Goal: Task Accomplishment & Management: Complete application form

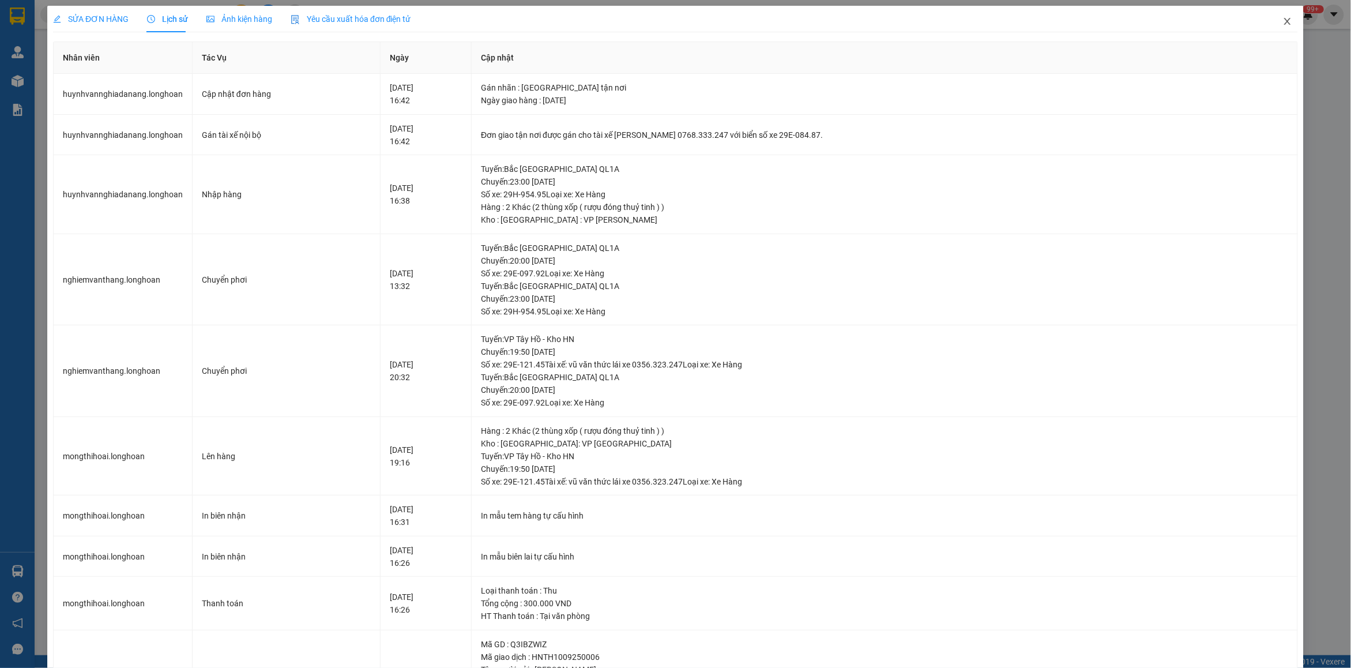
click at [1278, 30] on span "Close" at bounding box center [1287, 22] width 32 height 32
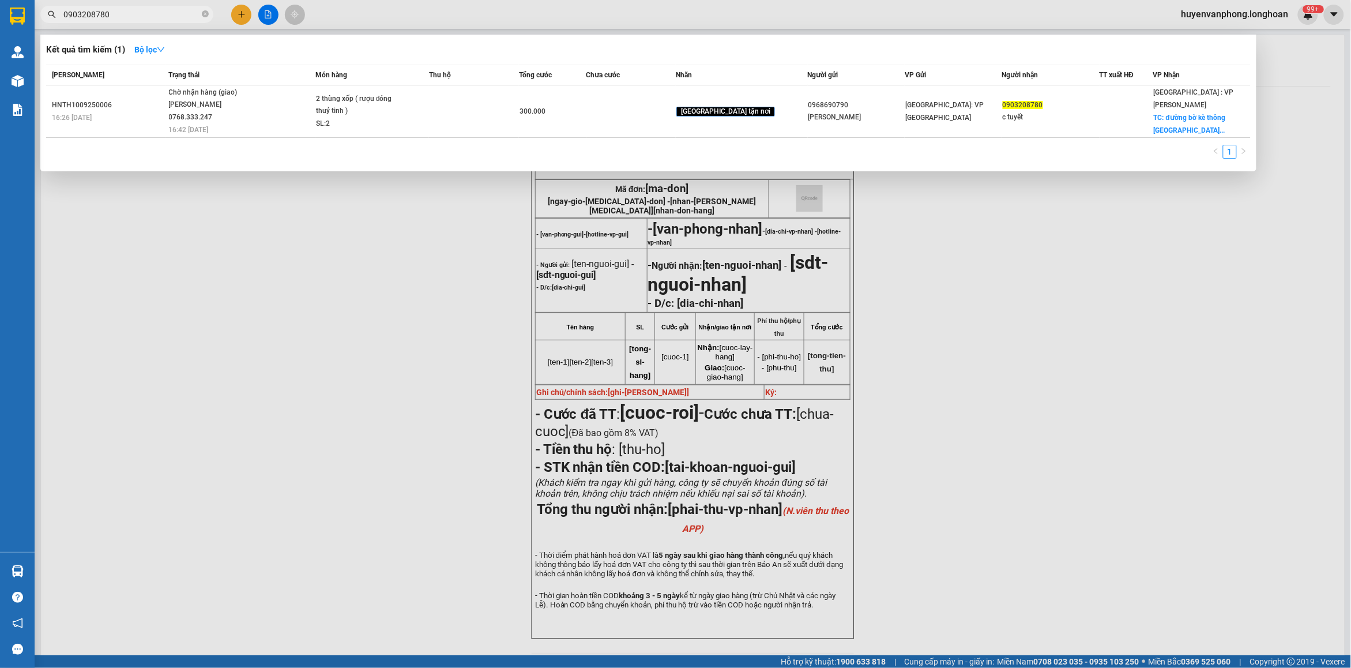
click at [201, 16] on span "0903208780" at bounding box center [126, 14] width 173 height 17
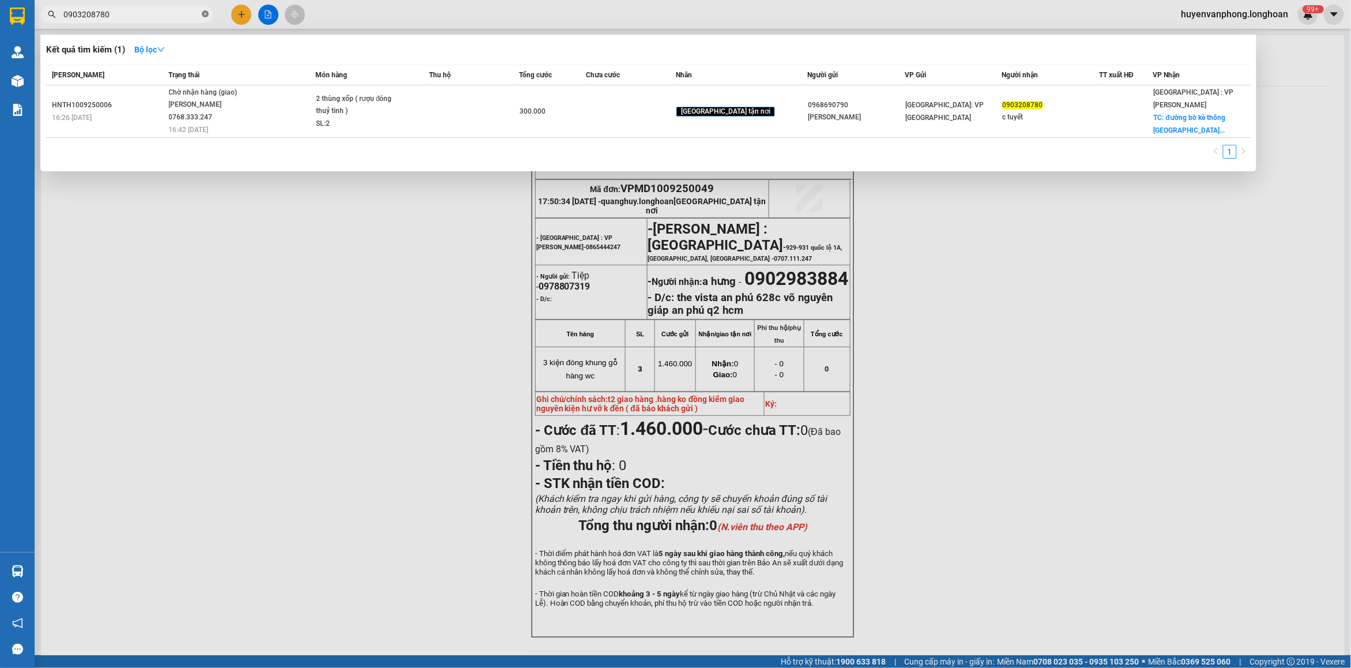
click at [206, 16] on icon "close-circle" at bounding box center [205, 13] width 7 height 7
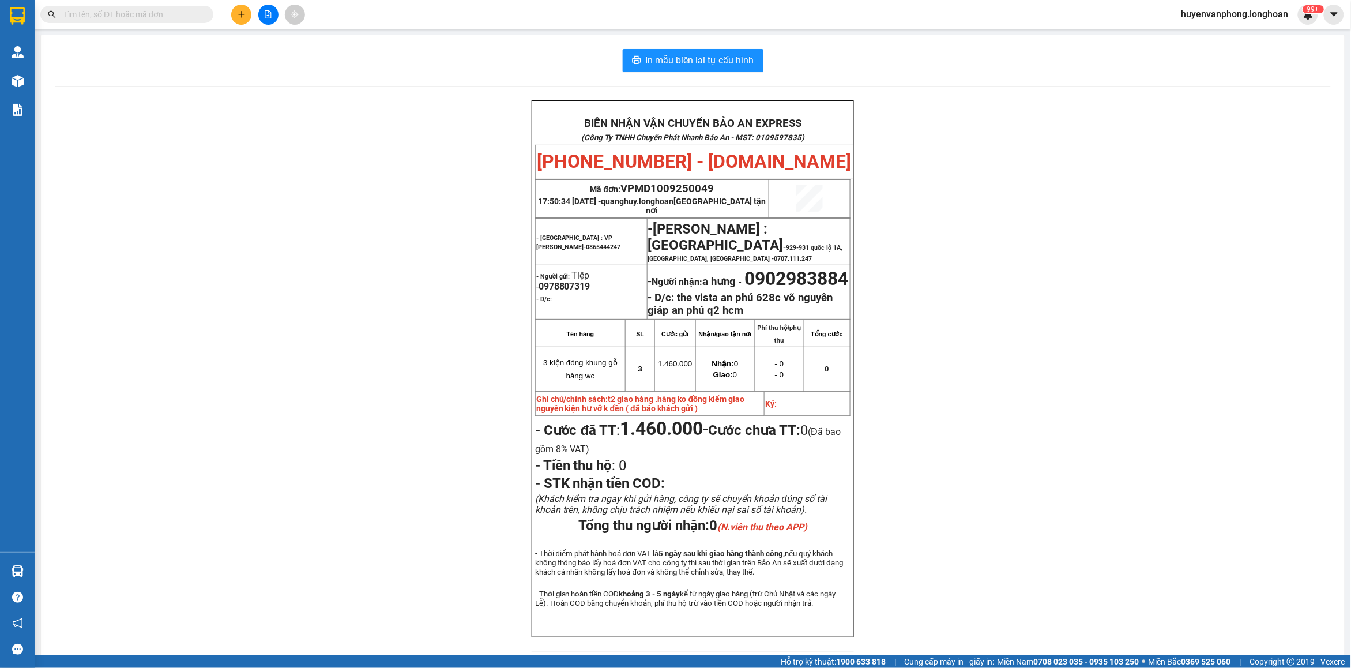
click at [147, 23] on div "Kết quả tìm kiếm ( 1 ) Bộ lọc Mã ĐH Trạng thái Món hàng Thu hộ Tổng cước Chưa c…" at bounding box center [112, 15] width 225 height 20
click at [144, 17] on input "text" at bounding box center [131, 14] width 136 height 13
click at [149, 16] on input "text" at bounding box center [131, 14] width 136 height 13
paste input "0918080114"
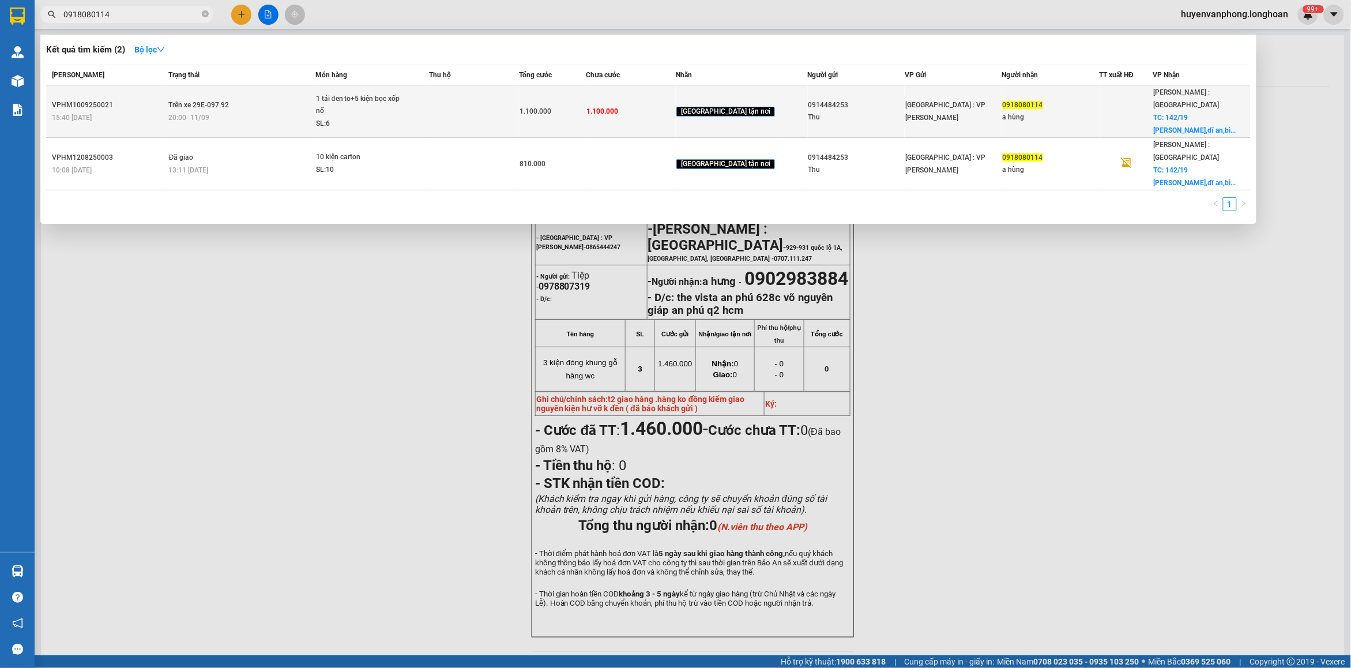
type input "0918080114"
click at [428, 111] on span "1 tải đen to+5 kiện bọc xốp nổ SL: 6" at bounding box center [372, 111] width 112 height 37
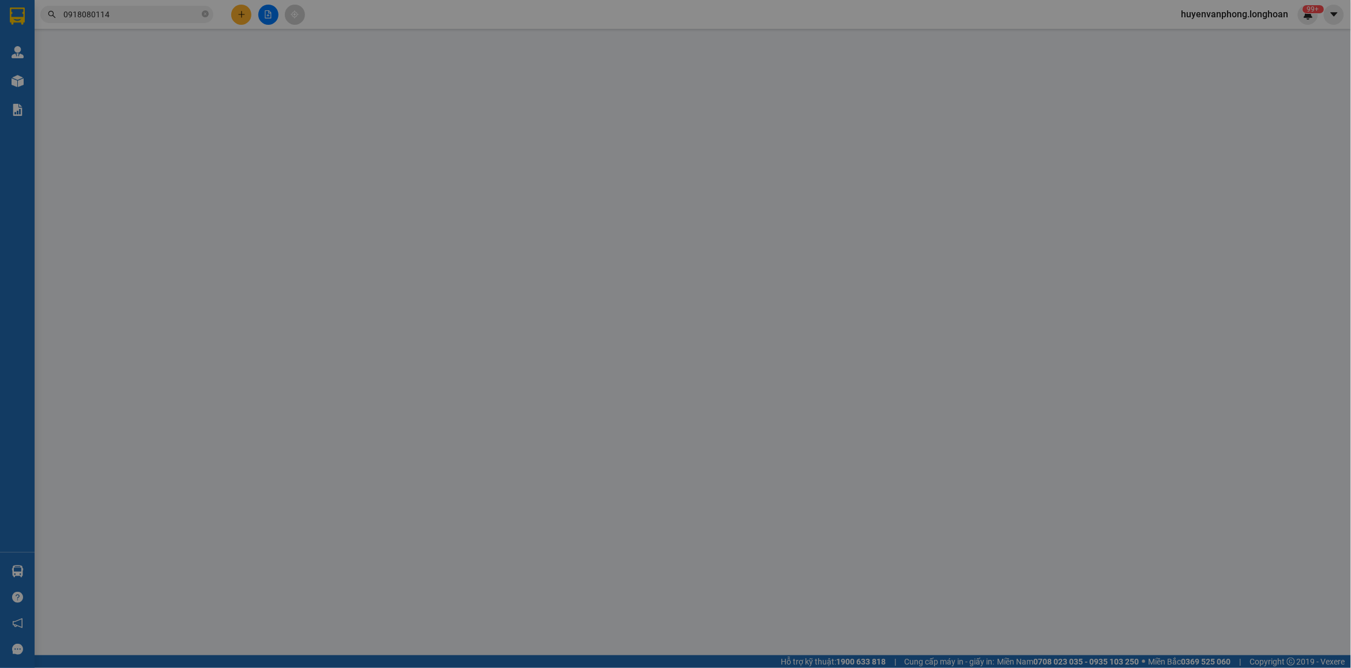
type input "0914484253"
type input "Thu"
type input "0918080114"
type input "a hùng"
checkbox input "true"
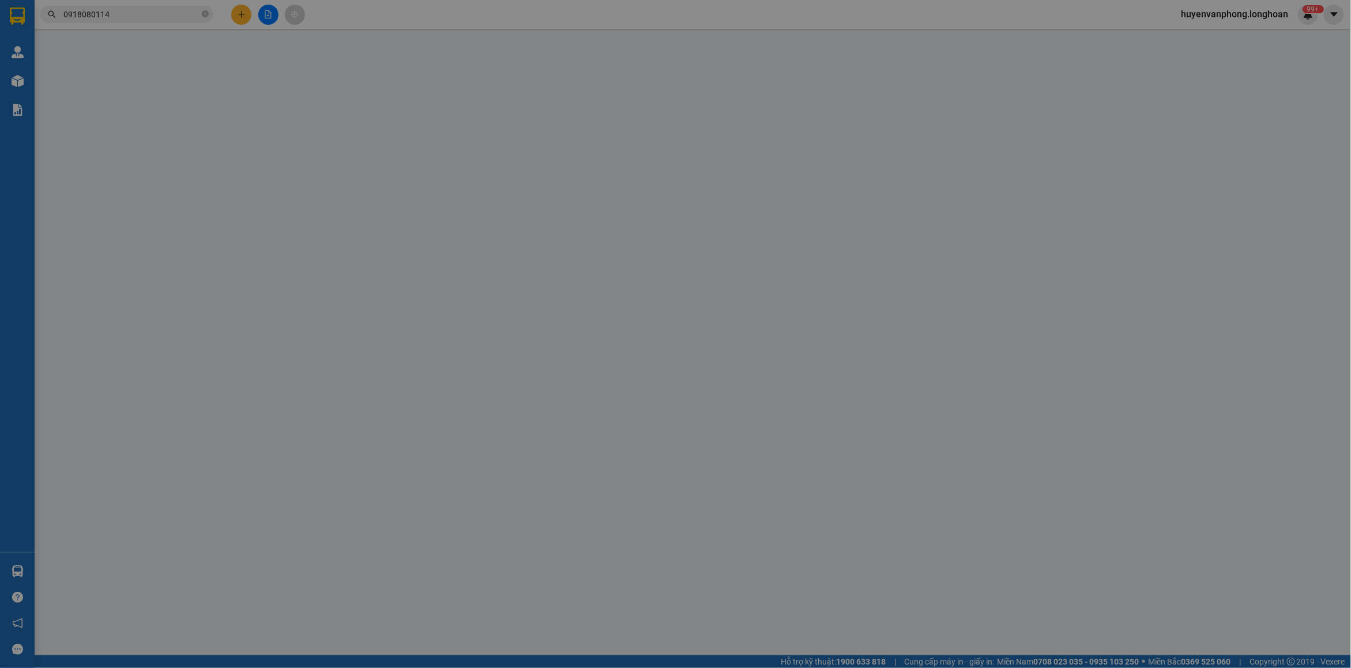
type input "142/19 vũng thiện,dĩ an,bình dương"
type input "nhận nguyên kiện,giao nguyên kiện,bể vỡ k đền"
type input "1.100.000"
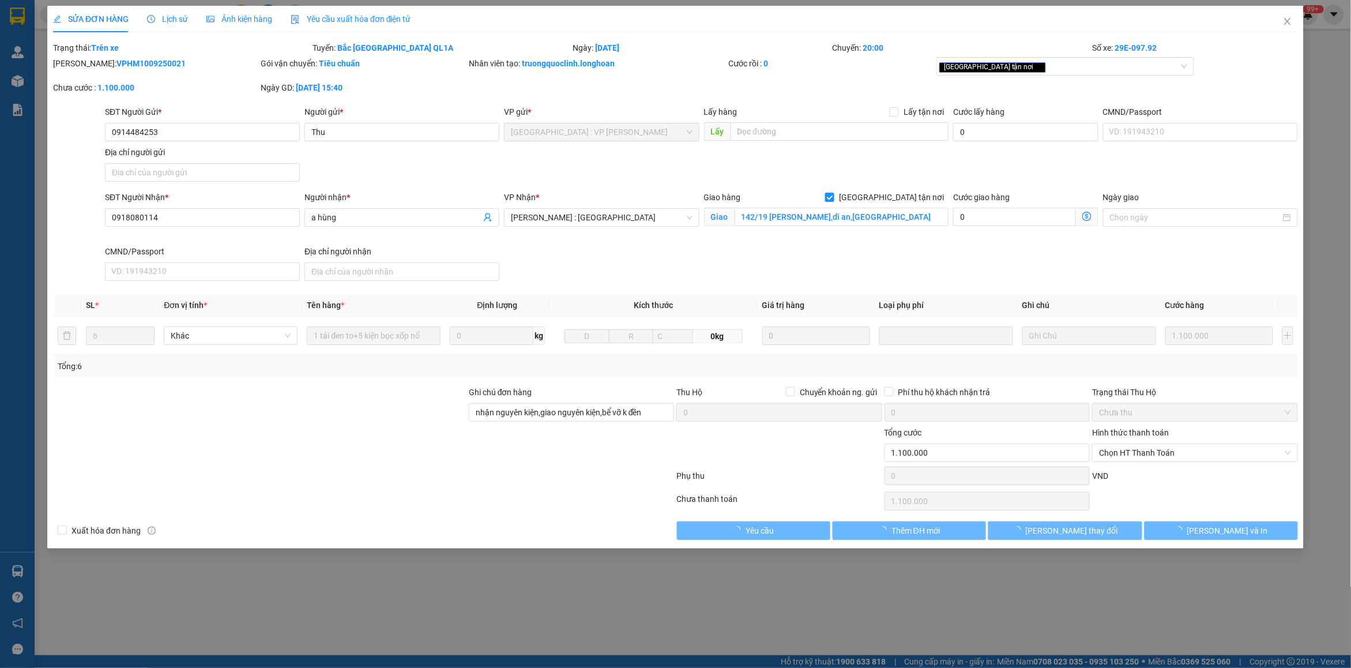
click at [166, 21] on span "Lịch sử" at bounding box center [167, 18] width 41 height 9
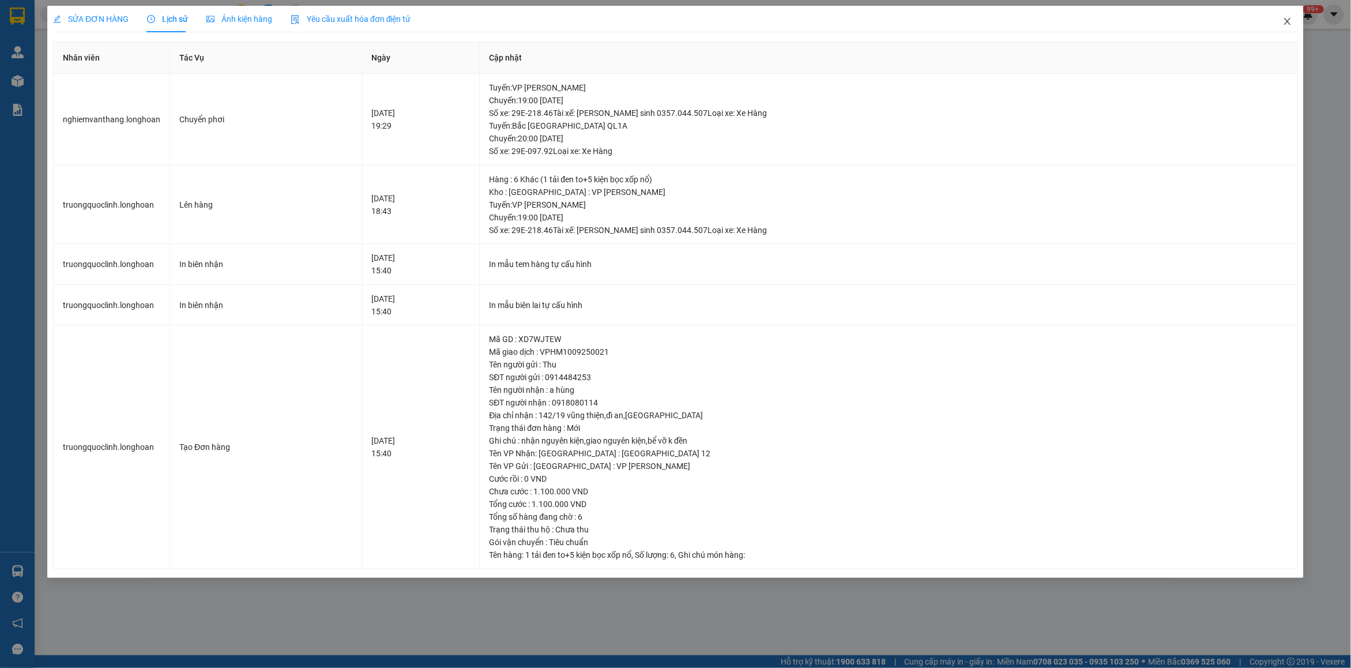
click at [1284, 24] on icon "close" at bounding box center [1287, 21] width 9 height 9
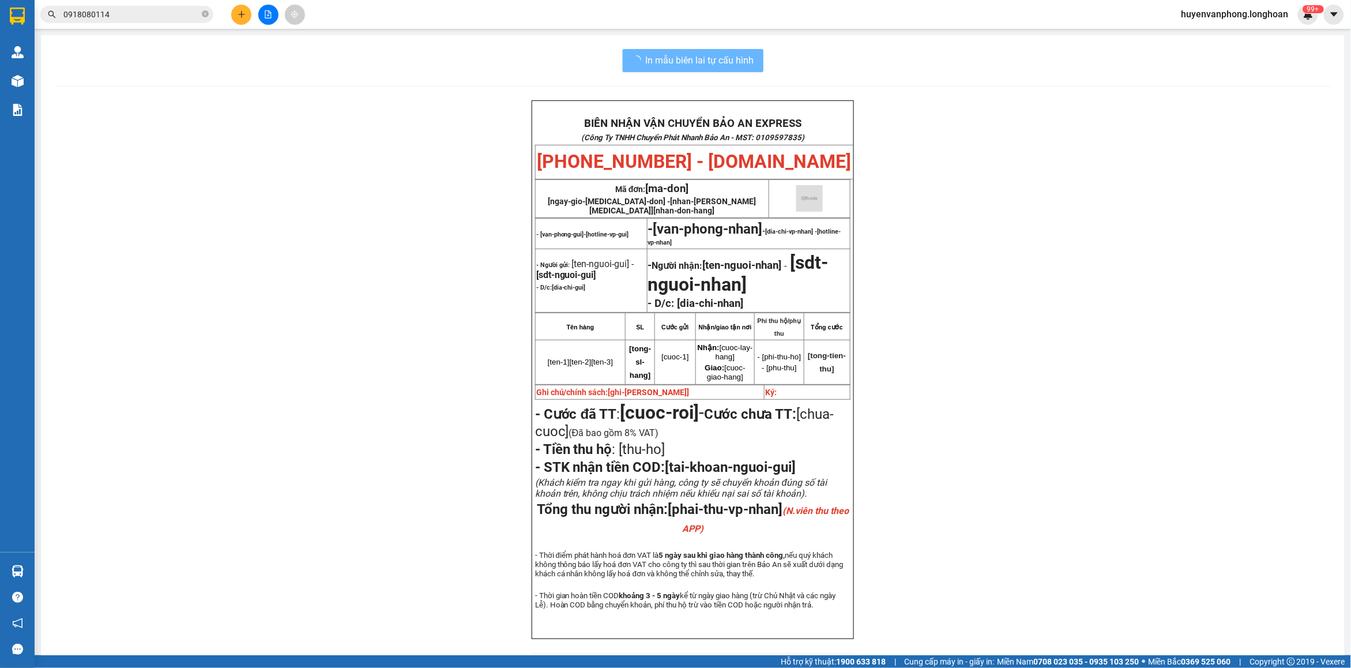
click at [148, 15] on input "0918080114" at bounding box center [131, 14] width 136 height 13
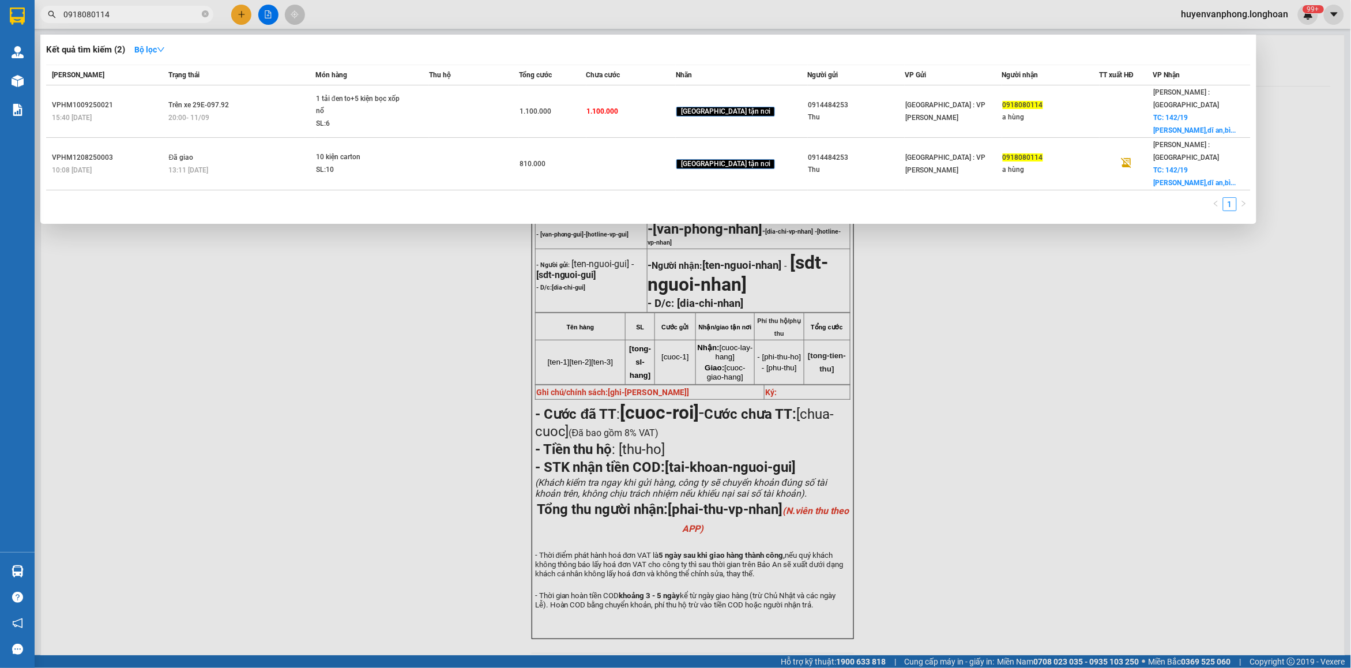
click at [148, 15] on input "0918080114" at bounding box center [131, 14] width 136 height 13
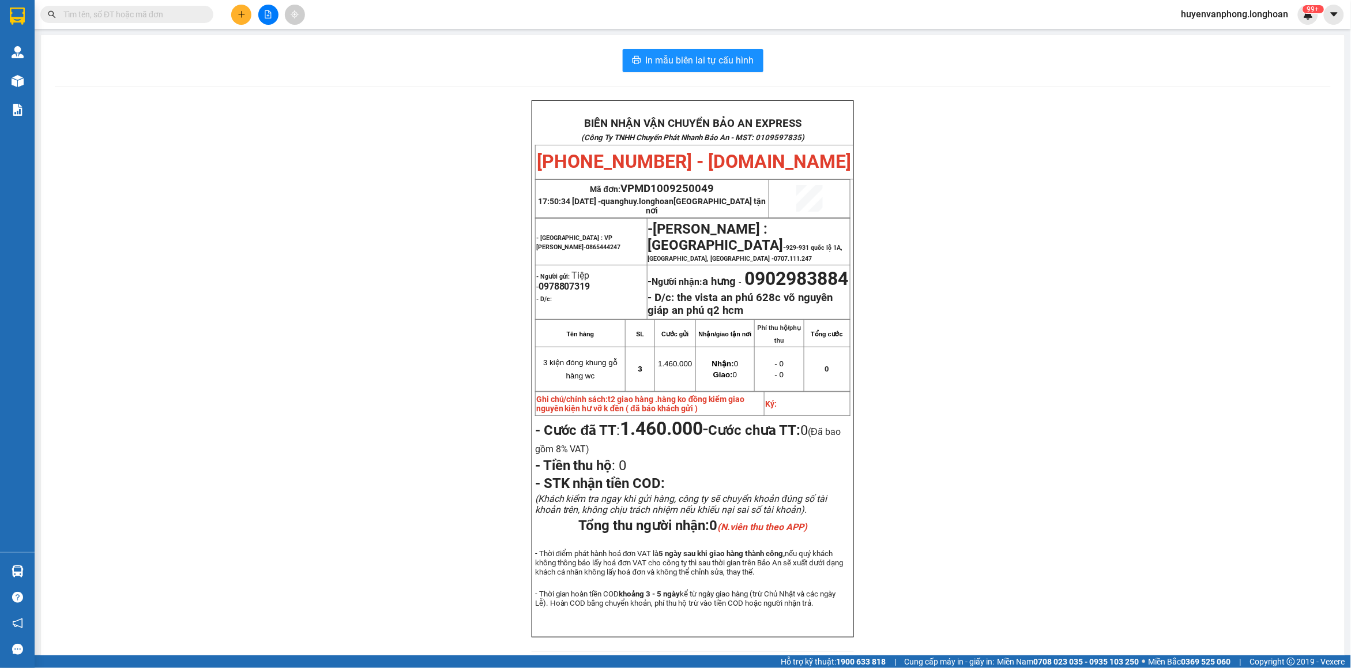
paste input "086 9329909"
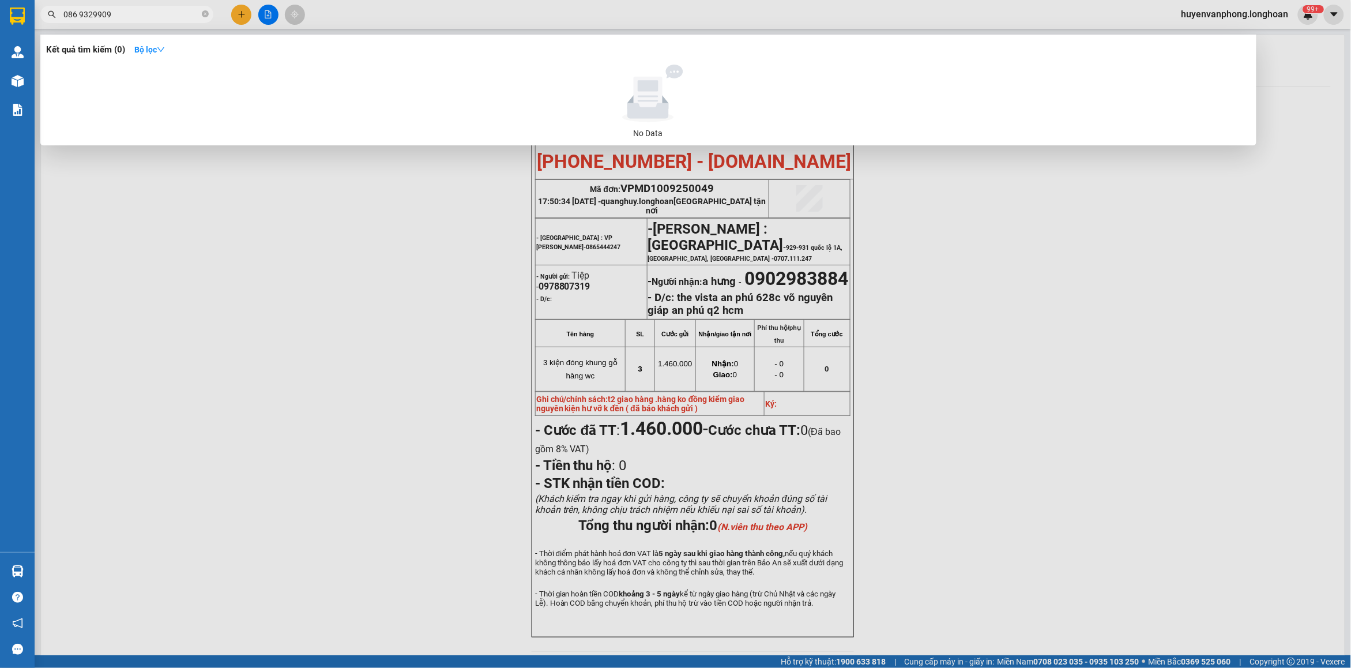
click at [80, 16] on input "086 9329909" at bounding box center [131, 14] width 136 height 13
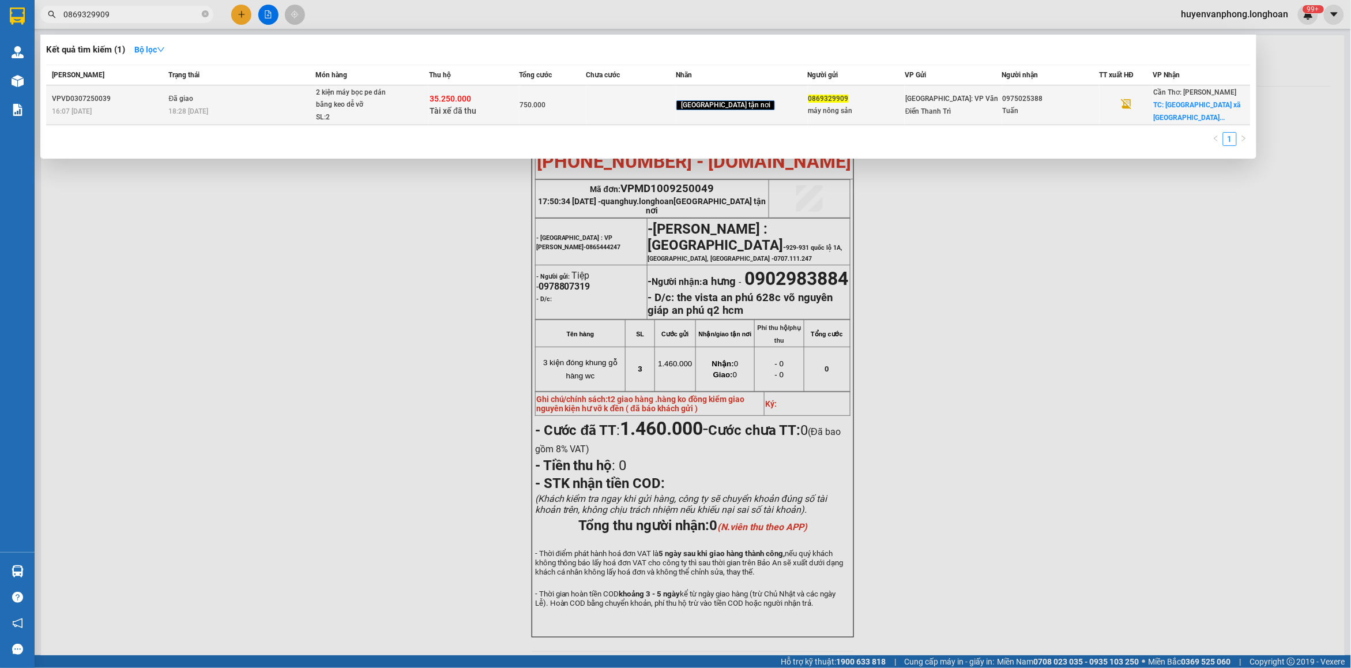
type input "0869329909"
click at [428, 105] on span "2 kiện máy bọc pe dán băng keo dễ vỡ SL: 2" at bounding box center [372, 104] width 112 height 37
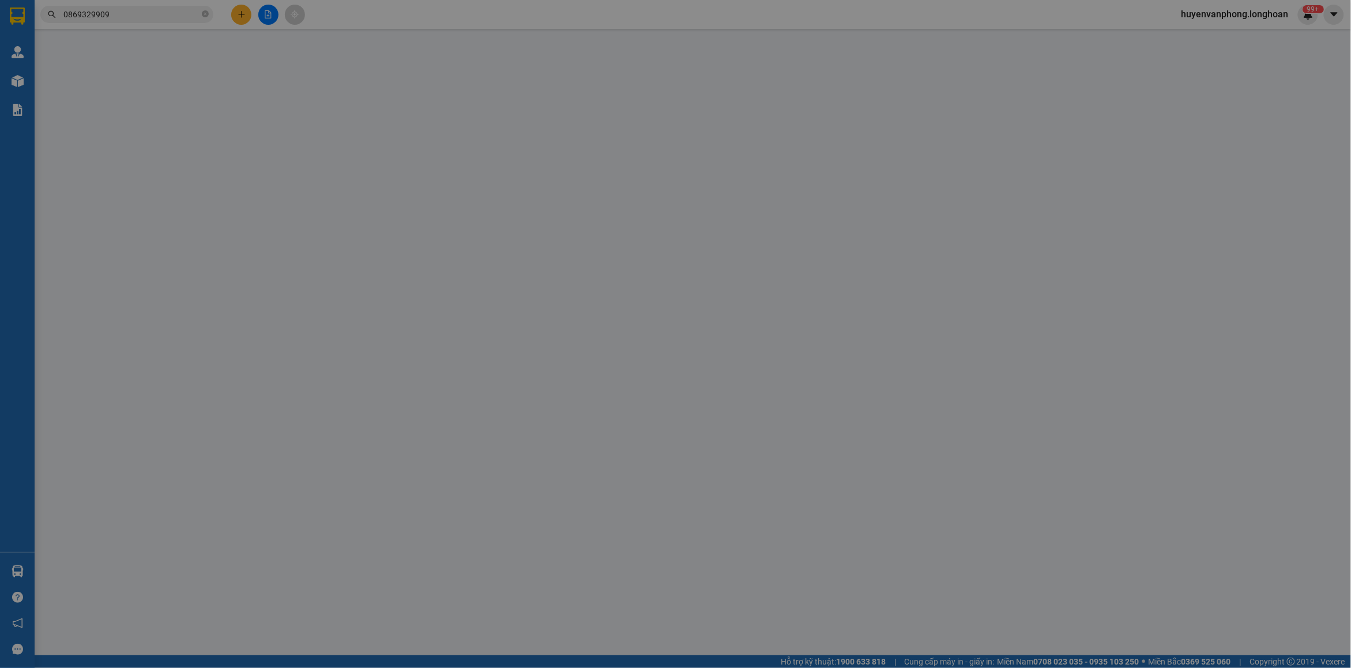
type input "0869329909"
type input "máy nông sản"
type input "0975025388"
type input "Tuấn"
checkbox input "true"
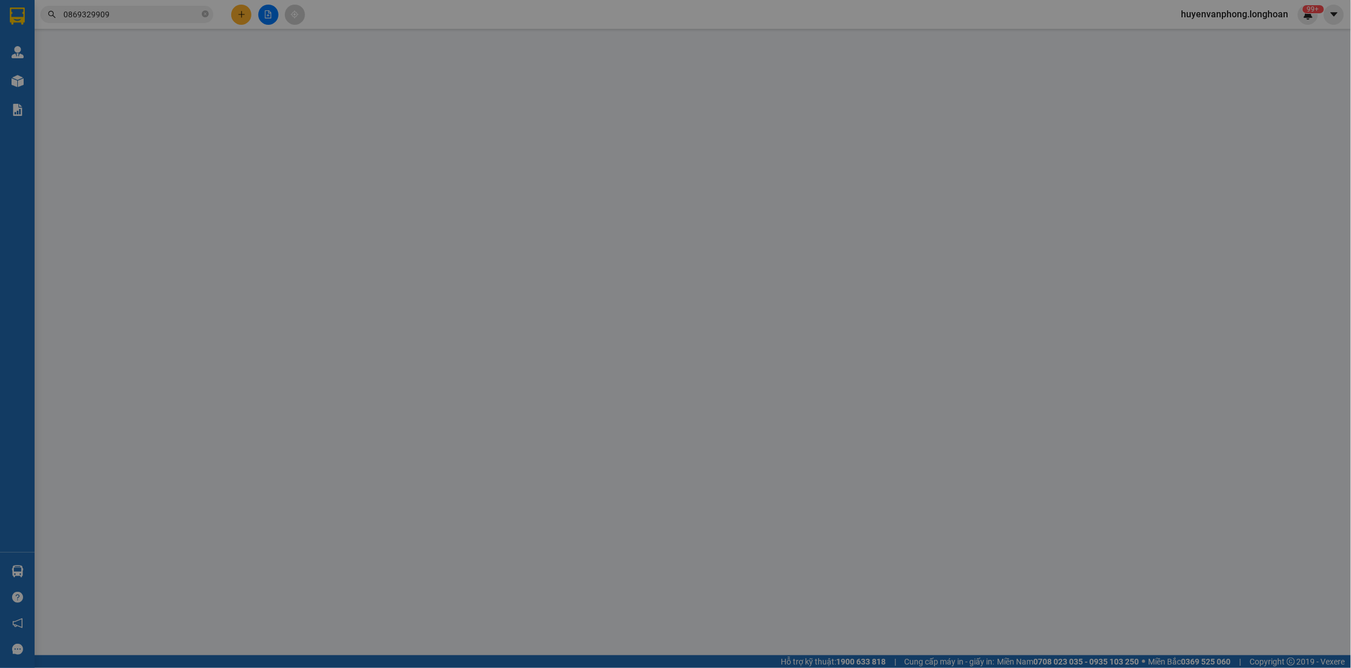
type input "chợ tân thành xã tân thành huyện lai vung đồng tháp"
type input "HÀNG DỄ MÓP MÉO CHÚ Ý BỐC XẾP CẨN THẬN KHÔNG ĐÈ HÀNG ( HƯ VỠ KHÔNG ĐỀN GIÁ TRỊ …"
checkbox input "true"
type input "35.250.000"
type input "80.000"
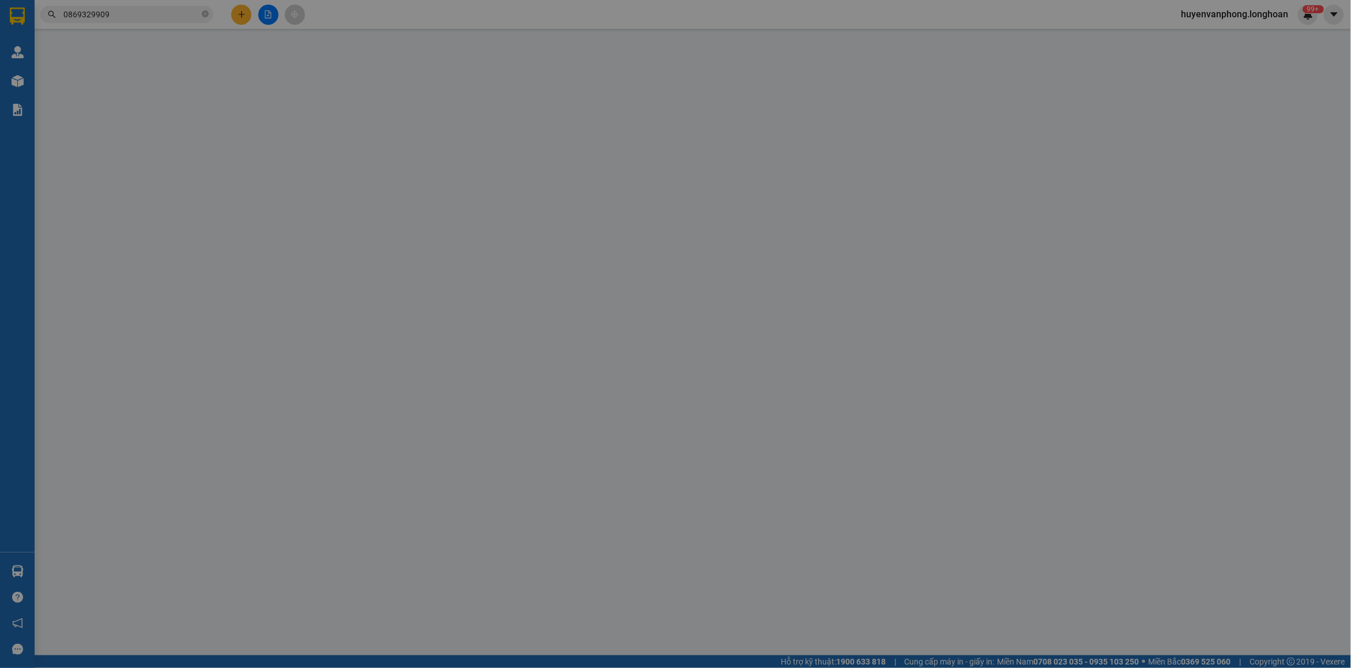
type input "750.000"
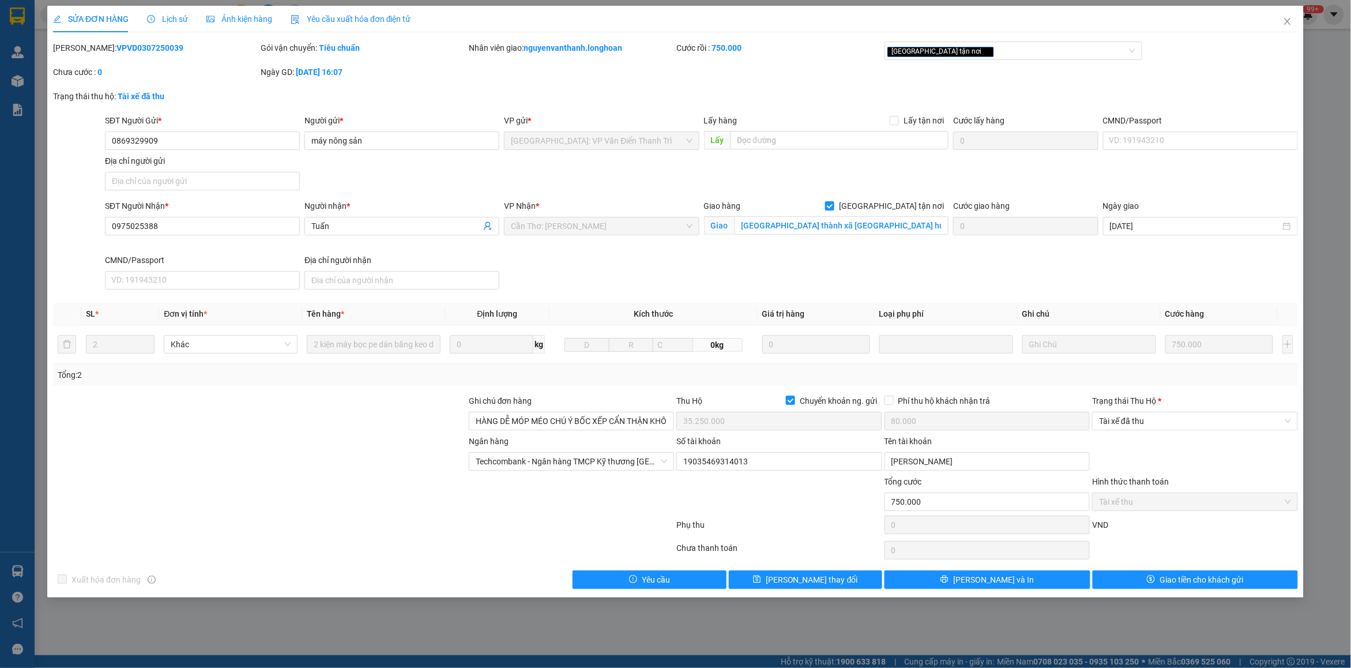
click at [174, 14] on span "Lịch sử" at bounding box center [167, 18] width 41 height 9
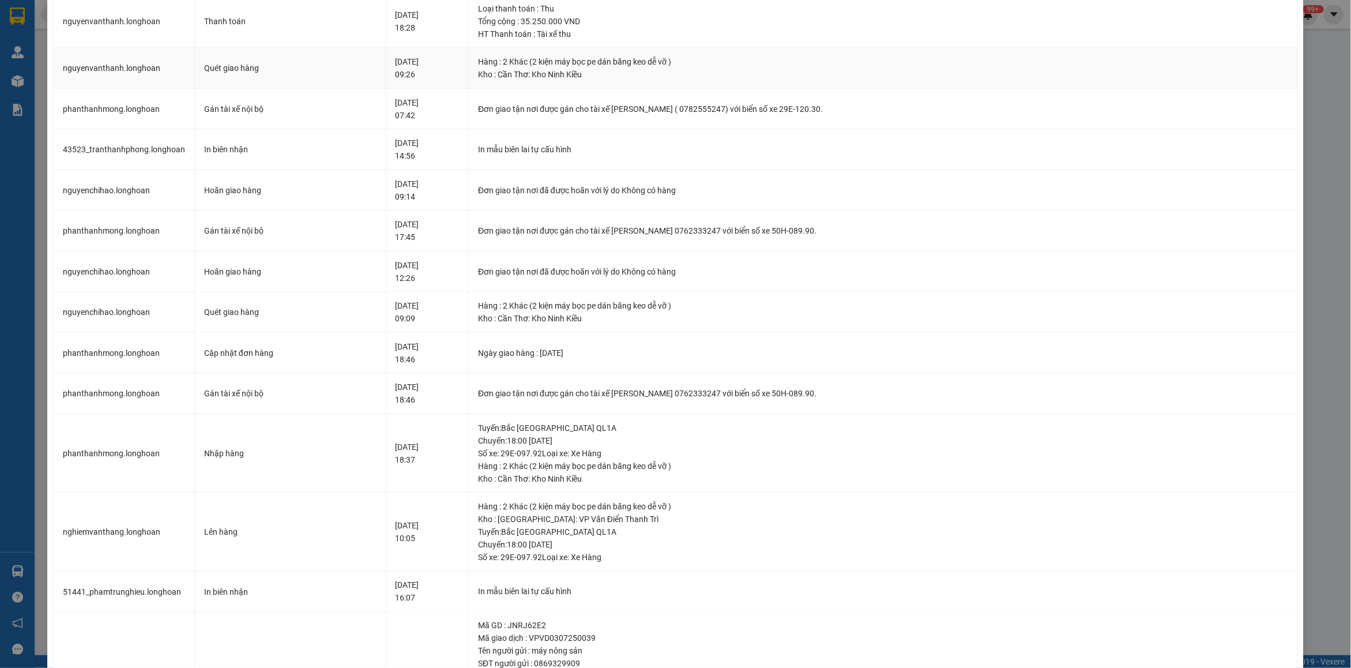
scroll to position [621, 0]
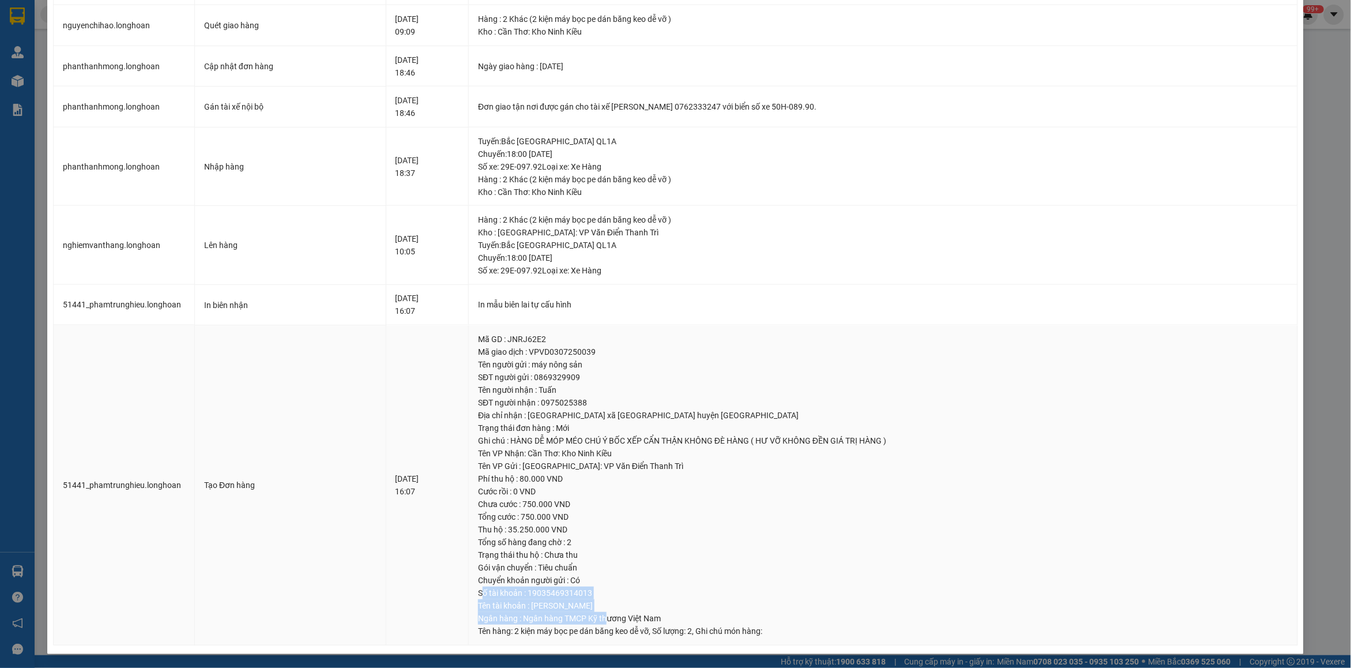
drag, startPoint x: 498, startPoint y: 593, endPoint x: 568, endPoint y: 614, distance: 74.0
click at [608, 614] on td "Mã GD : JNRJ62E2 Mã giao dịch : VPVD0307250039 Tên người gửi : máy nông sản SĐT…" at bounding box center [883, 485] width 829 height 320
click at [506, 603] on div "Tên tài khoản : nguyen thi phuong" at bounding box center [883, 605] width 810 height 13
drag, startPoint x: 496, startPoint y: 593, endPoint x: 686, endPoint y: 612, distance: 191.2
click at [686, 612] on td "Mã GD : JNRJ62E2 Mã giao dịch : VPVD0307250039 Tên người gửi : máy nông sản SĐT…" at bounding box center [883, 485] width 829 height 320
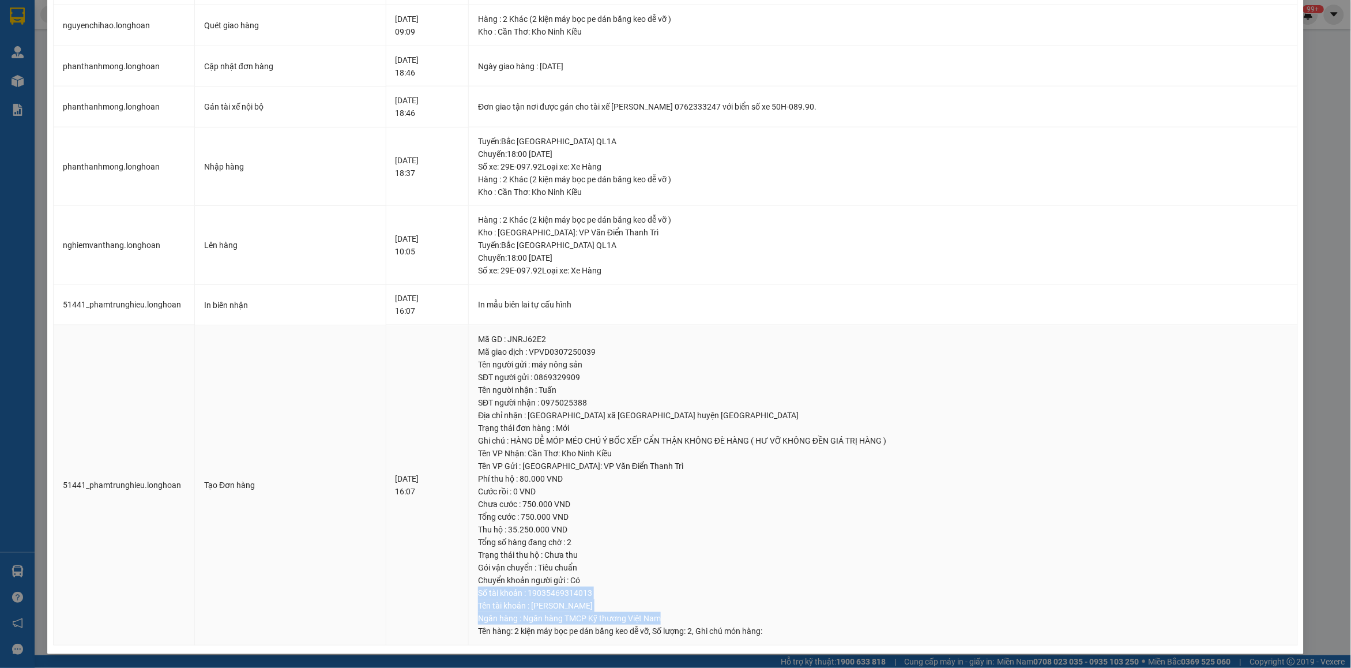
copy td "Số tài khoản : 19035469314013 Tên tài khoản : nguyen thi phuong Ngân hàng : Ngâ…"
drag, startPoint x: 497, startPoint y: 364, endPoint x: 575, endPoint y: 375, distance: 79.2
click at [589, 378] on td "Mã GD : JNRJ62E2 Mã giao dịch : VPVD0307250039 Tên người gửi : máy nông sản SĐT…" at bounding box center [883, 485] width 829 height 320
click at [488, 372] on td "Mã GD : JNRJ62E2 Mã giao dịch : VPVD0307250039 Tên người gửi : máy nông sản SĐT…" at bounding box center [883, 485] width 829 height 320
drag, startPoint x: 496, startPoint y: 364, endPoint x: 624, endPoint y: 378, distance: 129.4
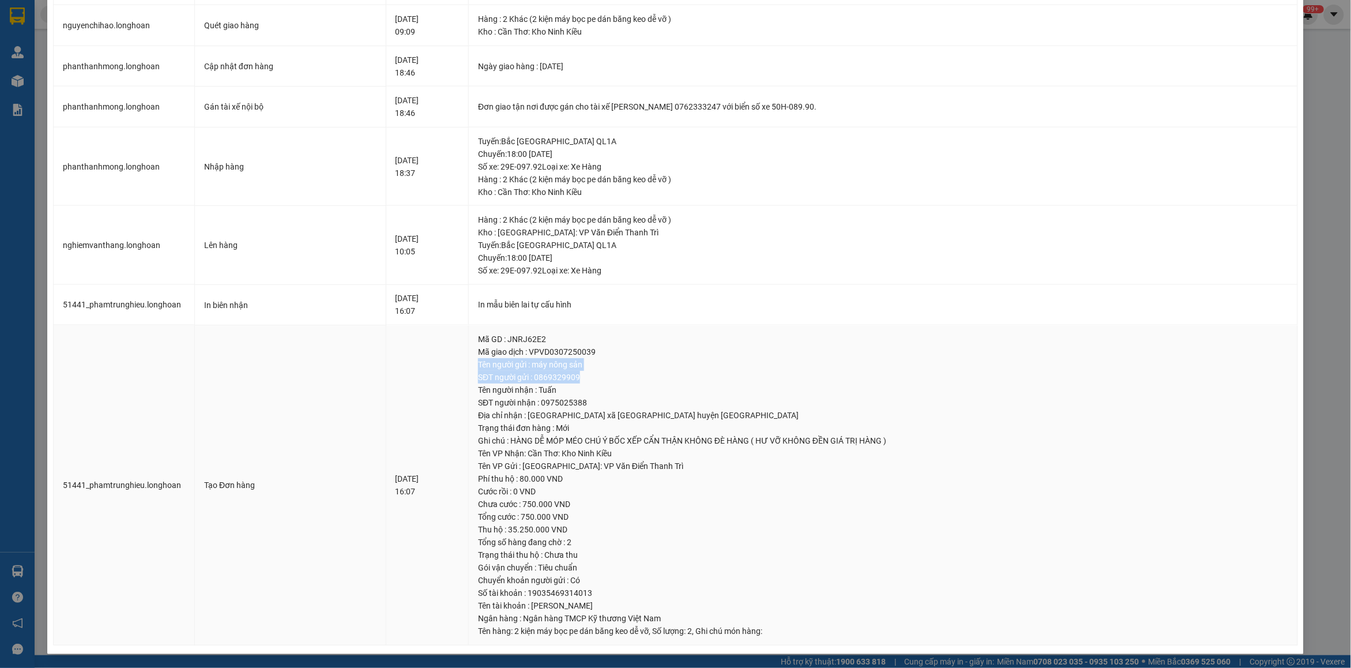
click at [624, 378] on td "Mã GD : JNRJ62E2 Mã giao dịch : VPVD0307250039 Tên người gửi : máy nông sản SĐT…" at bounding box center [883, 485] width 829 height 320
copy td "Tên người gửi : máy nông sản SĐT người gửi : 0869329909"
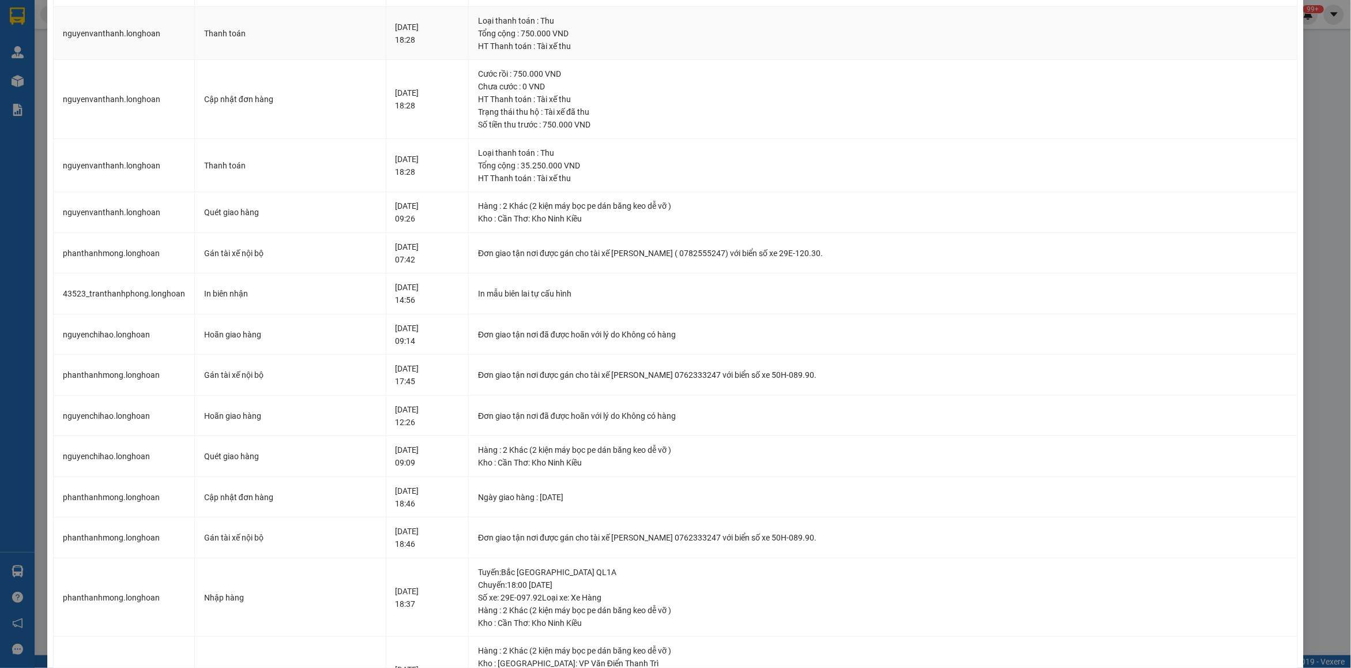
scroll to position [0, 0]
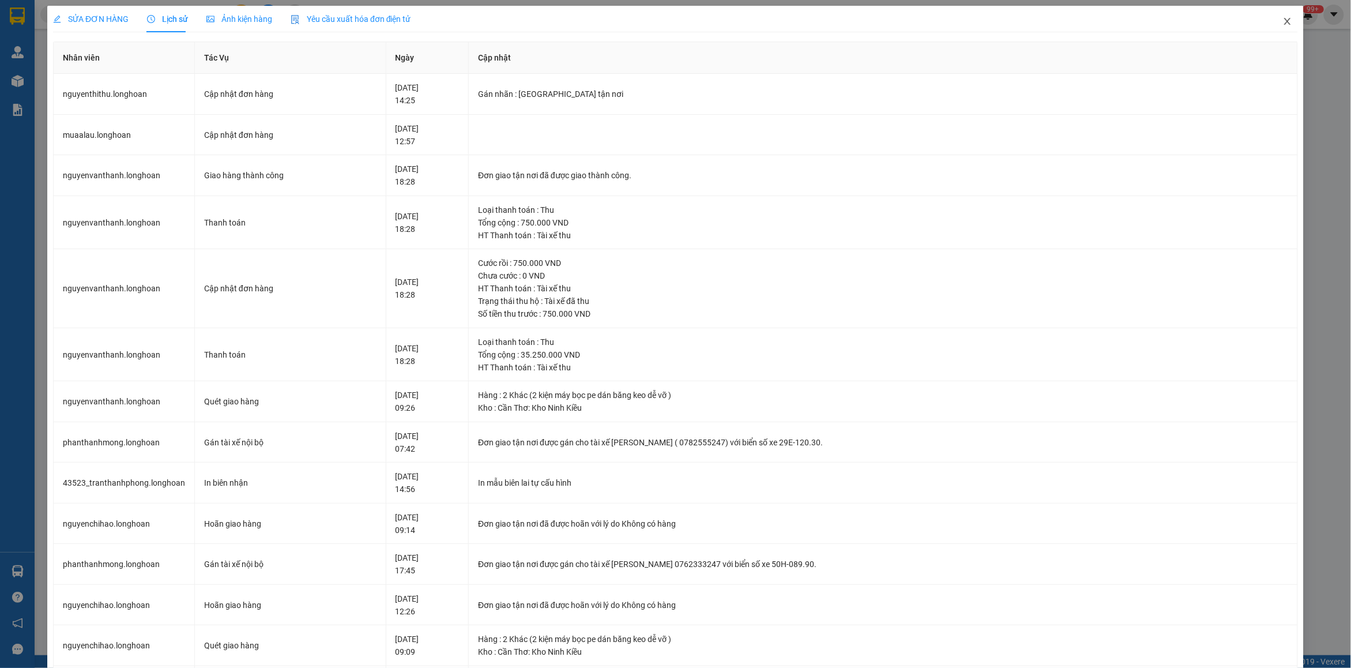
click at [1283, 29] on span "Close" at bounding box center [1287, 22] width 32 height 32
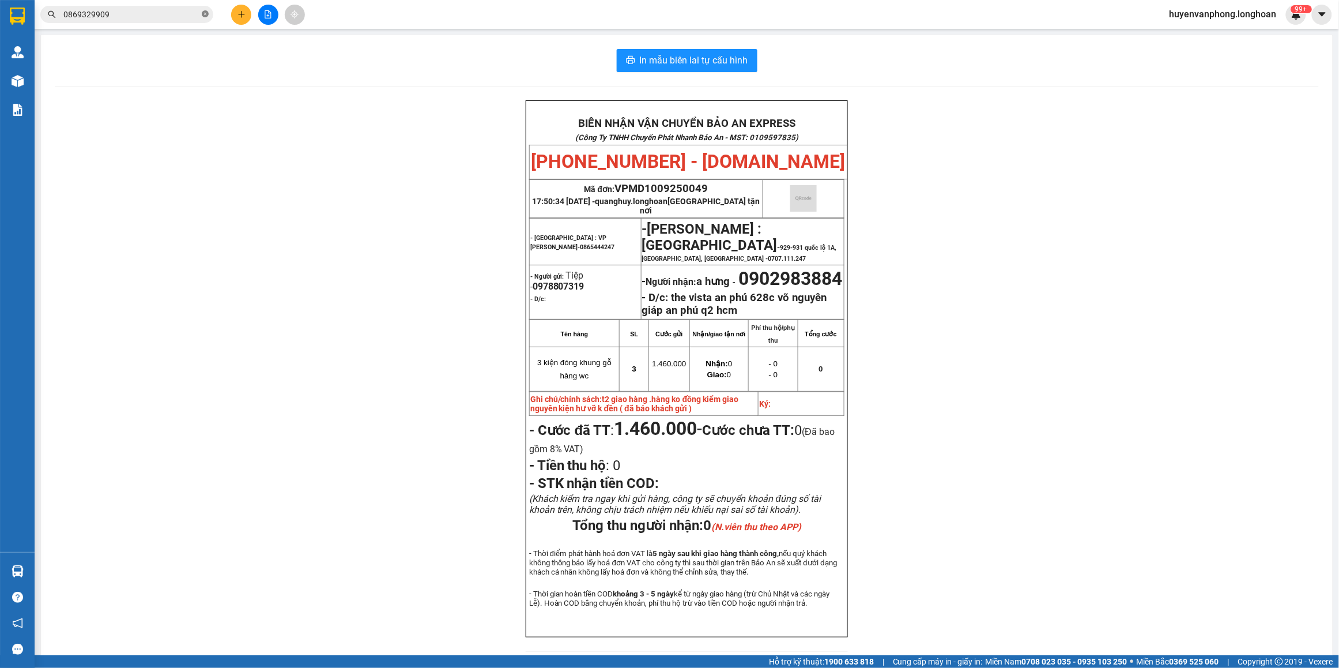
click at [208, 13] on icon "close-circle" at bounding box center [205, 13] width 7 height 7
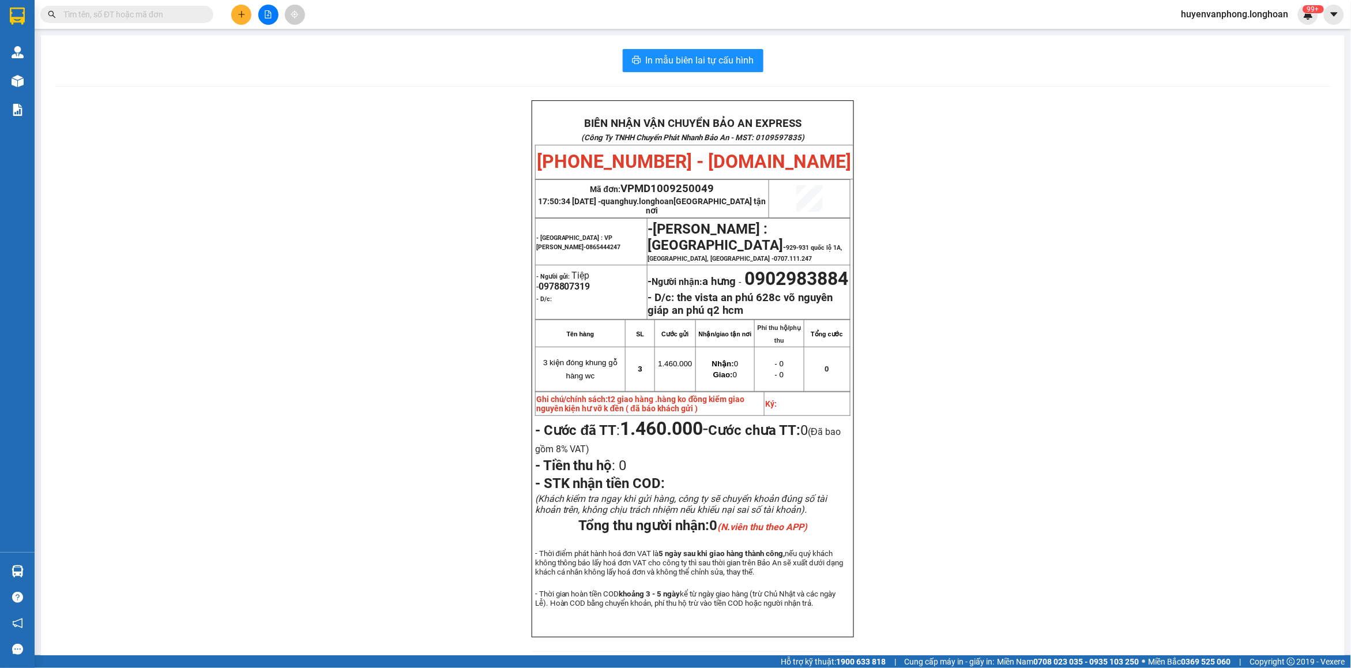
click at [156, 13] on input "text" at bounding box center [131, 14] width 136 height 13
paste input "0969692466"
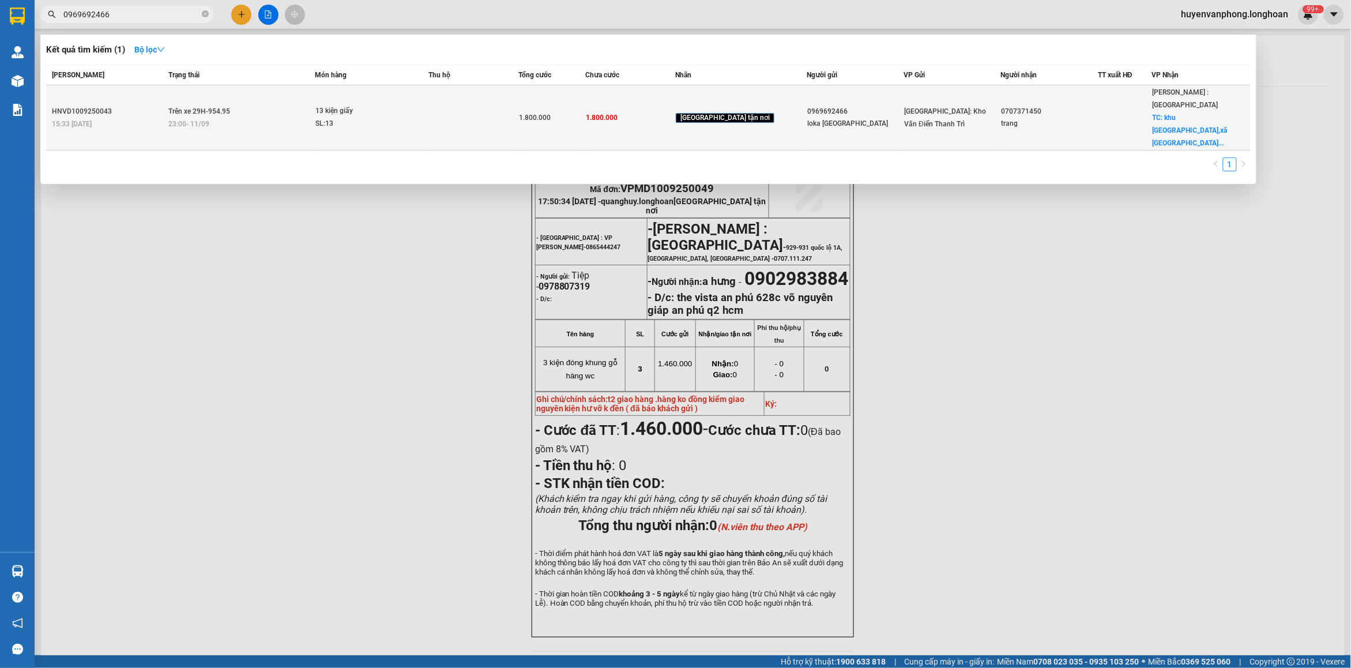
type input "0969692466"
click at [822, 118] on div "loka việt nam" at bounding box center [855, 124] width 96 height 12
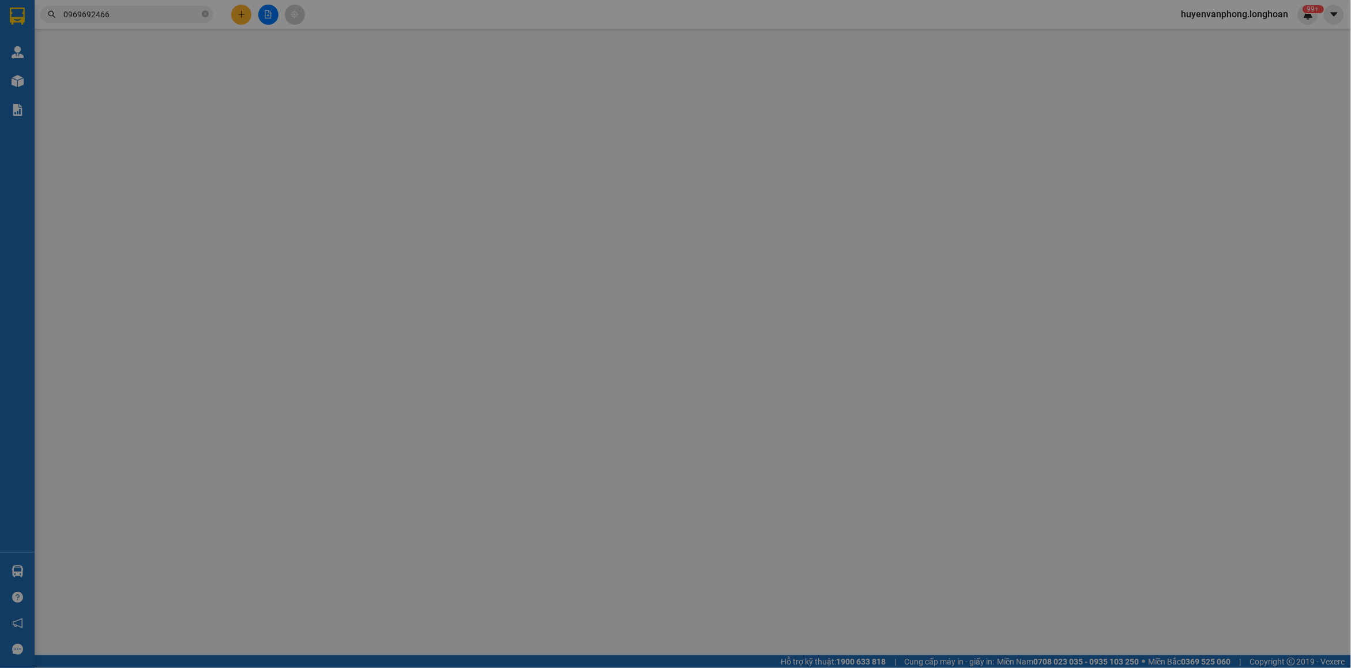
type input "0969692466"
type input "loka việt nam"
type input "0707371450"
type input "trang"
checkbox input "true"
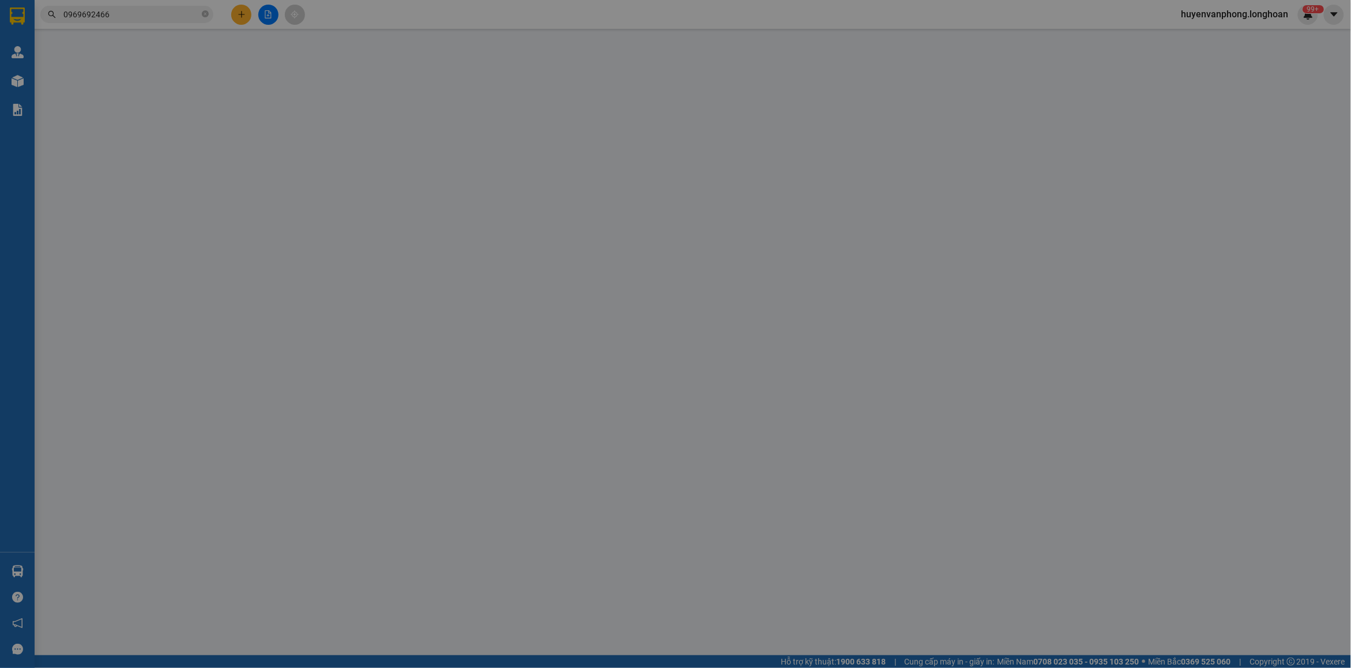
type input "khu cn đông nam,xã Bình Mỹ và Hòa Phú, huyện Củ Chi, Tp. HCM"
type input "hàng giao nguyên kiện, hư vỡ ko đền"
type input "1.800.000"
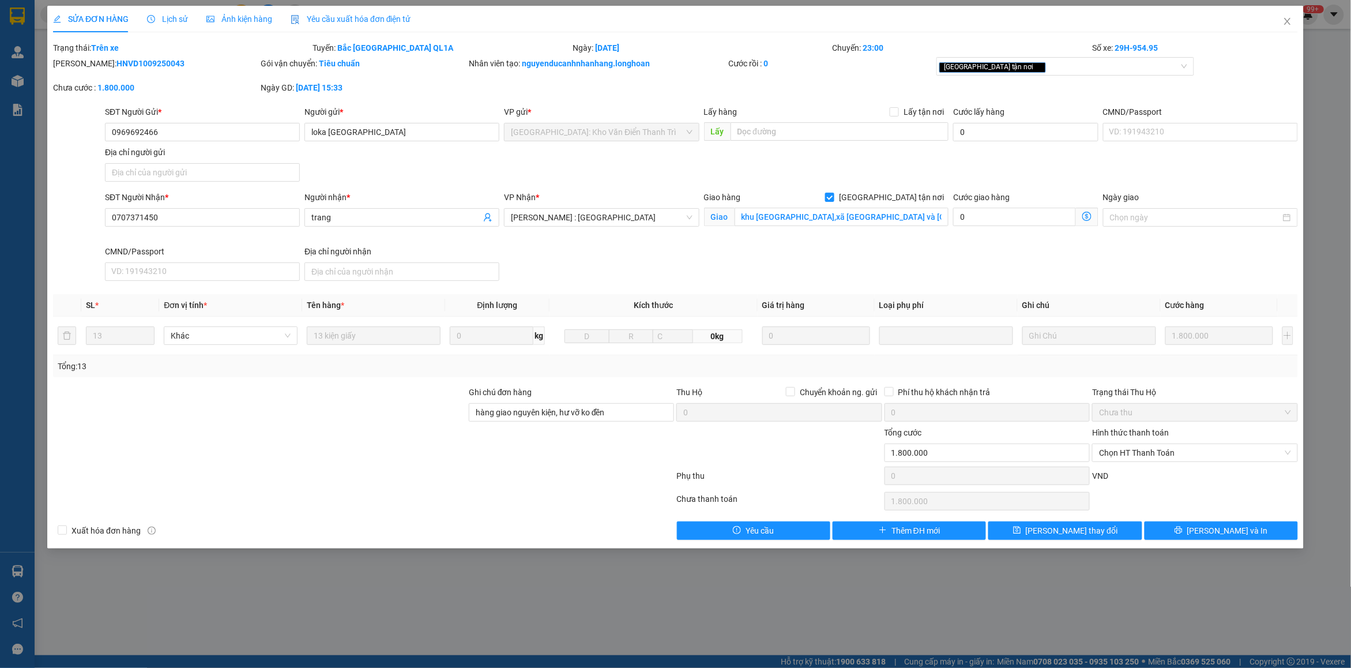
click at [171, 14] on span "Lịch sử" at bounding box center [167, 18] width 41 height 9
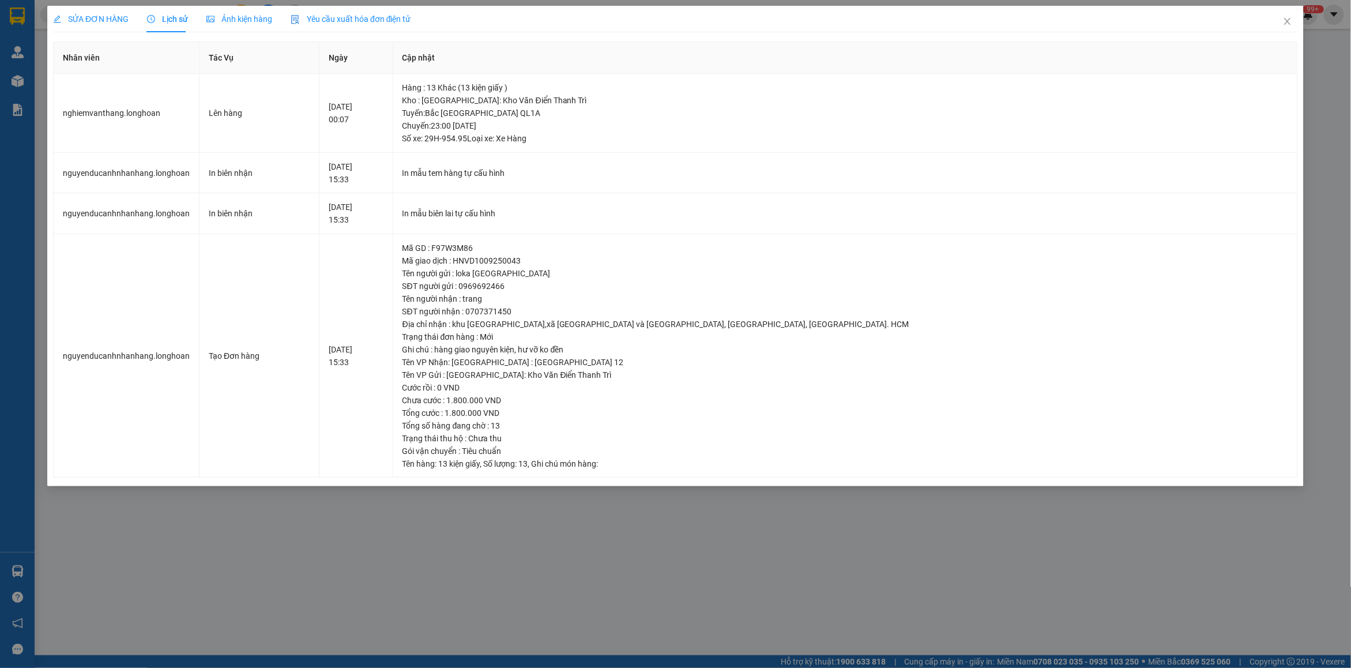
click at [82, 6] on div "SỬA ĐƠN HÀNG" at bounding box center [91, 19] width 76 height 27
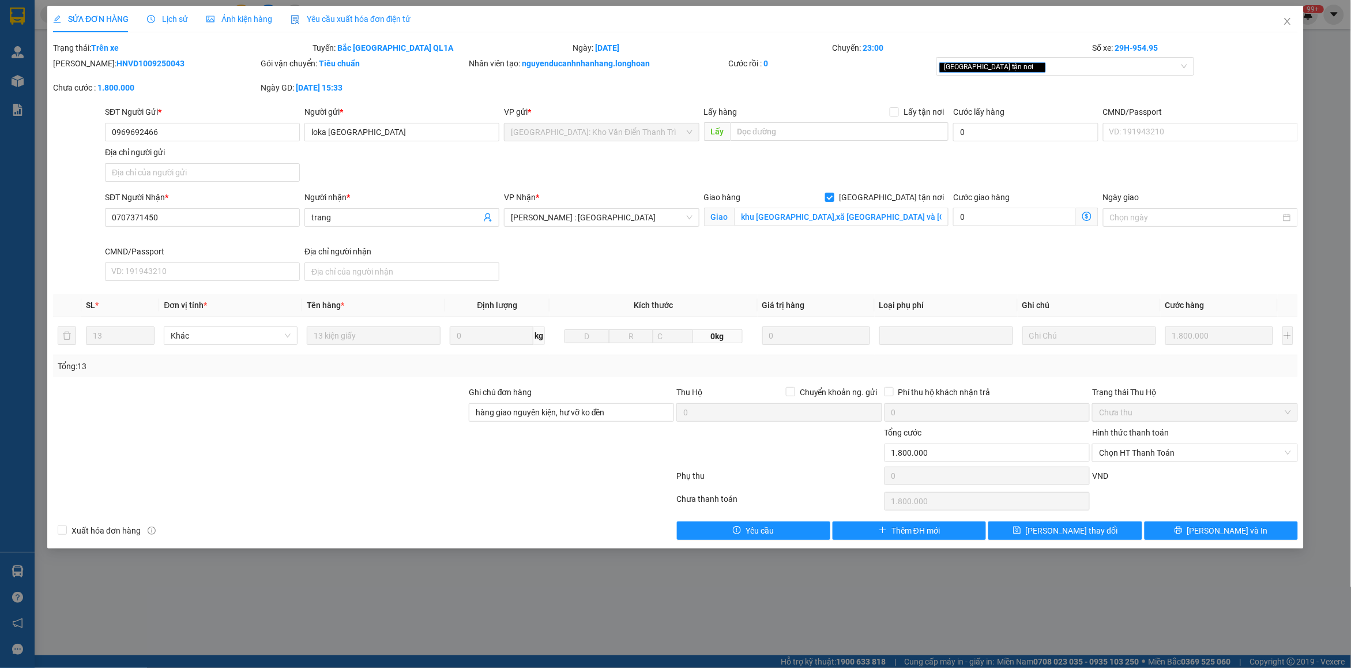
click at [171, 12] on div "Lịch sử" at bounding box center [167, 19] width 41 height 27
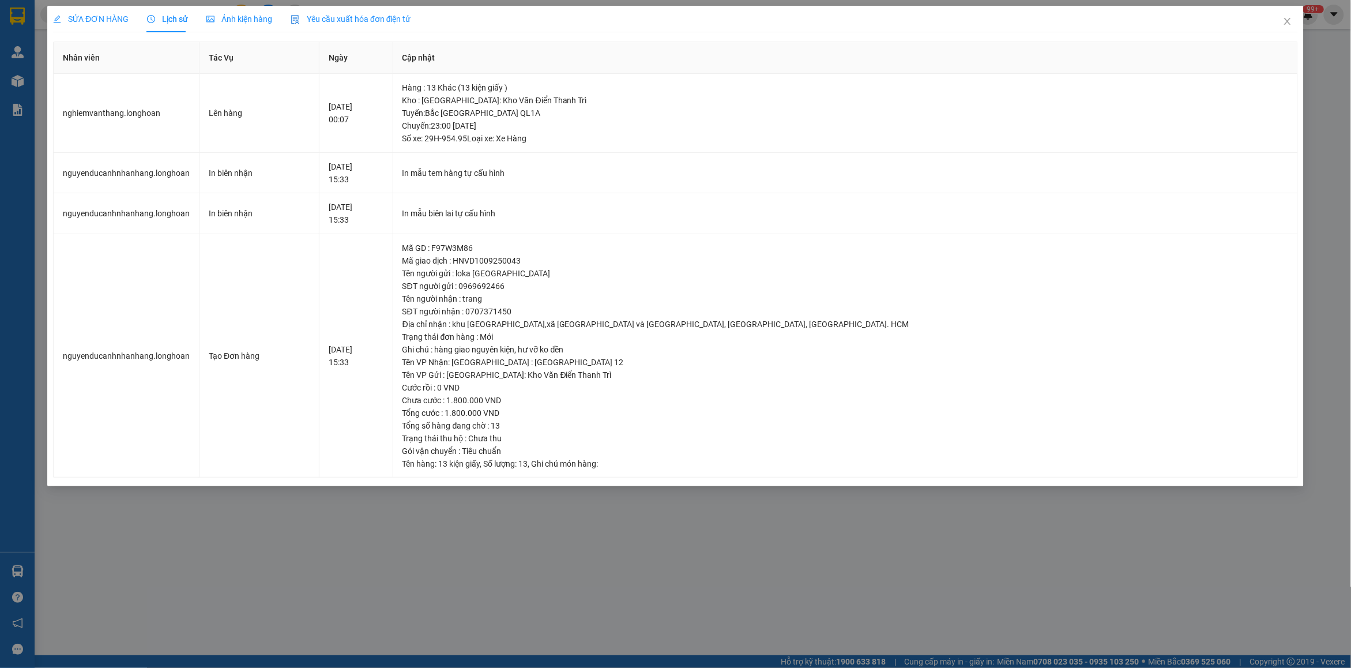
drag, startPoint x: 105, startPoint y: 18, endPoint x: 118, endPoint y: 22, distance: 13.9
click at [105, 18] on span "SỬA ĐƠN HÀNG" at bounding box center [91, 18] width 76 height 9
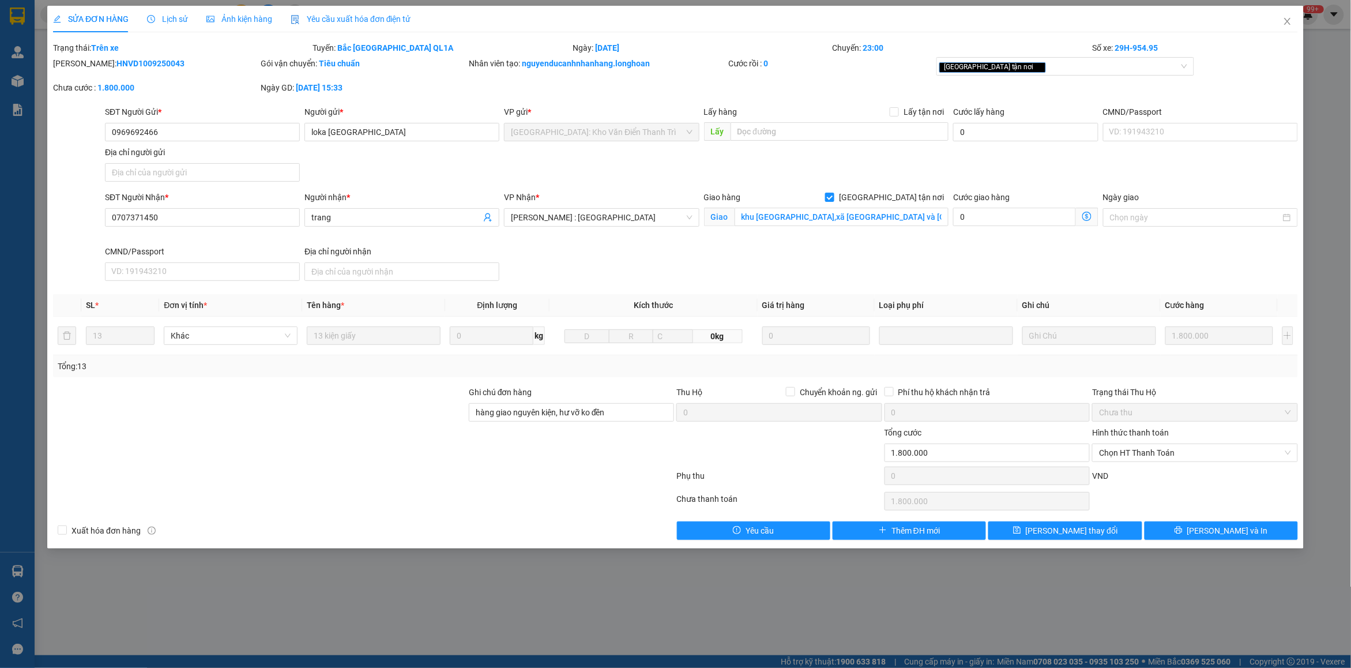
drag, startPoint x: 81, startPoint y: 62, endPoint x: 165, endPoint y: 62, distance: 83.6
click at [165, 62] on div "Mã ĐH: HNVD1009250043" at bounding box center [155, 63] width 205 height 13
copy b "HNVD1009250043"
click at [1235, 532] on span "[PERSON_NAME] và In" at bounding box center [1227, 530] width 81 height 13
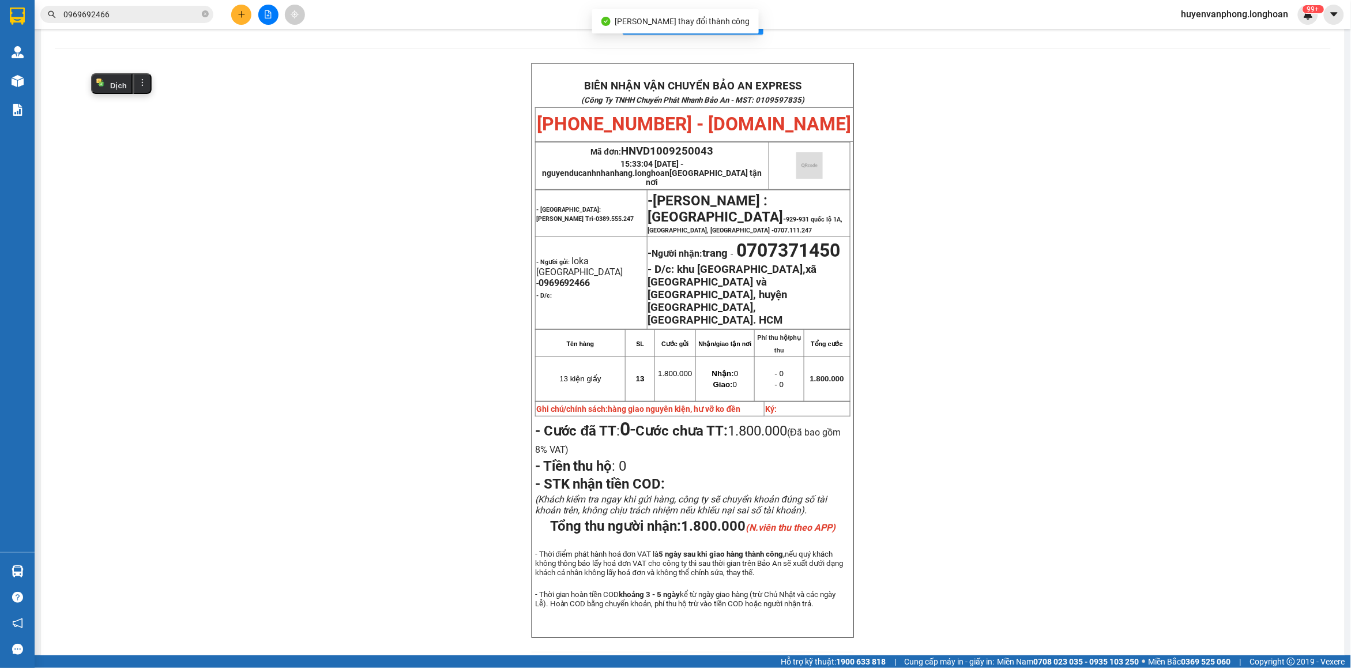
scroll to position [68, 0]
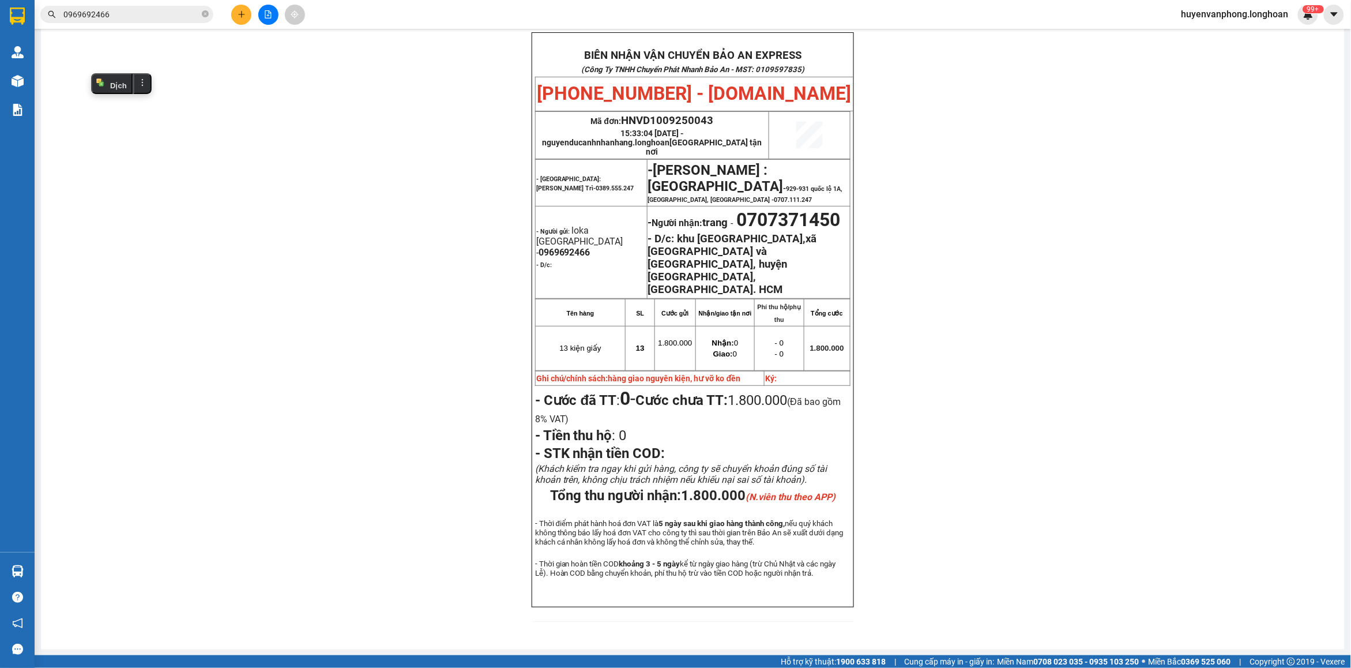
click at [199, 13] on input "0969692466" at bounding box center [131, 14] width 136 height 13
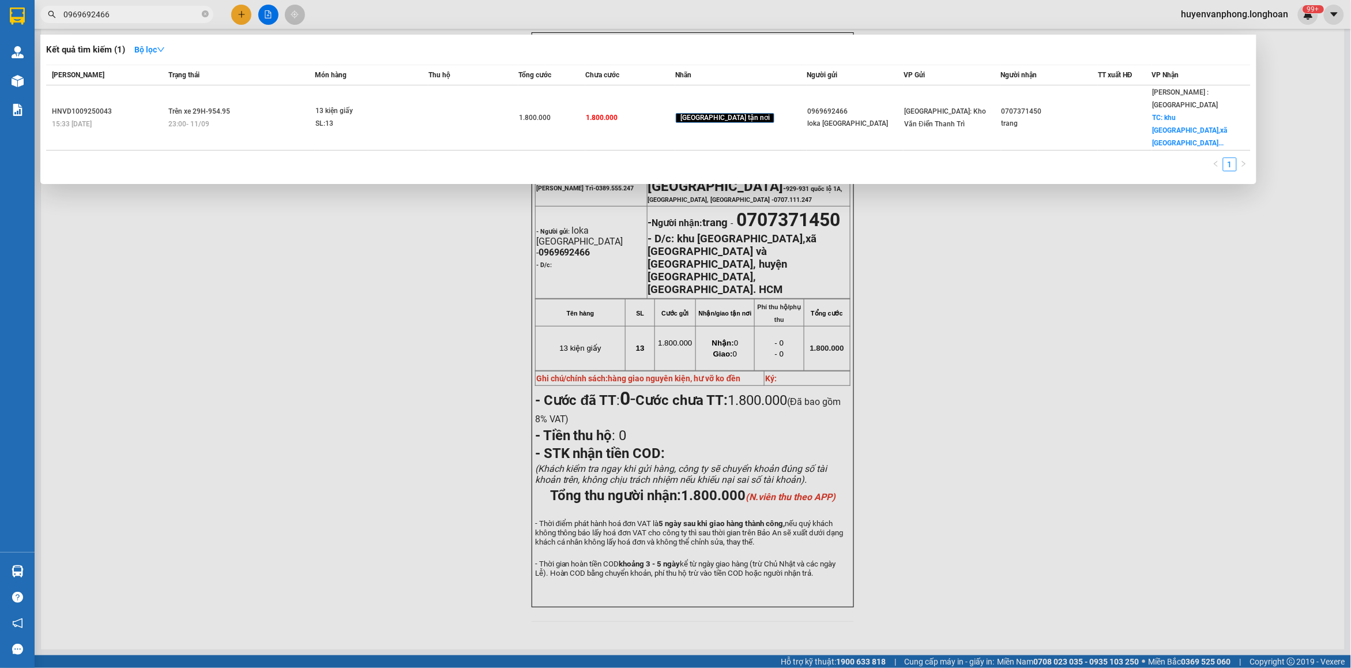
click at [143, 13] on input "0969692466" at bounding box center [131, 14] width 136 height 13
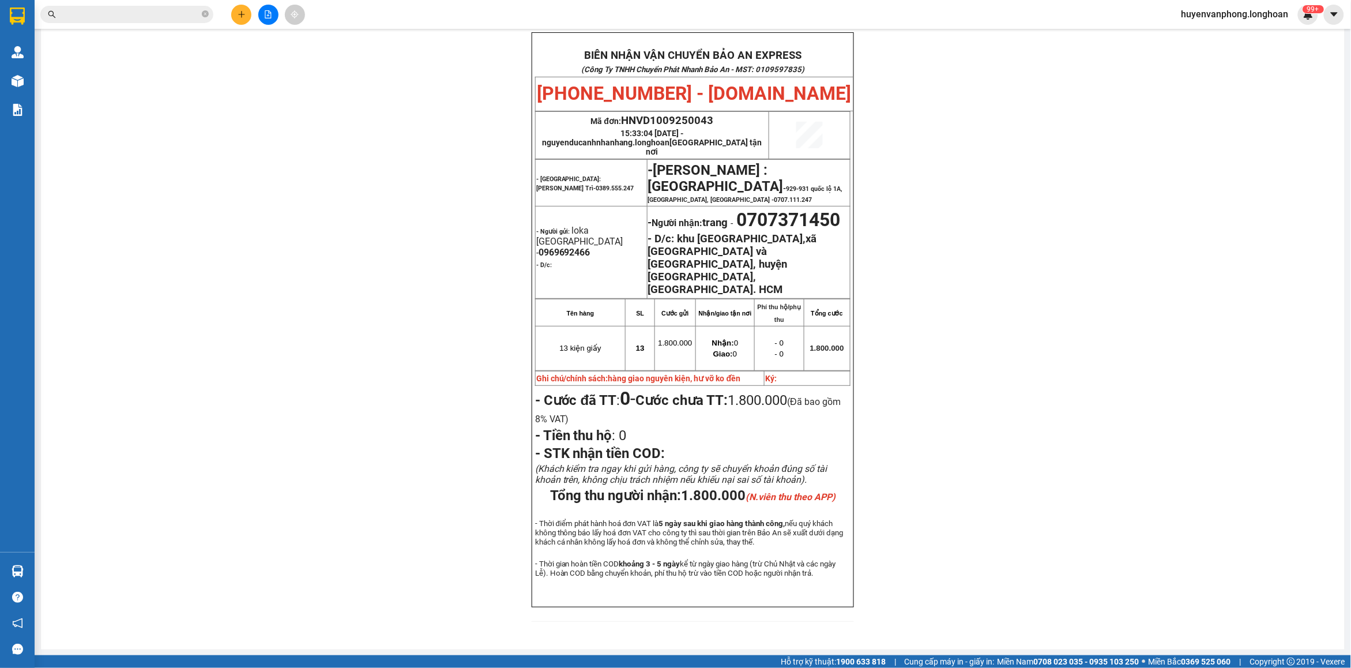
paste input "0392113314"
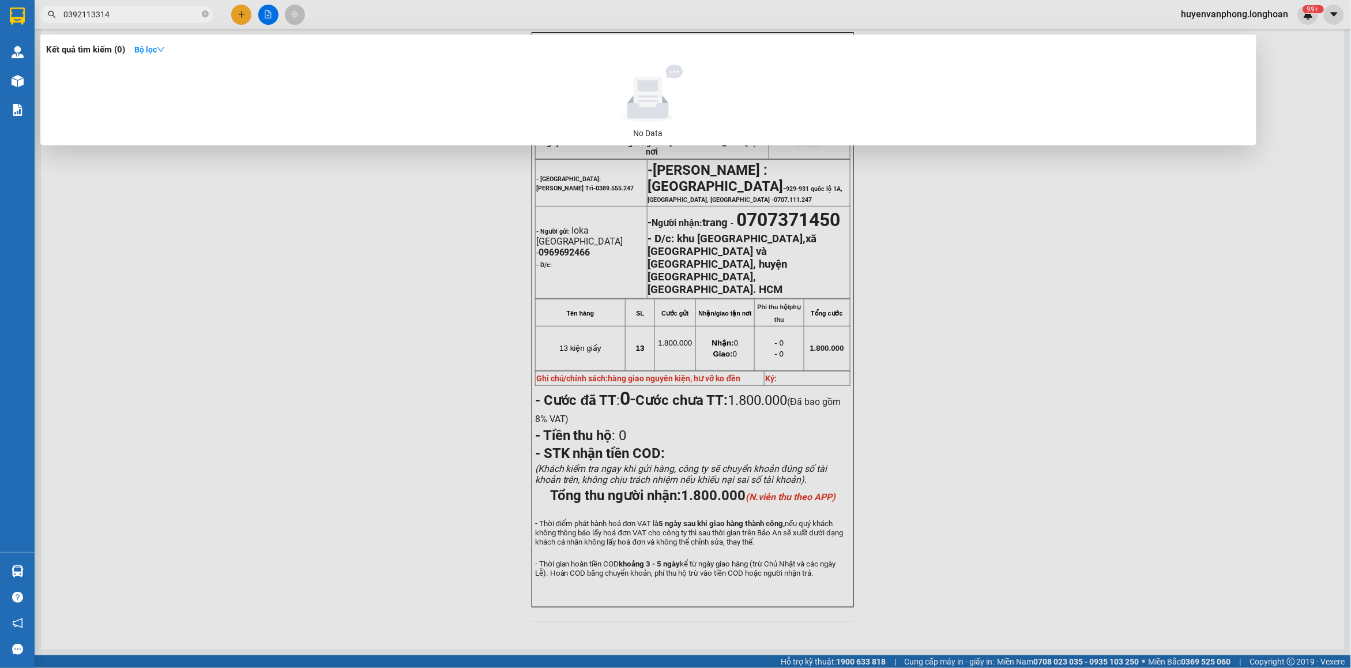
type input "0392113314"
drag, startPoint x: 202, startPoint y: 15, endPoint x: 133, endPoint y: 6, distance: 69.7
click at [202, 15] on icon "close-circle" at bounding box center [205, 13] width 7 height 7
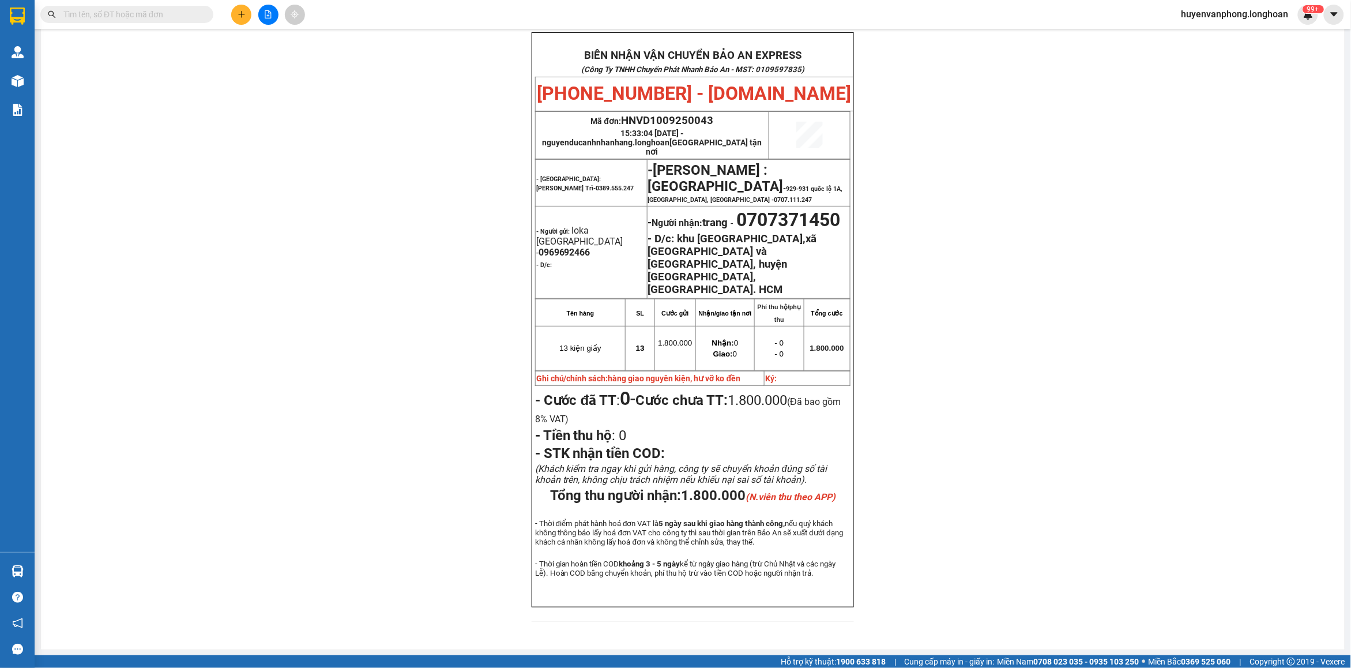
click at [130, 6] on span at bounding box center [126, 14] width 173 height 17
click at [130, 10] on input "text" at bounding box center [131, 14] width 136 height 13
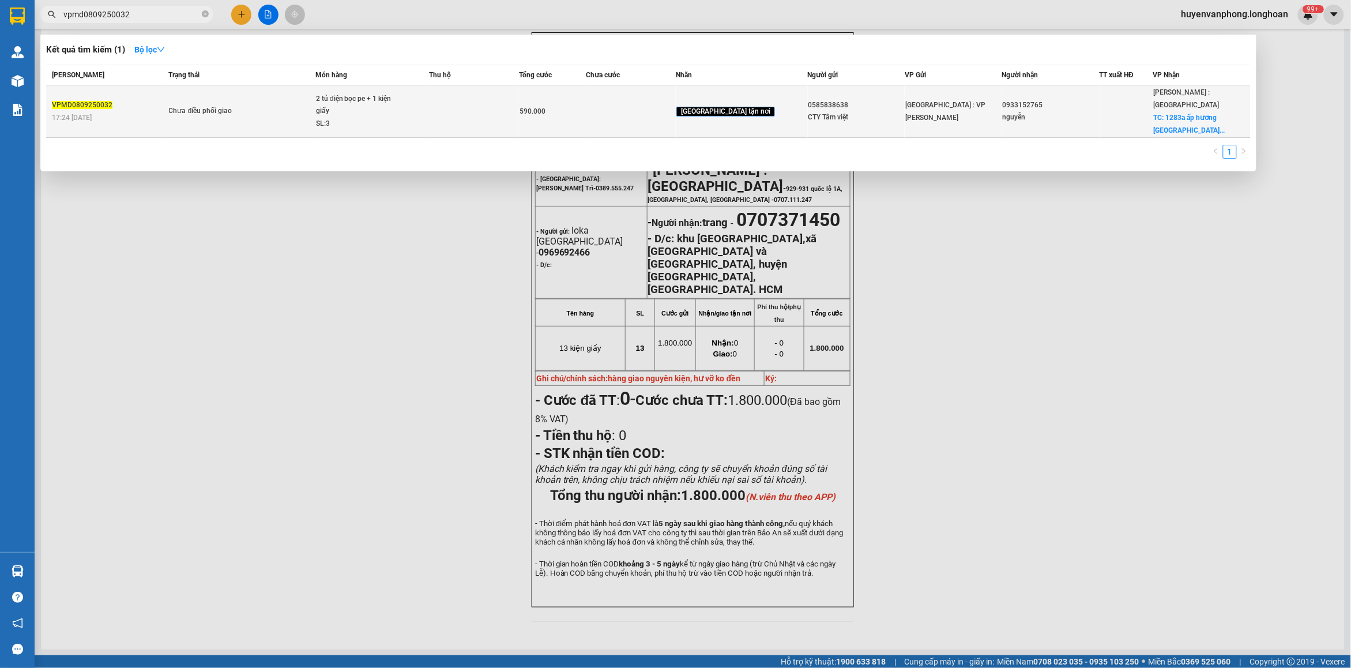
type input "vpmd0809250032"
click at [545, 107] on span "590.000" at bounding box center [532, 111] width 26 height 8
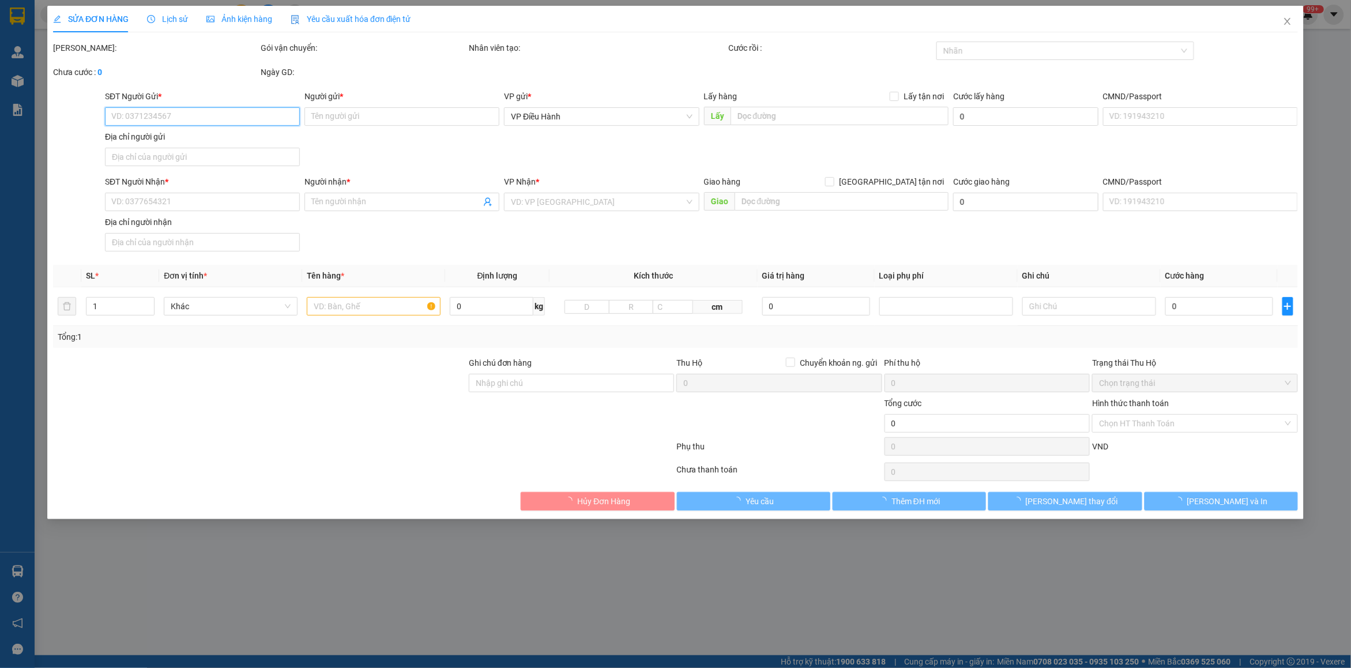
type input "0585838638"
type input "CTY Tâm việt"
type input "0933152765"
type input "nguyễn"
checkbox input "true"
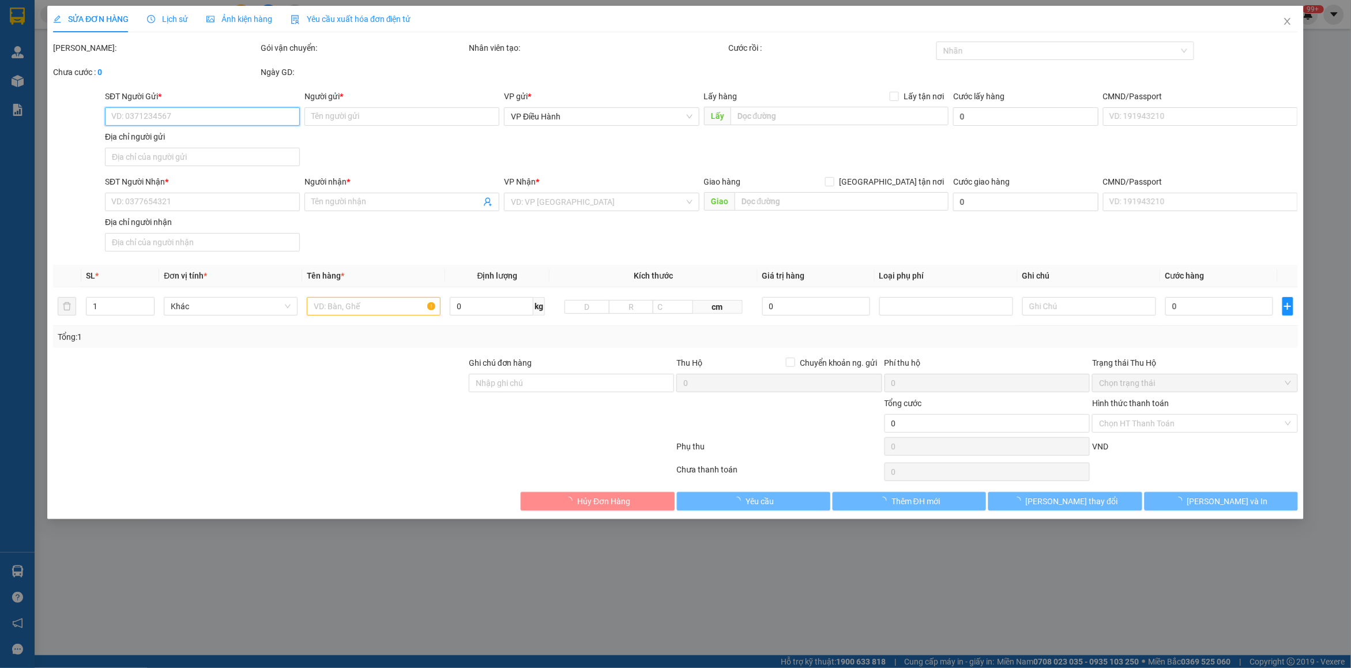
type input "1283a ấp hương phước xã phước tân biên hòa đồng nai"
type input "hàng ko đồng kiểm giao nguyên kiện hư vỡ k đền ( đã báo khách gửi )"
type input "590.000"
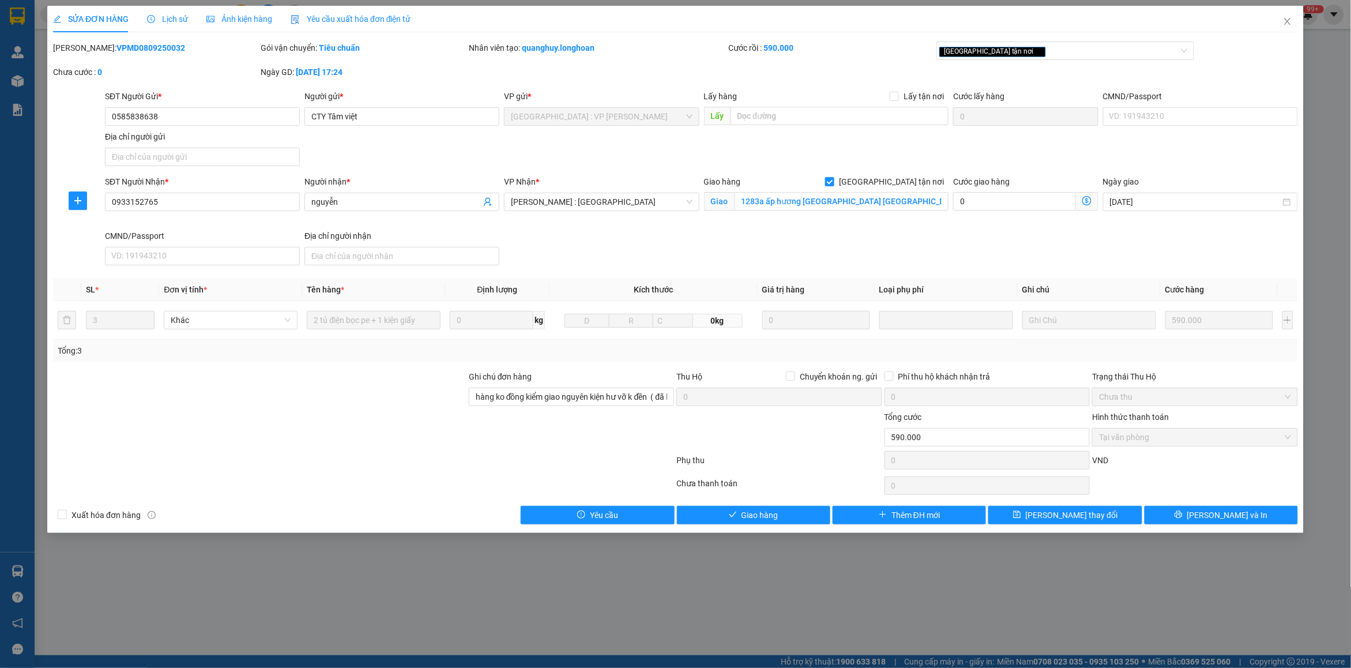
click at [177, 21] on span "Lịch sử" at bounding box center [167, 18] width 41 height 9
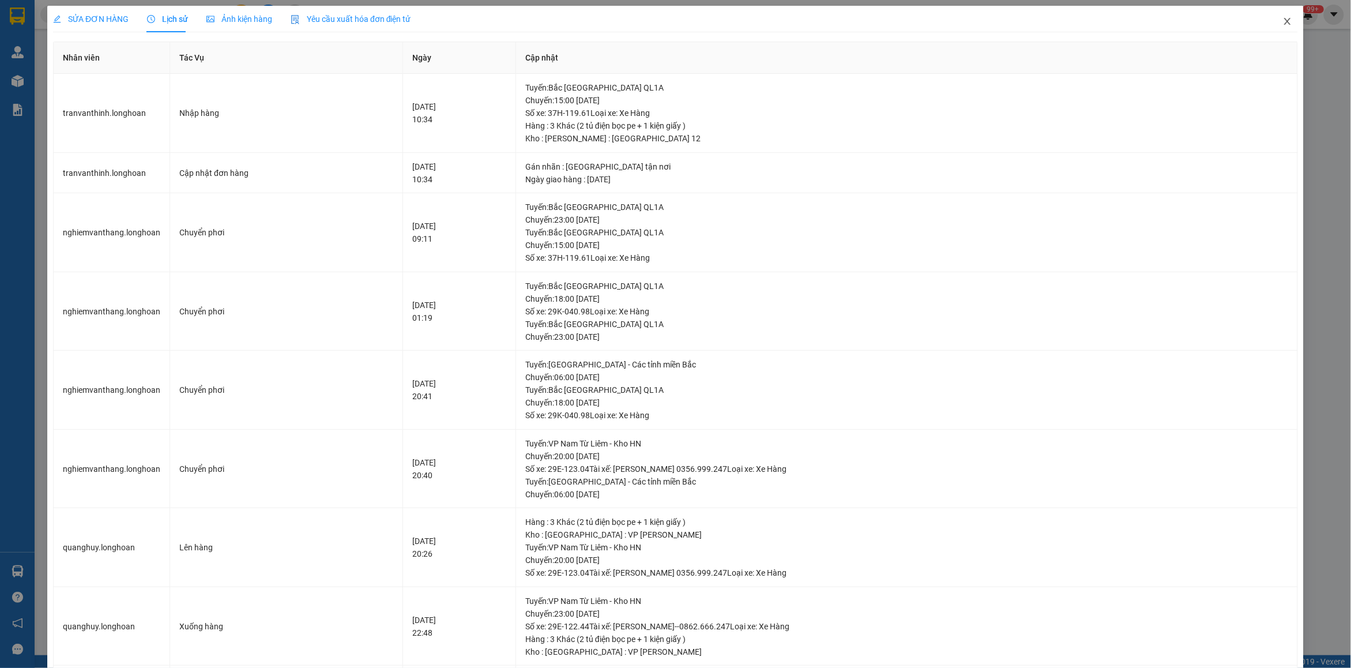
click at [1283, 24] on icon "close" at bounding box center [1287, 21] width 9 height 9
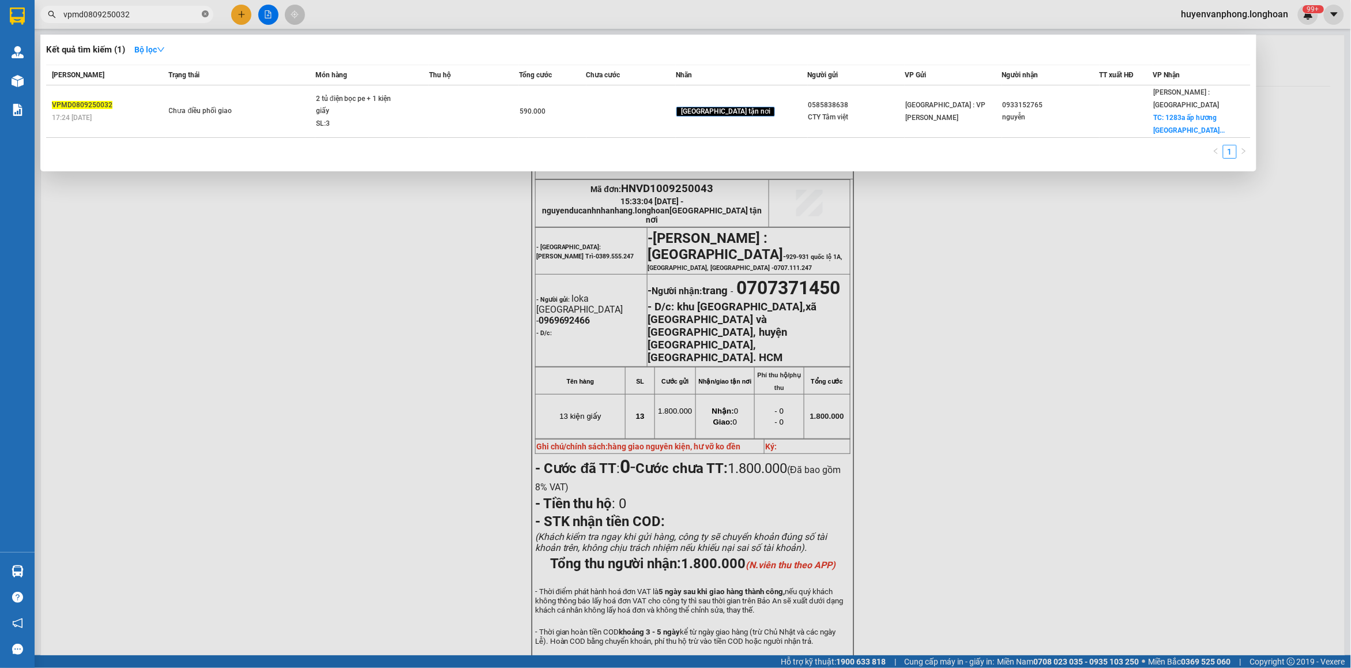
drag, startPoint x: 208, startPoint y: 17, endPoint x: 137, endPoint y: 20, distance: 70.4
click at [206, 16] on icon "close-circle" at bounding box center [205, 13] width 7 height 7
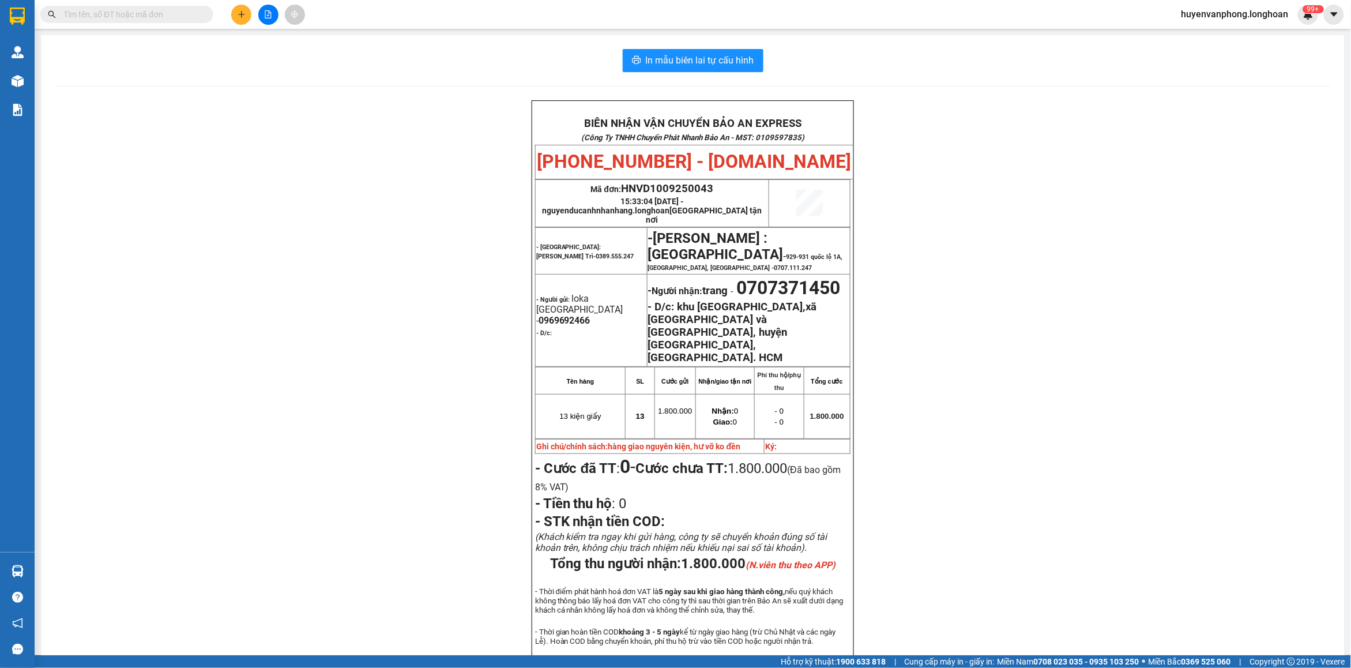
click at [137, 20] on input "text" at bounding box center [131, 14] width 136 height 13
paste input "0367463064"
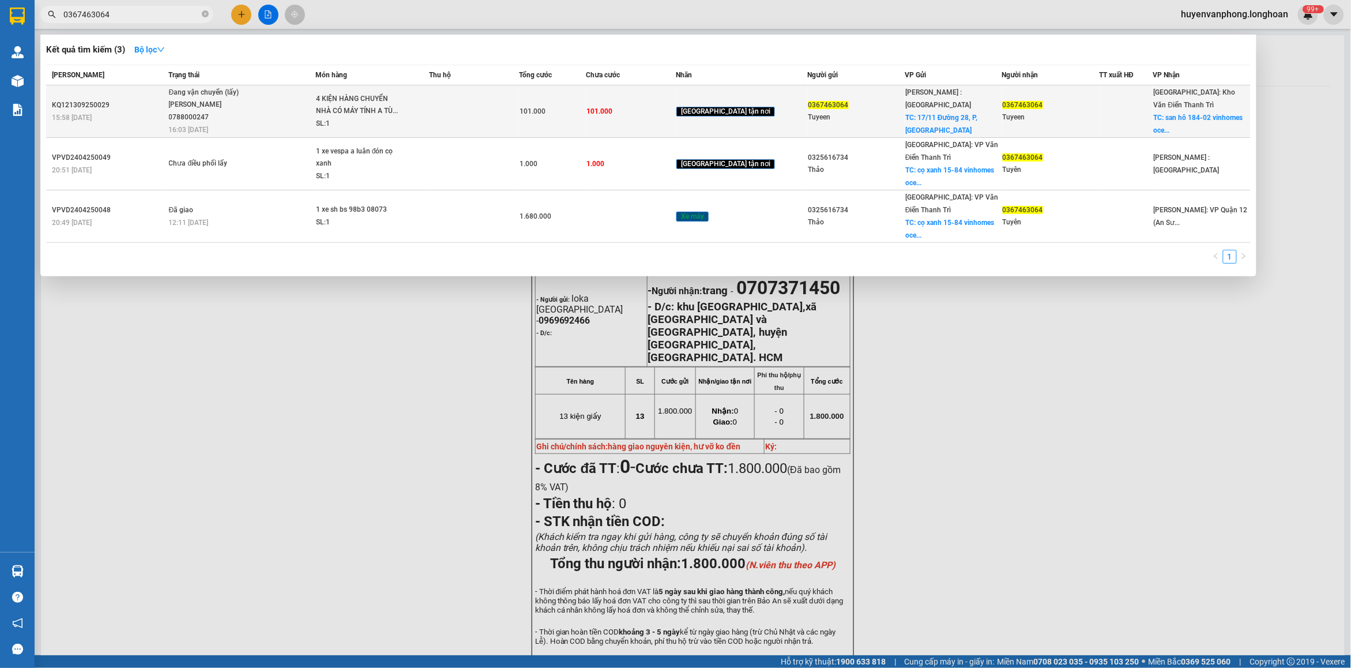
type input "0367463064"
click at [386, 119] on div "SL: 1" at bounding box center [359, 124] width 86 height 13
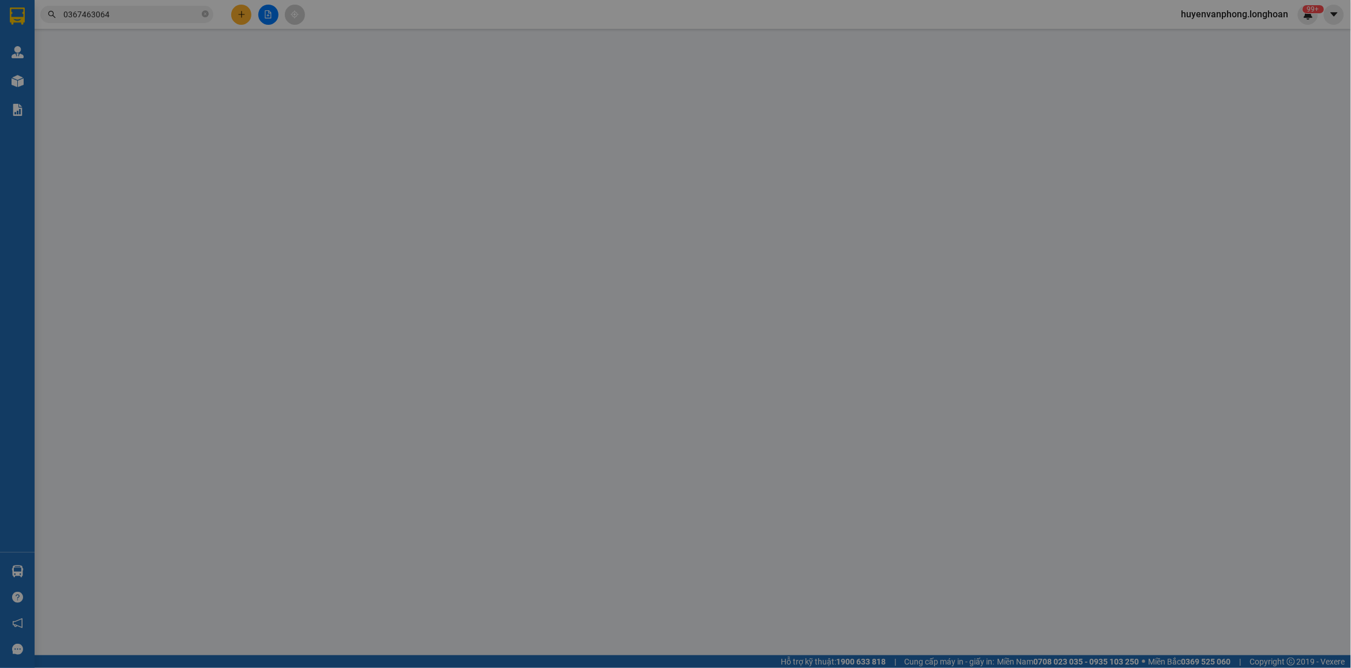
type input "0367463064"
type input "Tuyeen"
checkbox input "true"
type input "17/11 Đường 28, P, Thủ Đức"
type input "0367463064"
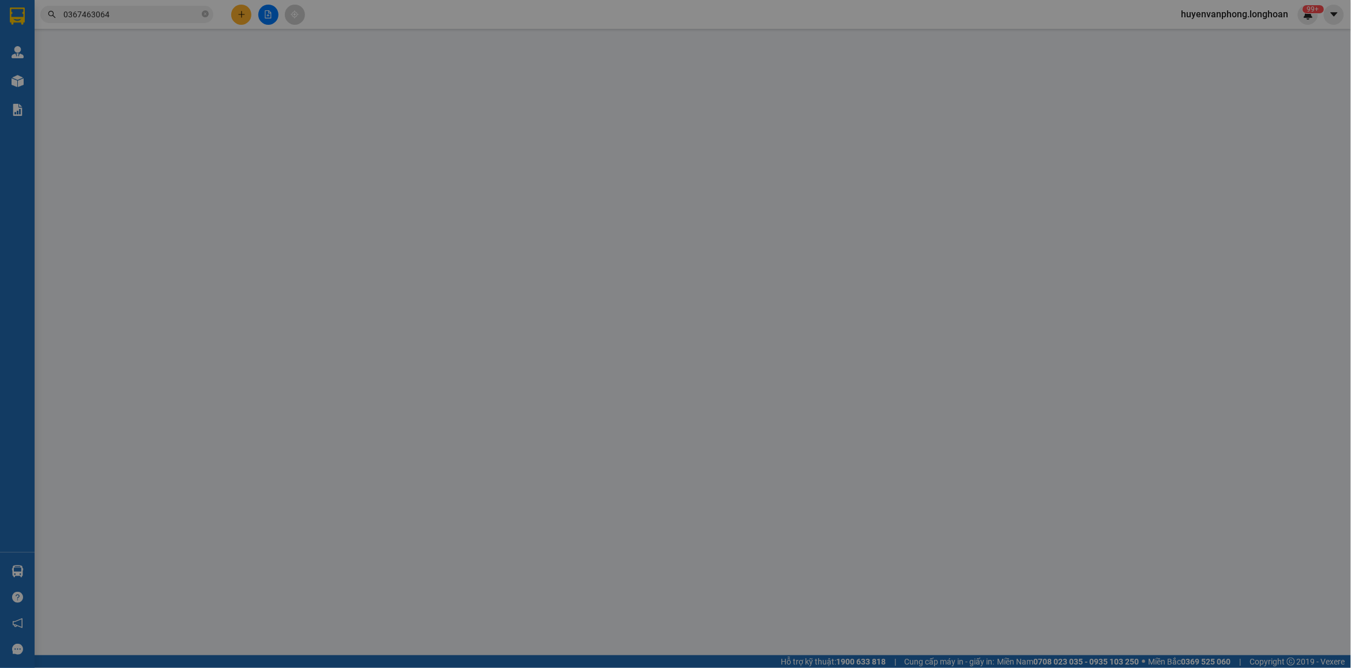
type input "Tuyeen"
checkbox input "true"
type input "san hô 184-02 vinhomes oceanpark1 gia lâm HN"
type input "101.000"
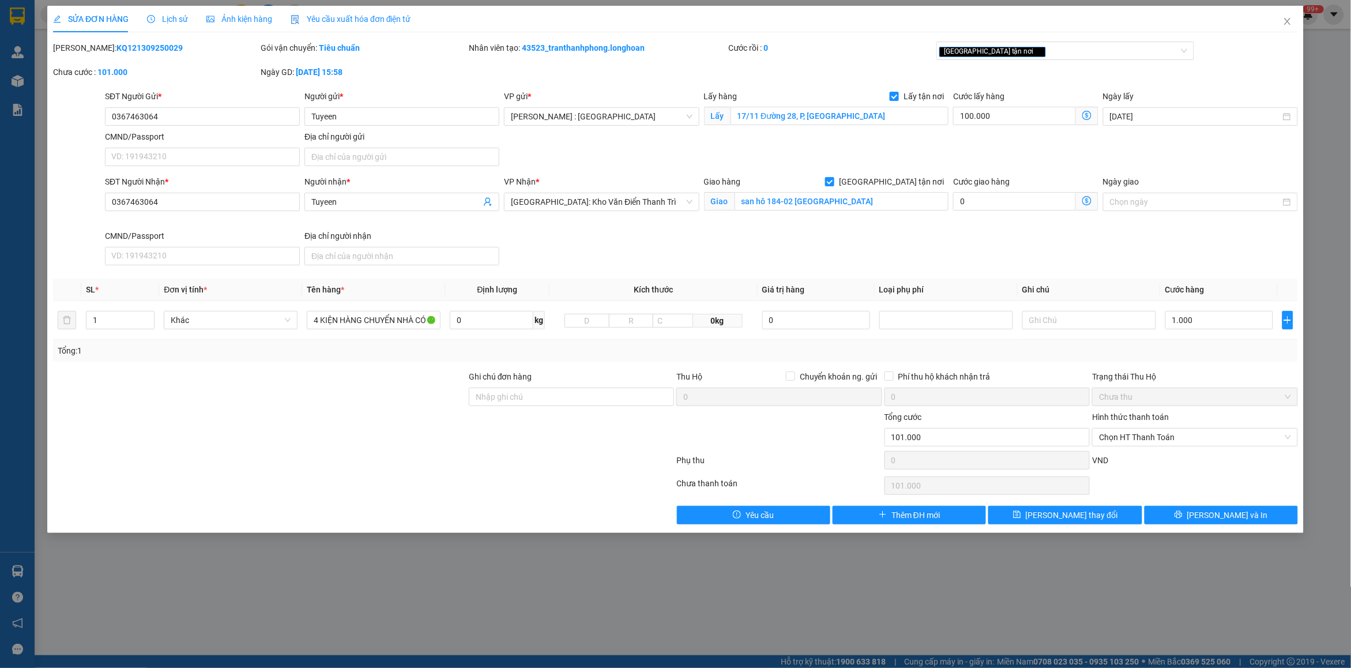
click at [171, 18] on span "Lịch sử" at bounding box center [167, 18] width 41 height 9
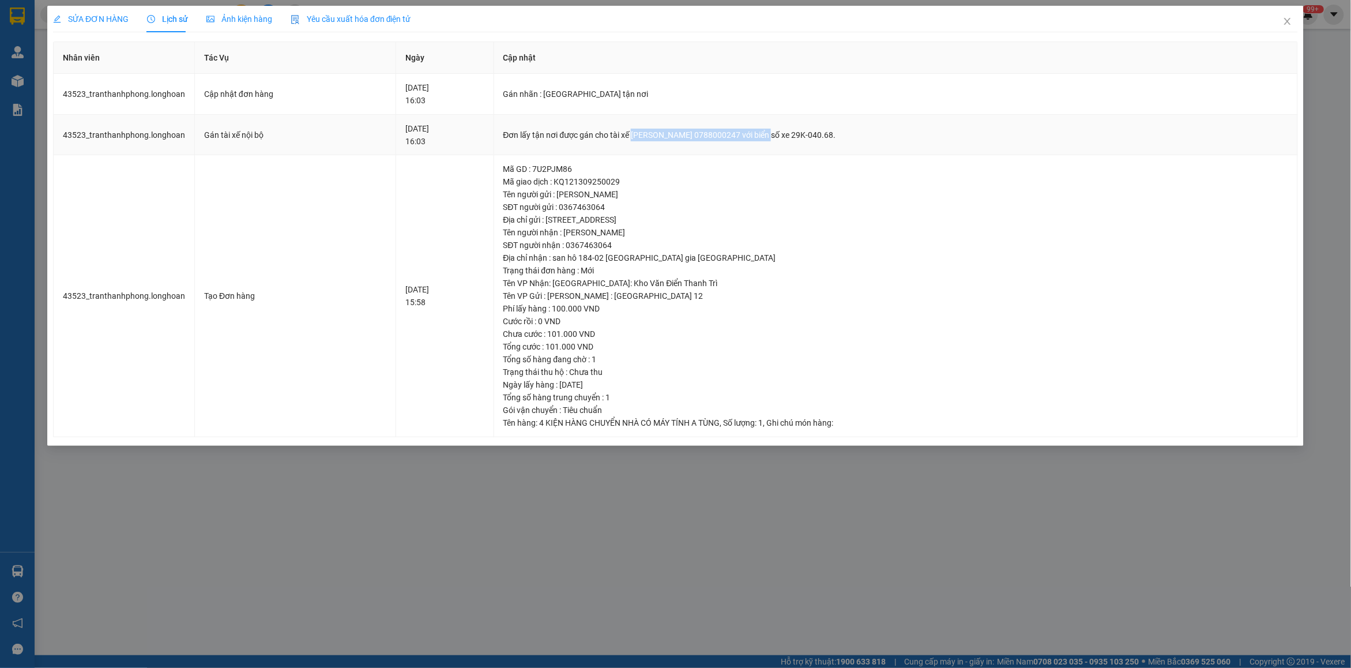
drag, startPoint x: 630, startPoint y: 133, endPoint x: 783, endPoint y: 133, distance: 152.8
click at [783, 133] on div "Đơn lấy tận nơi được gán cho tài xế NGUYỄN THIỆN THANH TÙNG 0788000247 với biển…" at bounding box center [895, 135] width 785 height 13
copy div "NGUYỄN THIỆN THANH TÙNG 0788000247"
click at [1284, 28] on span "Close" at bounding box center [1287, 22] width 32 height 32
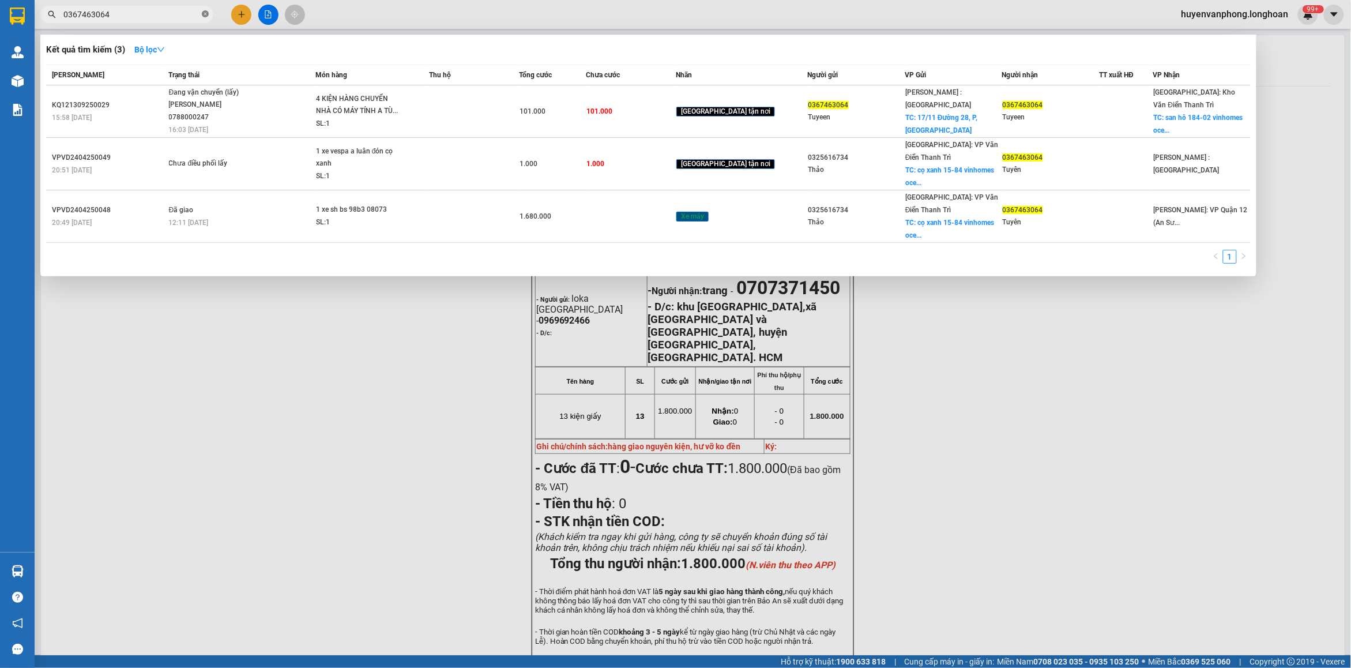
click at [206, 13] on icon "close-circle" at bounding box center [205, 13] width 7 height 7
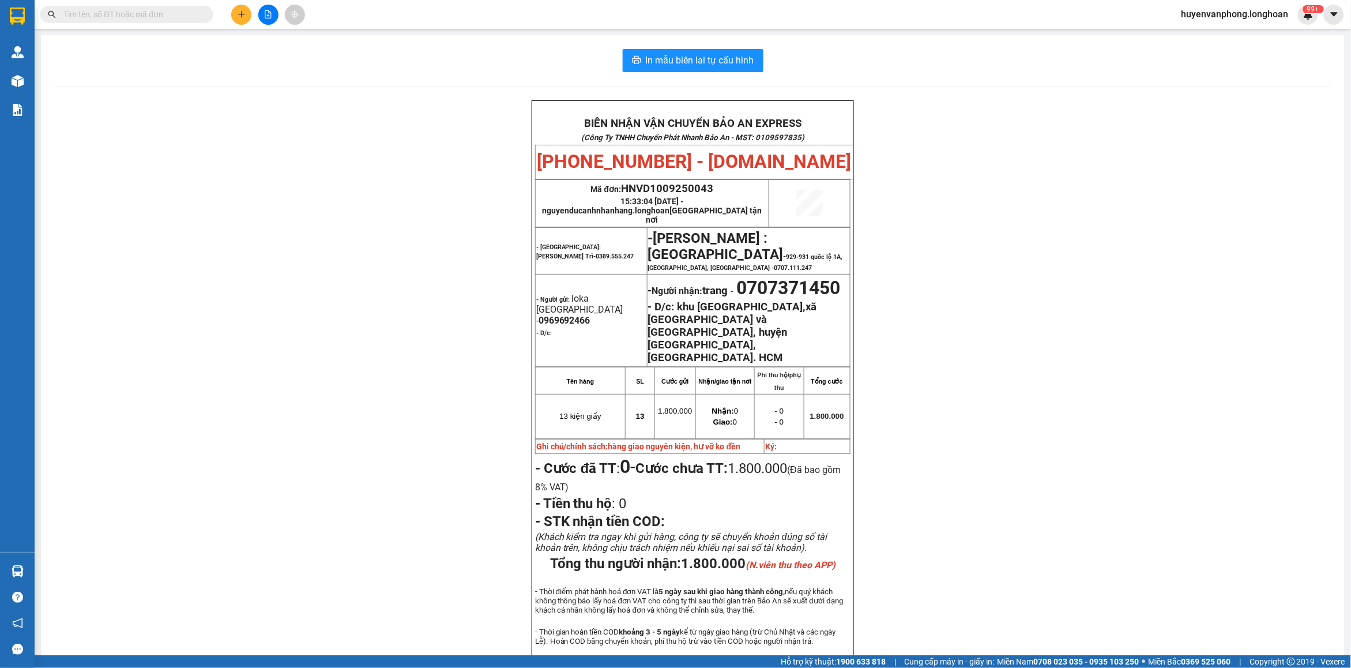
click at [125, 15] on input "text" at bounding box center [131, 14] width 136 height 13
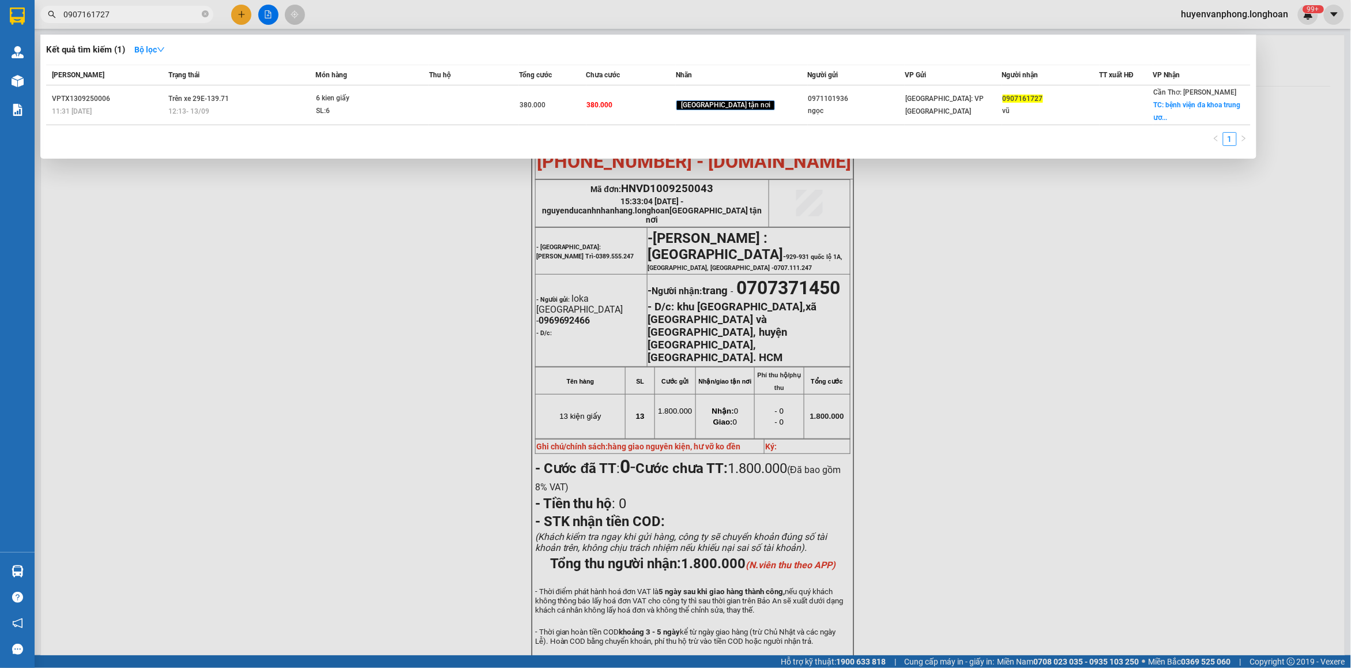
drag, startPoint x: 125, startPoint y: 13, endPoint x: 59, endPoint y: 14, distance: 65.2
click at [59, 14] on span "0907161727" at bounding box center [126, 14] width 173 height 17
type input "0907161727"
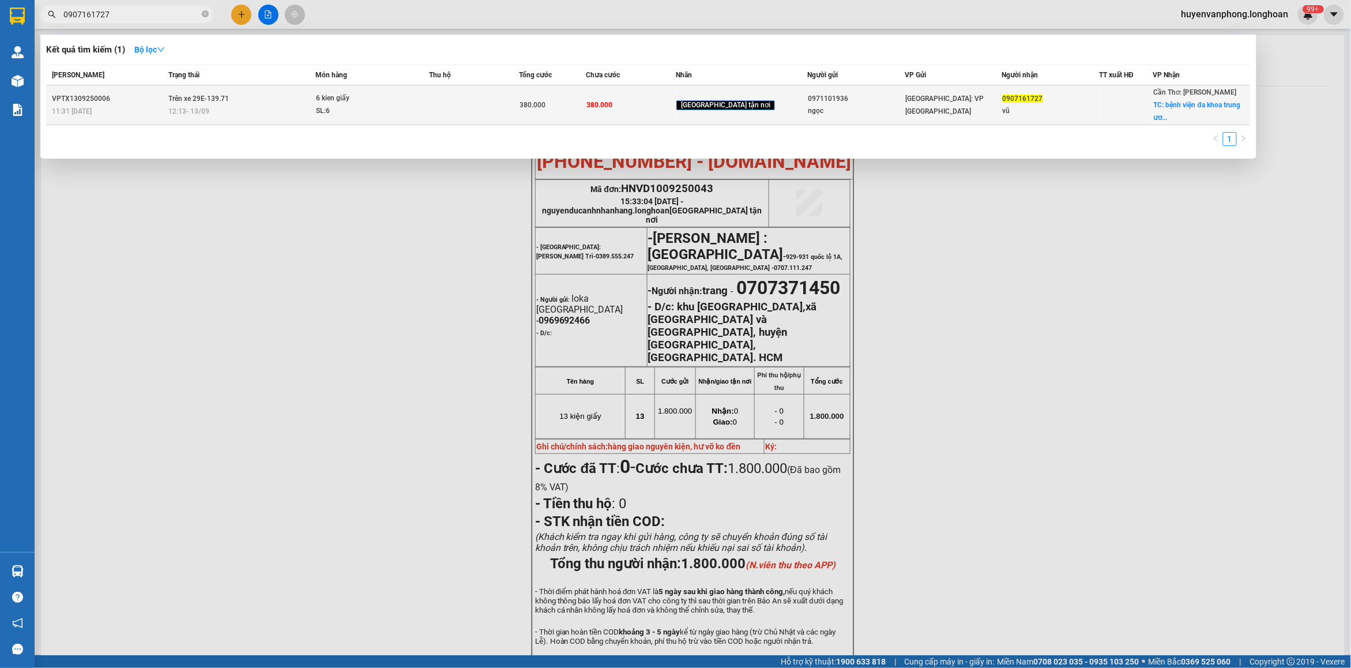
click at [471, 107] on td at bounding box center [474, 105] width 90 height 40
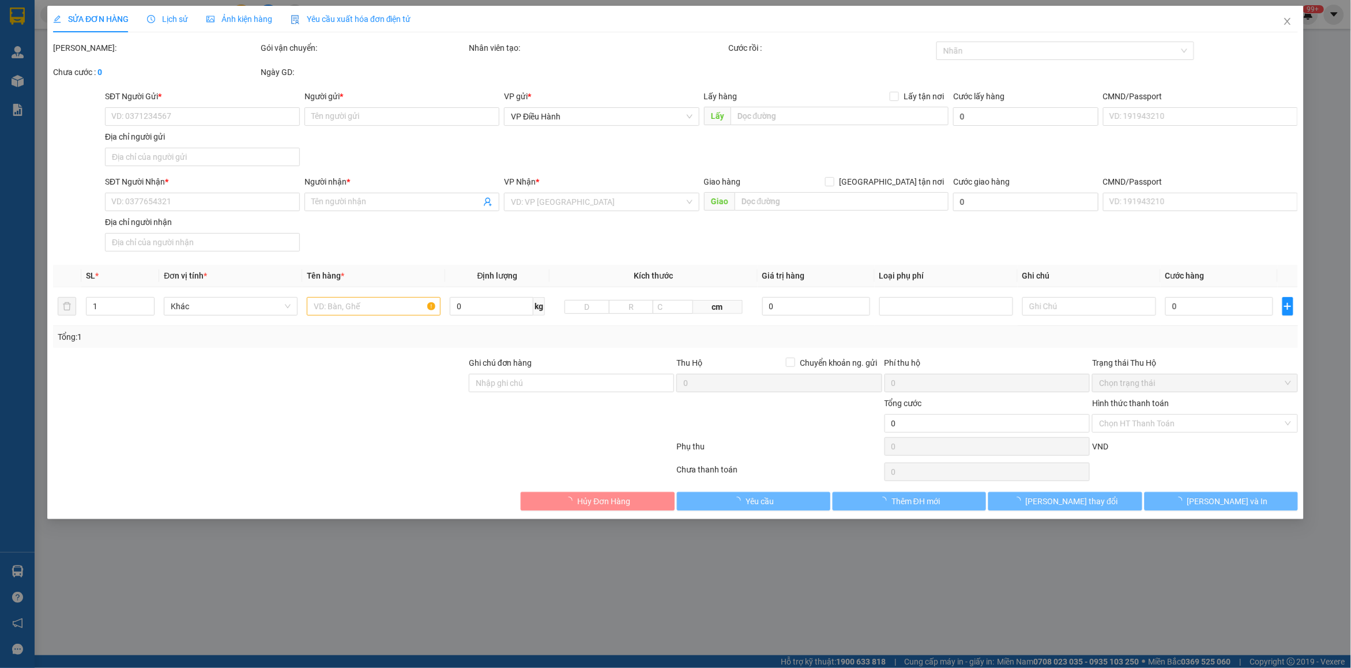
type input "0971101936"
type input "ngọc"
type input "0907161727"
type input "vũ"
checkbox input "true"
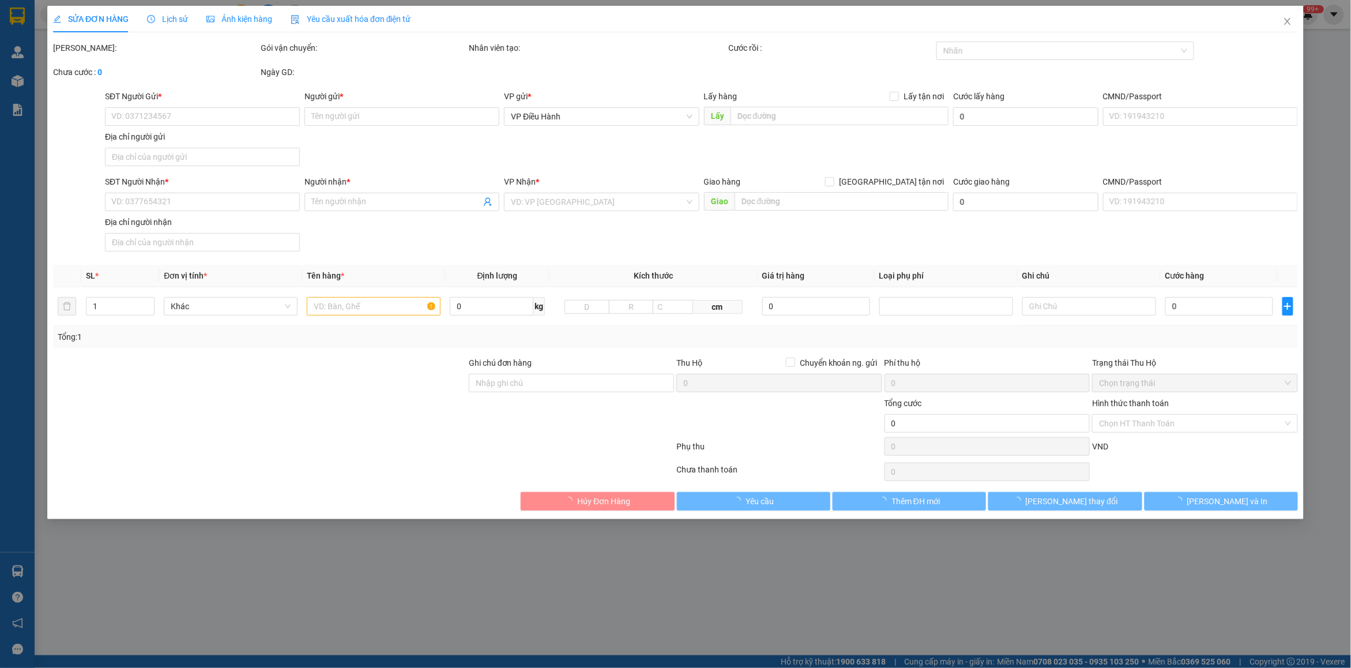
type input "bệnh viện đa khoa trung ương cần thơ,315 nguyen văn linh,p tân an,cần thơ"
type input "380.000"
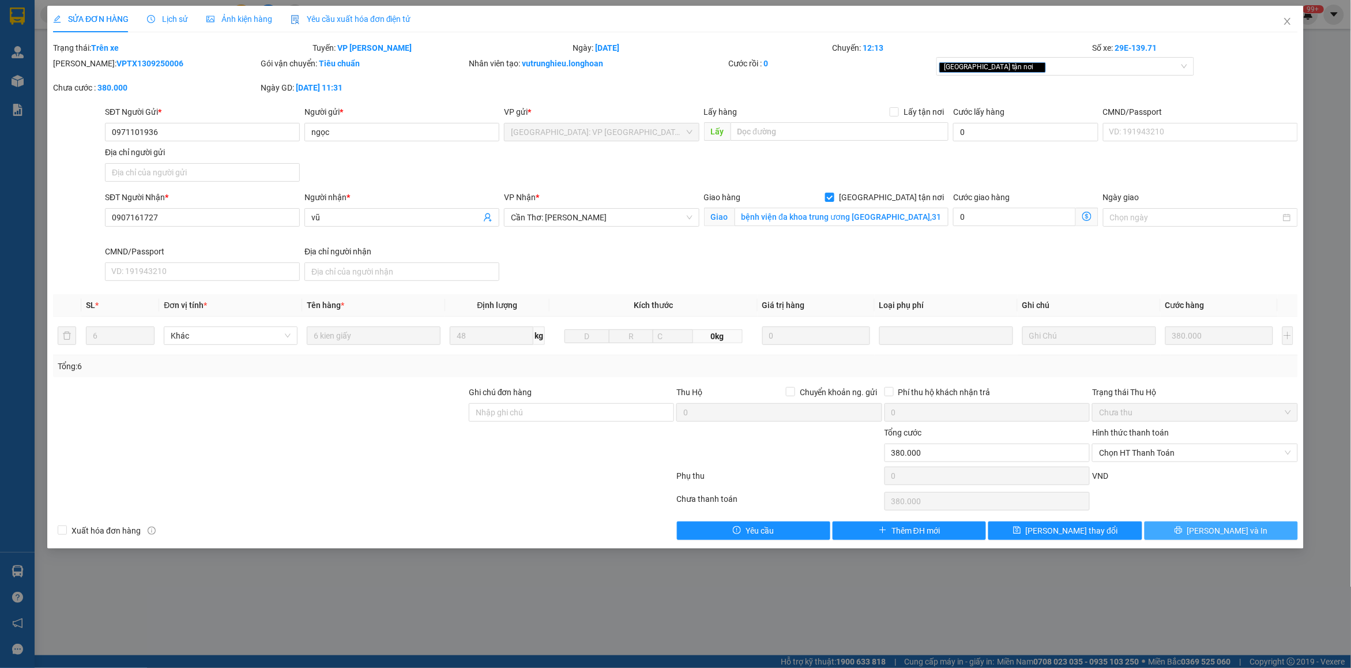
click at [1258, 532] on button "[PERSON_NAME] và In" at bounding box center [1220, 530] width 153 height 18
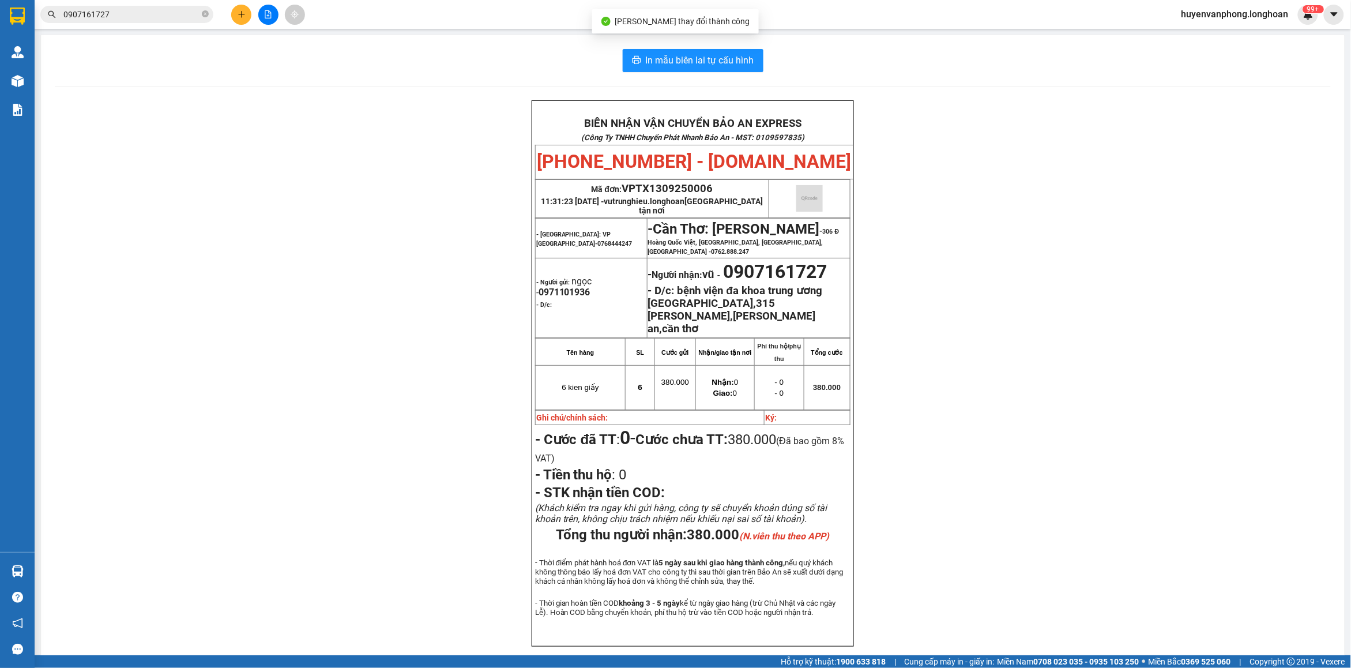
scroll to position [53, 0]
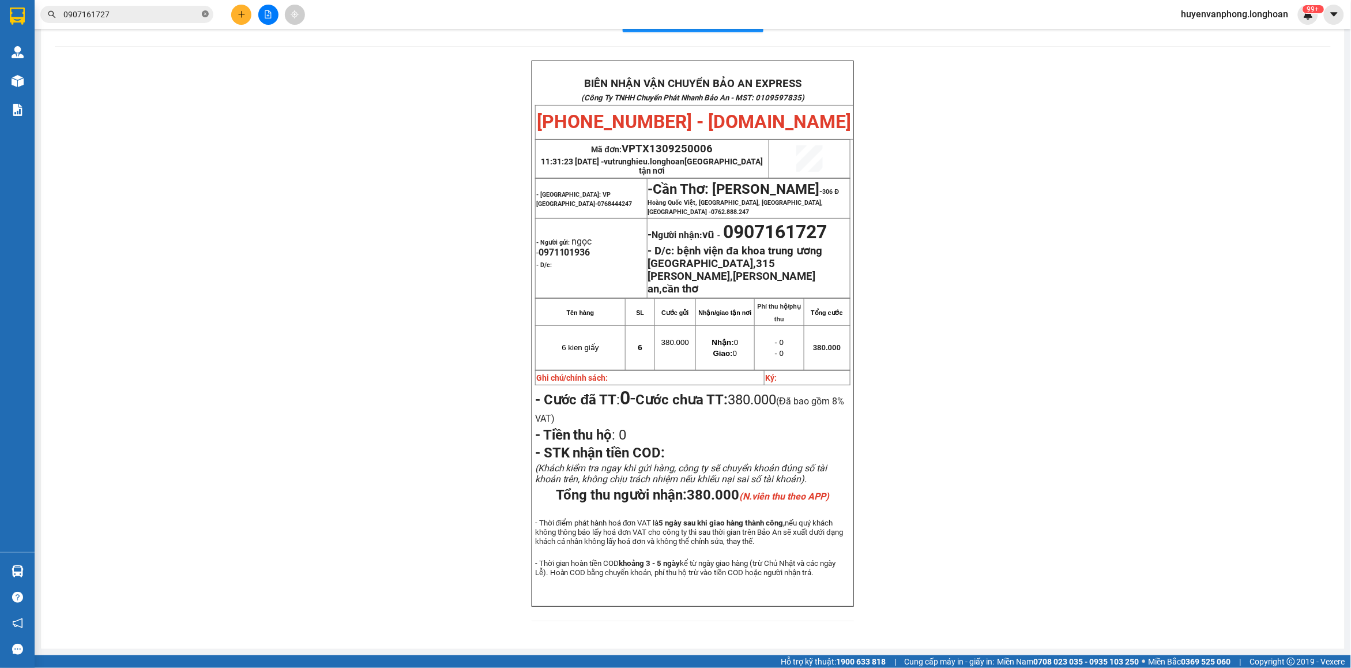
drag, startPoint x: 205, startPoint y: 14, endPoint x: 137, endPoint y: 6, distance: 67.9
click at [204, 14] on icon "close-circle" at bounding box center [205, 13] width 7 height 7
click at [124, 8] on input "text" at bounding box center [131, 14] width 136 height 13
paste input "0972061308"
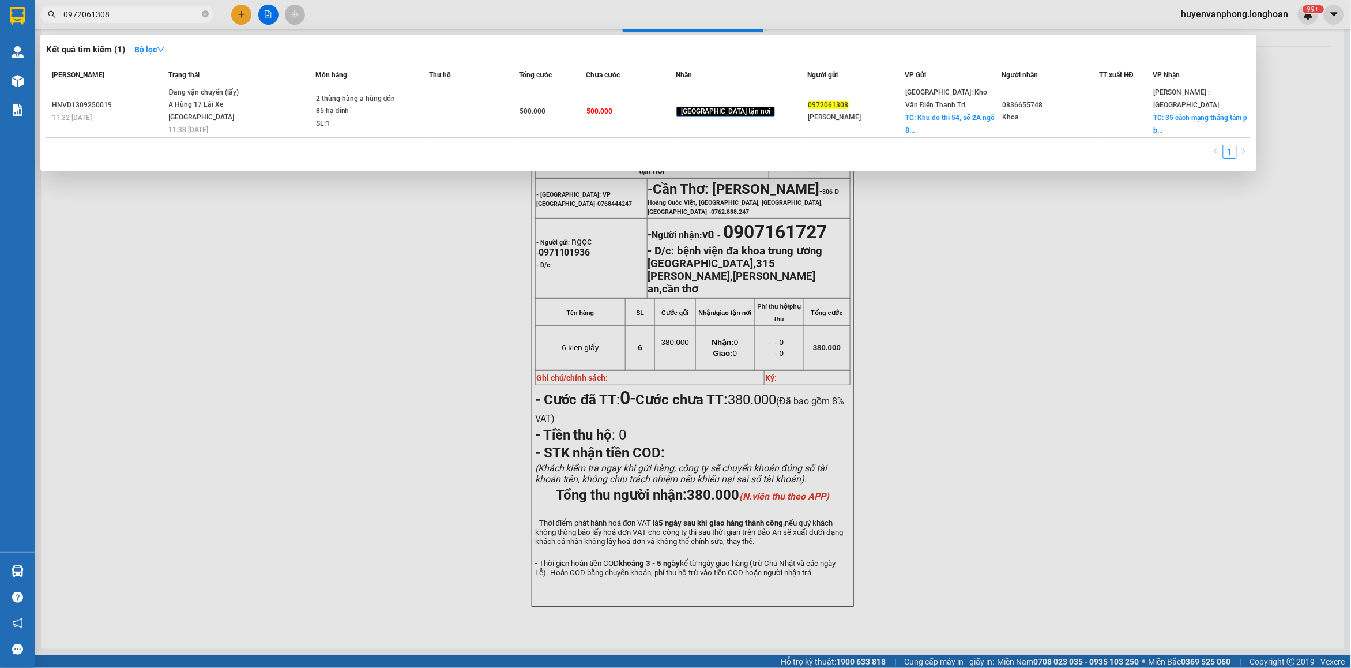
type input "0972061308"
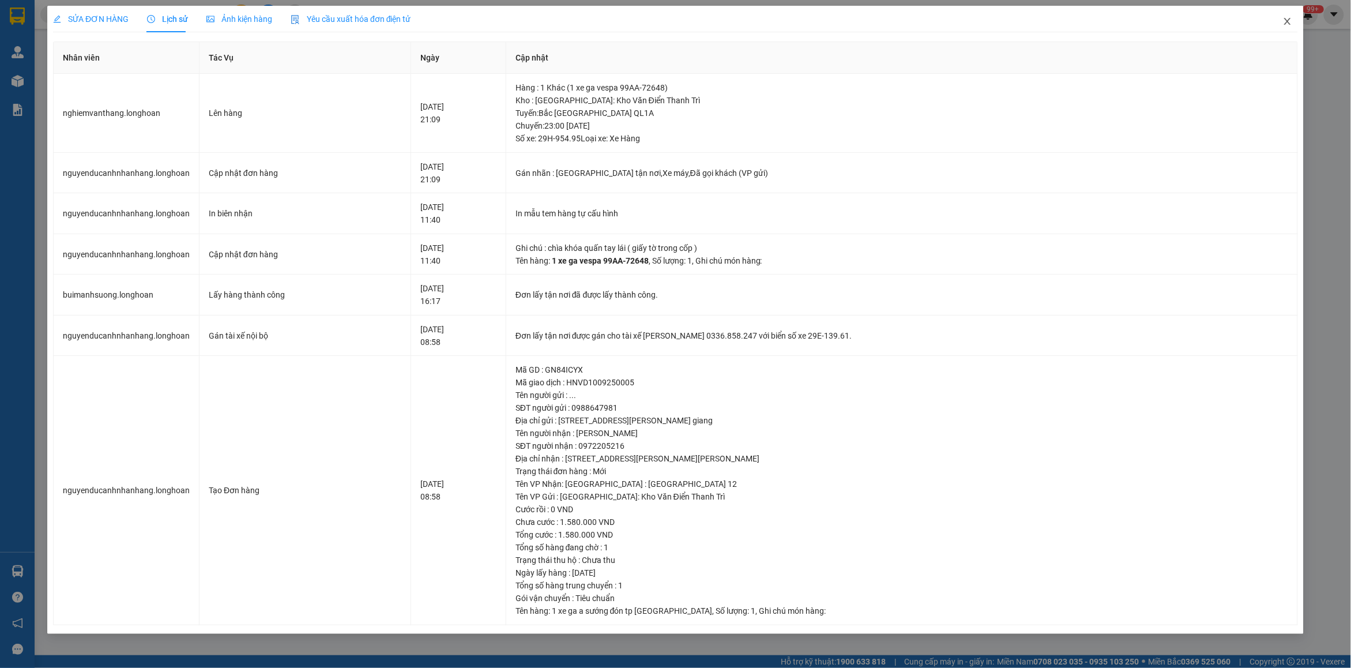
drag, startPoint x: 1287, startPoint y: 19, endPoint x: 1147, endPoint y: 33, distance: 140.8
click at [1286, 20] on icon "close" at bounding box center [1287, 21] width 9 height 9
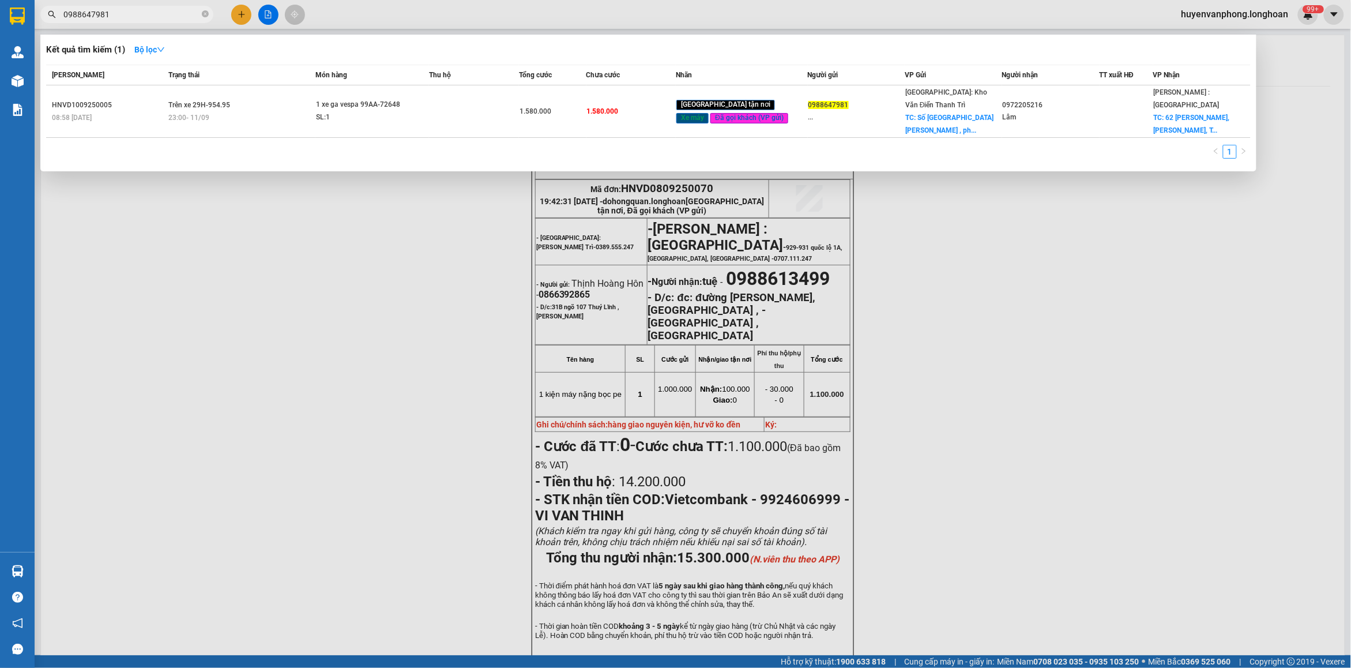
click at [126, 8] on input "0988647981" at bounding box center [131, 14] width 136 height 13
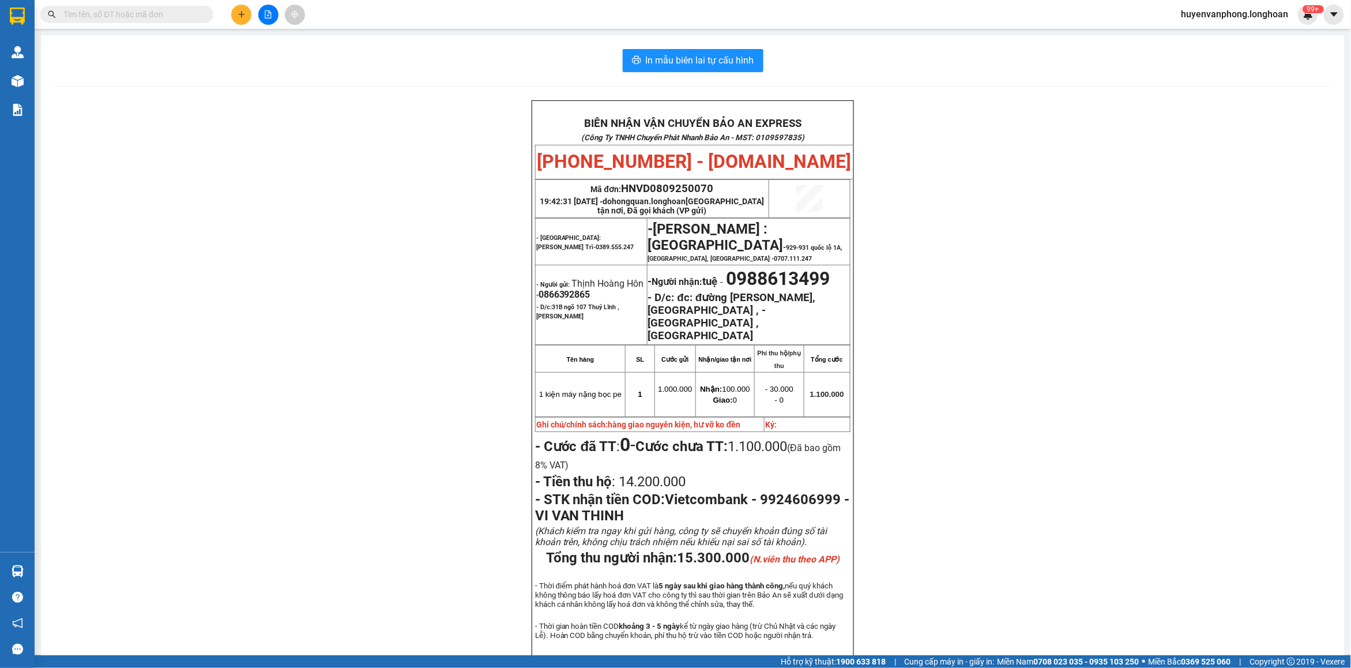
paste input "0869329909"
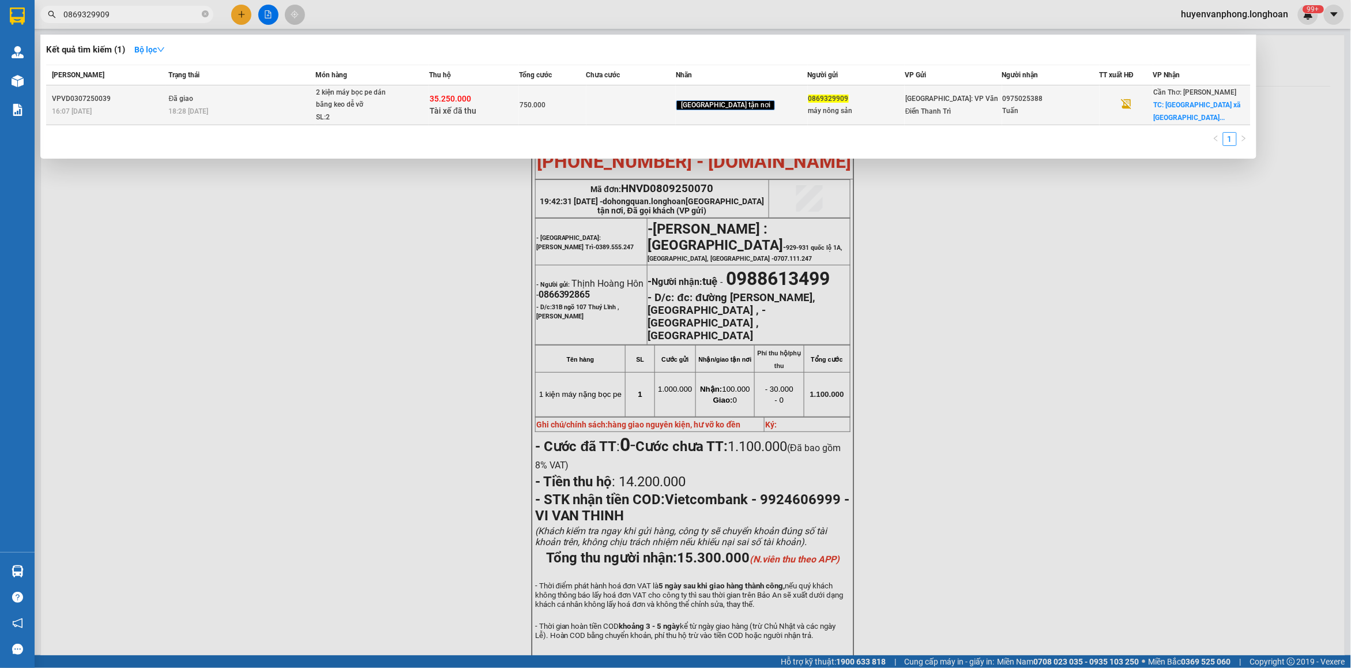
type input "0869329909"
click at [518, 107] on div "35.250.000 Tài xế đã thu" at bounding box center [473, 105] width 89 height 24
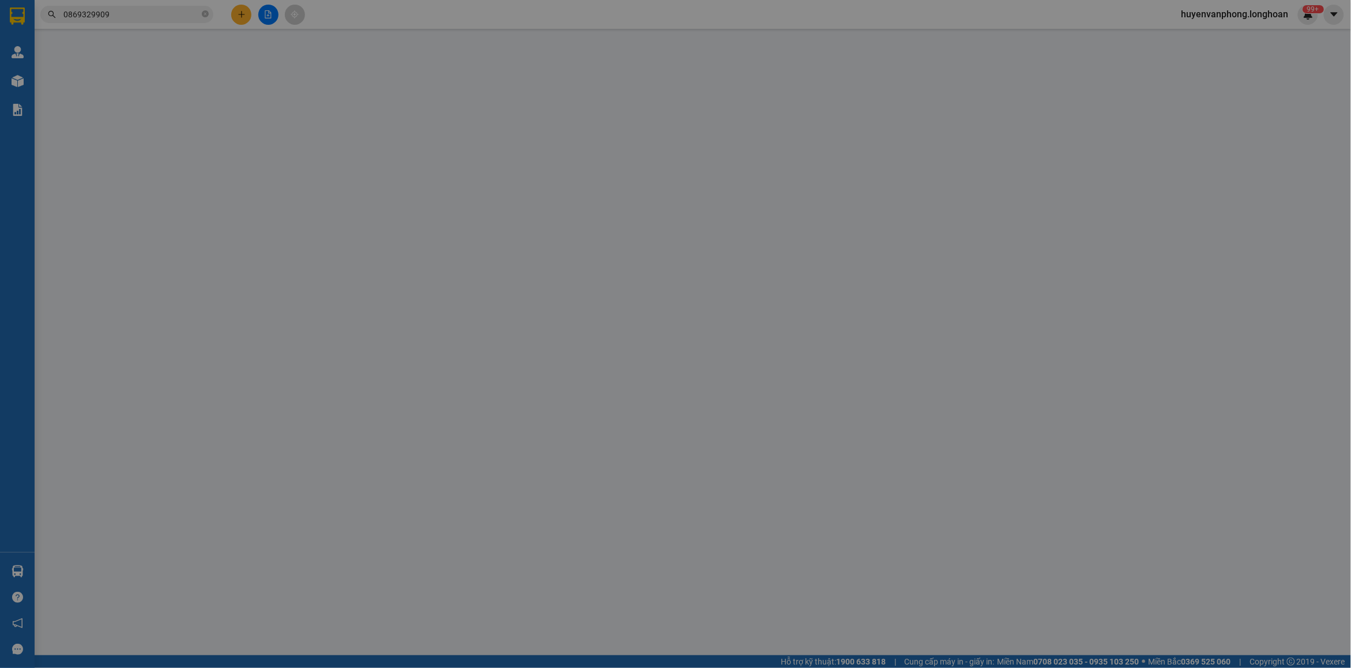
type input "0869329909"
type input "máy nông sản"
type input "0975025388"
type input "Tuấn"
checkbox input "true"
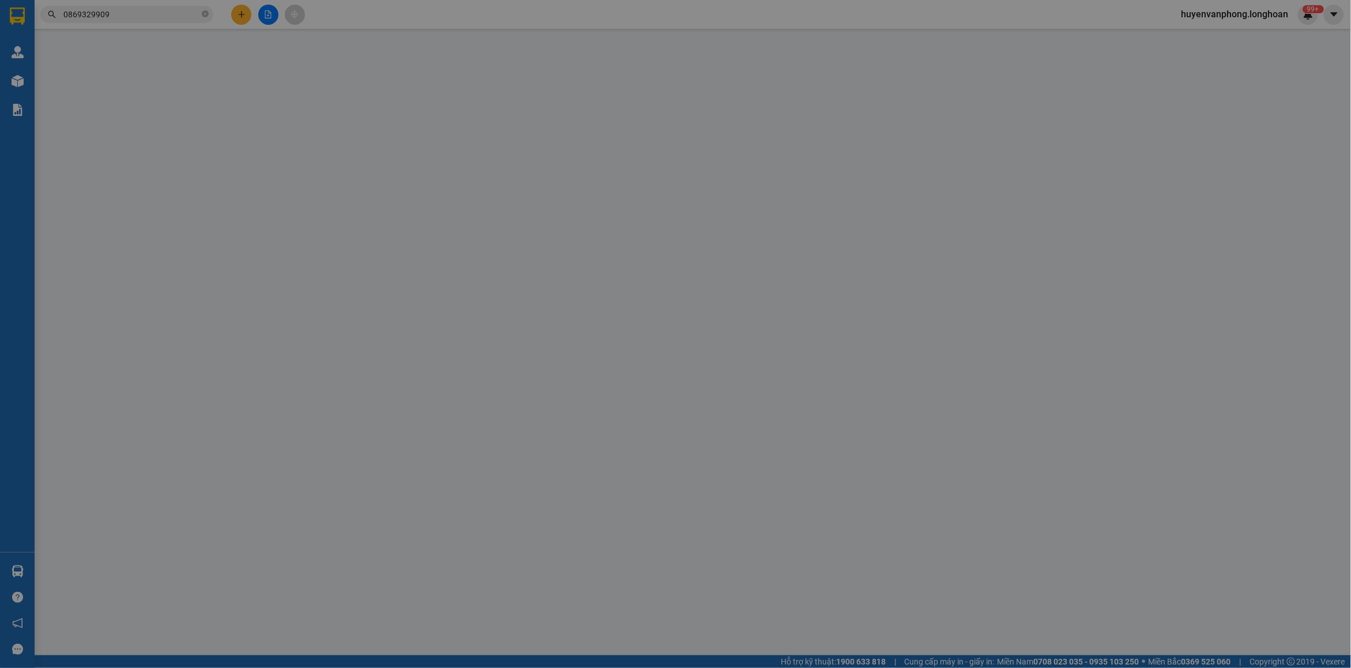
type input "[GEOGRAPHIC_DATA] thành xã [GEOGRAPHIC_DATA] huyện [GEOGRAPHIC_DATA]"
type input "HÀNG DỄ MÓP MÉO CHÚ Ý BỐC XẾP CẨN THẬN KHÔNG ĐÈ HÀNG ( HƯ VỠ KHÔNG ĐỀN GIÁ TRỊ …"
checkbox input "true"
type input "35.250.000"
type input "80.000"
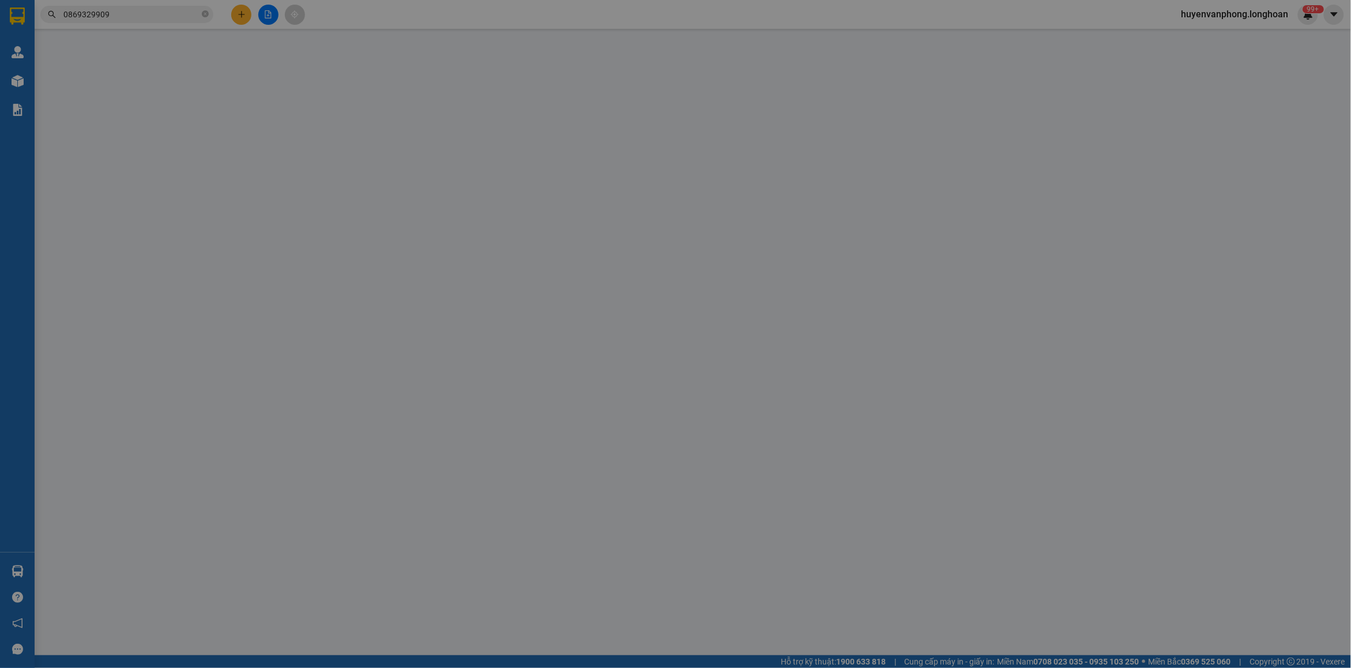
type input "750.000"
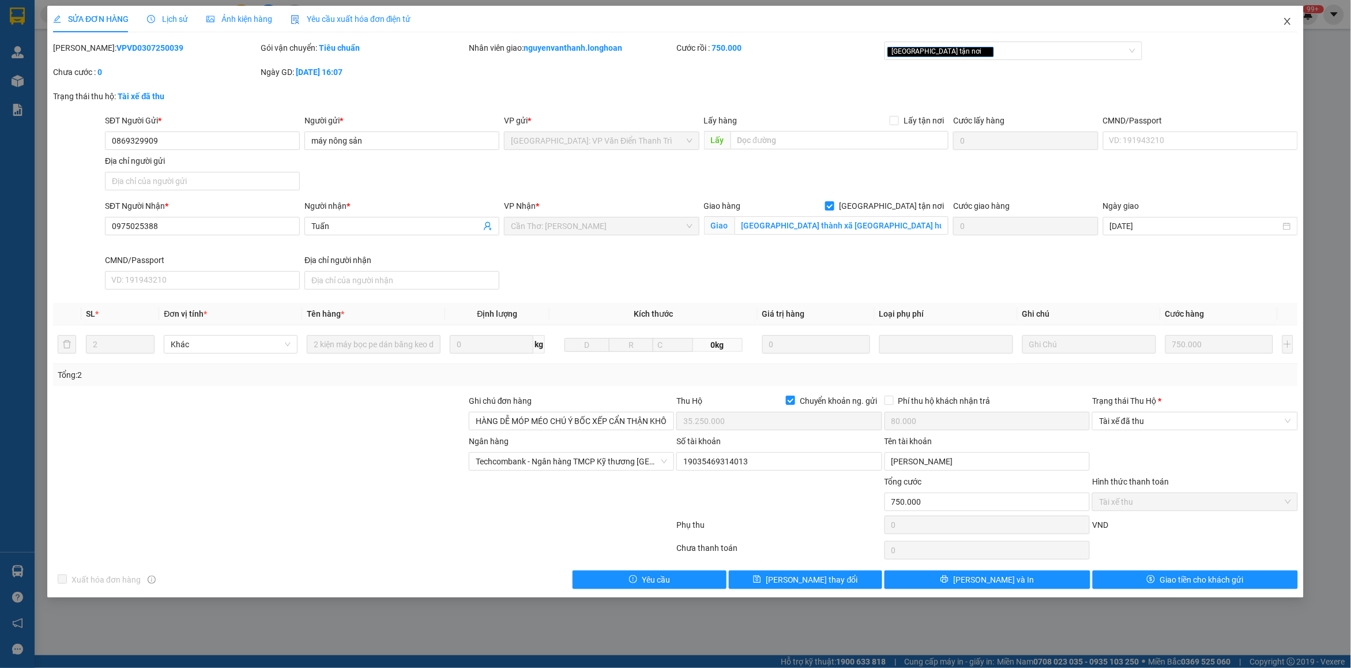
click at [1290, 21] on icon "close" at bounding box center [1287, 21] width 9 height 9
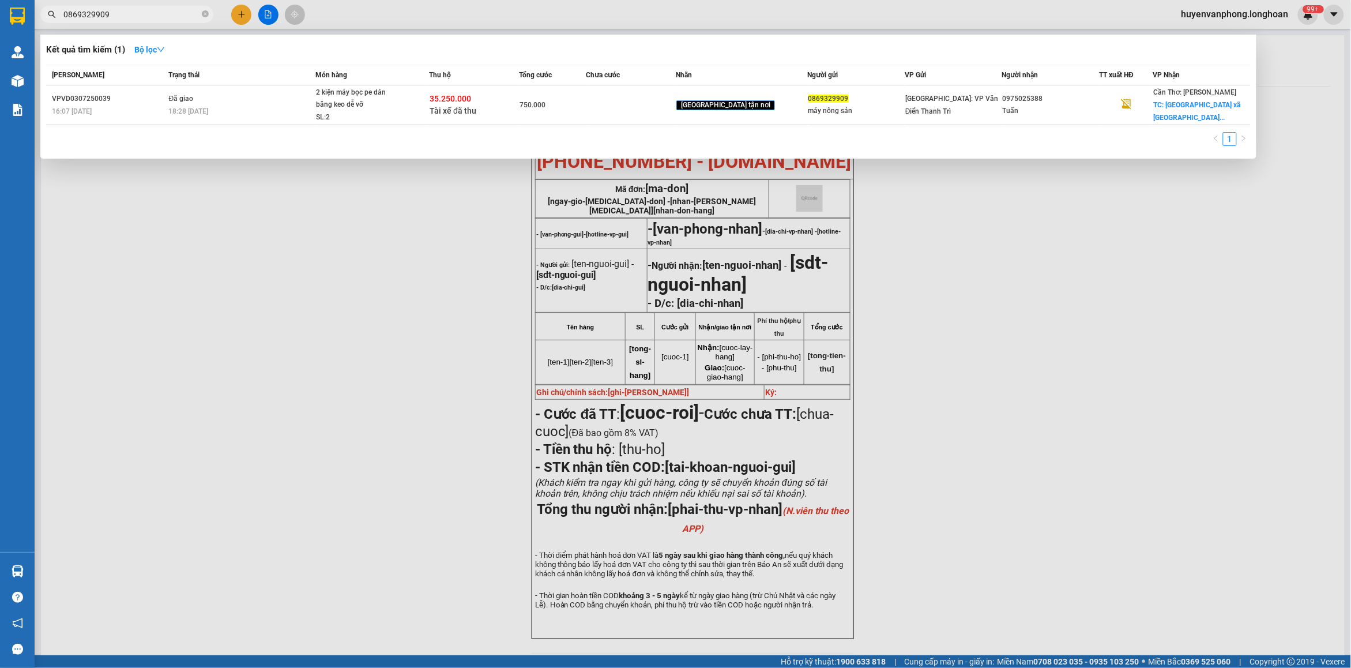
click at [141, 17] on input "0869329909" at bounding box center [131, 14] width 136 height 13
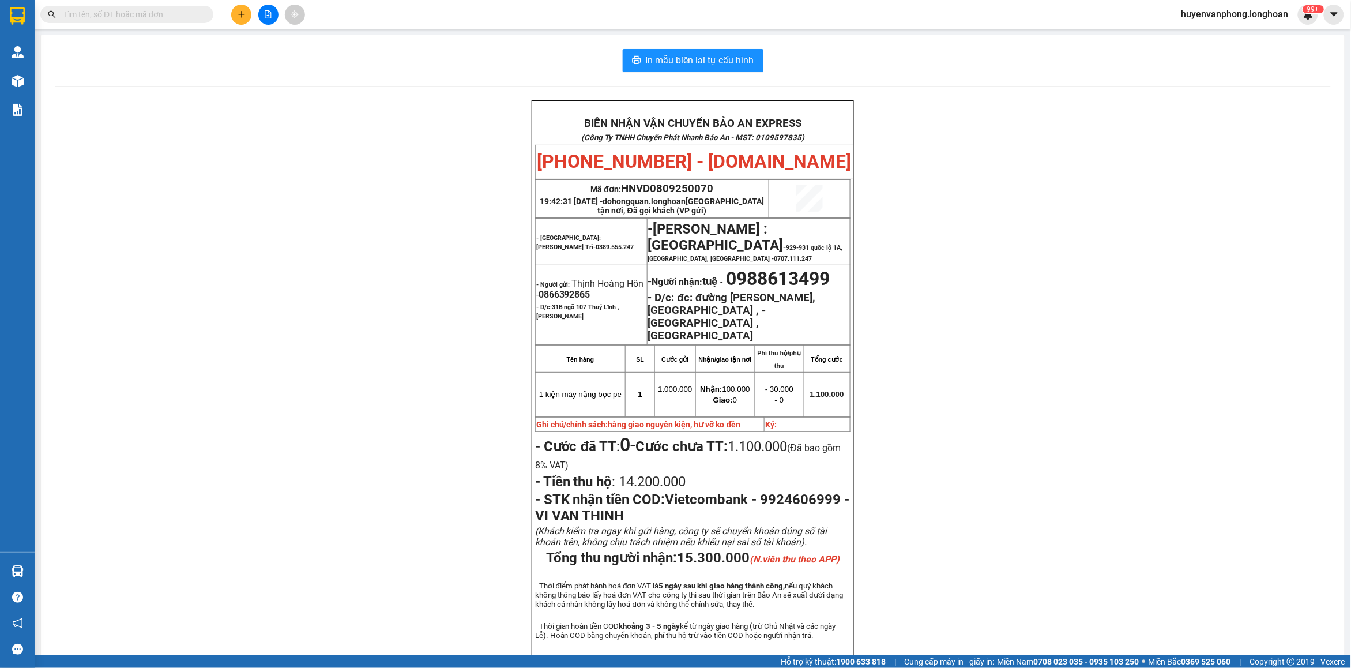
paste input "0936998809"
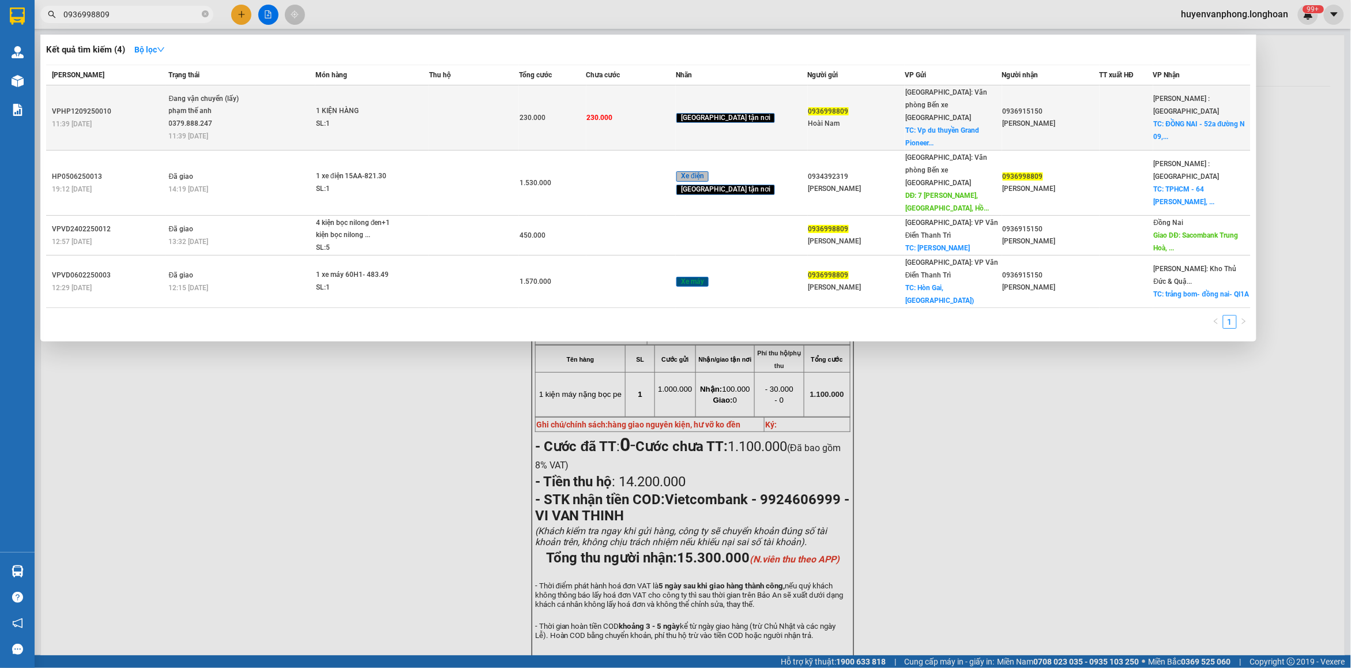
type input "0936998809"
click at [348, 105] on div "1 KIỆN HÀNG" at bounding box center [359, 111] width 86 height 13
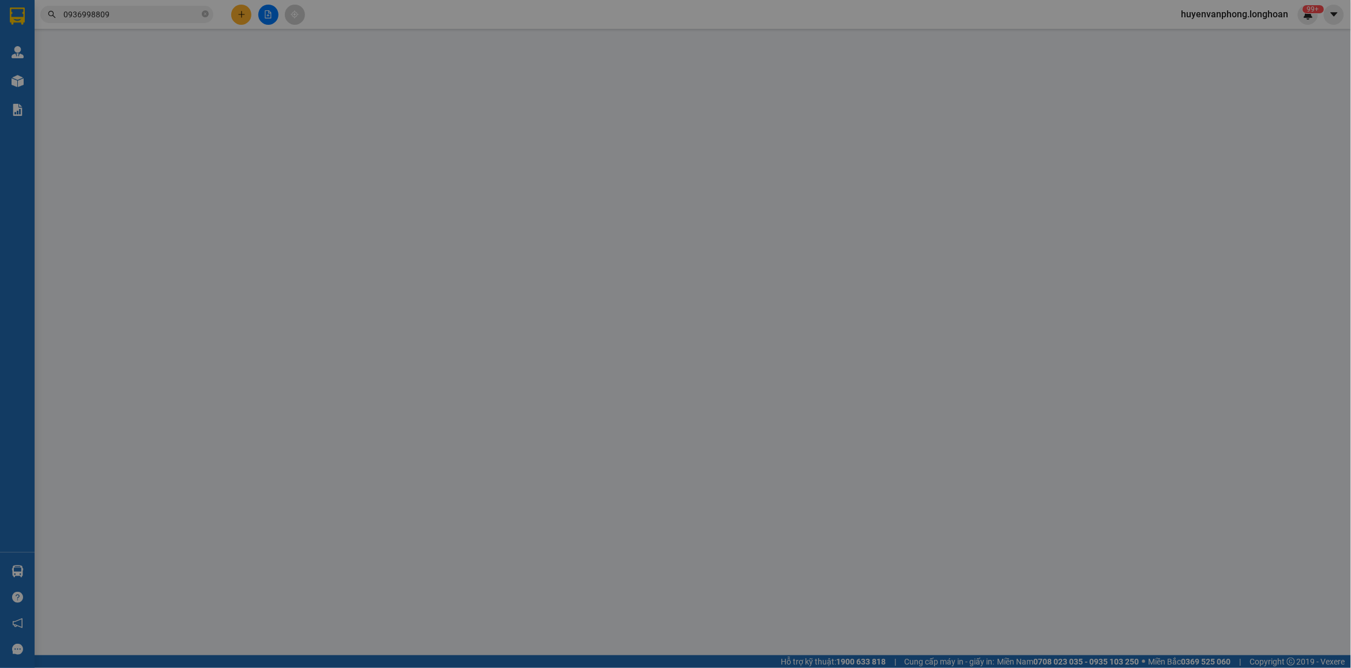
type input "0936998809"
type input "Hoài Nam"
checkbox input "true"
type input "Vp du thuyền Grand Pioneers, Âu Tàu A20, phường Tuần Châu, Tp Hạ Long"
type input "0936915150"
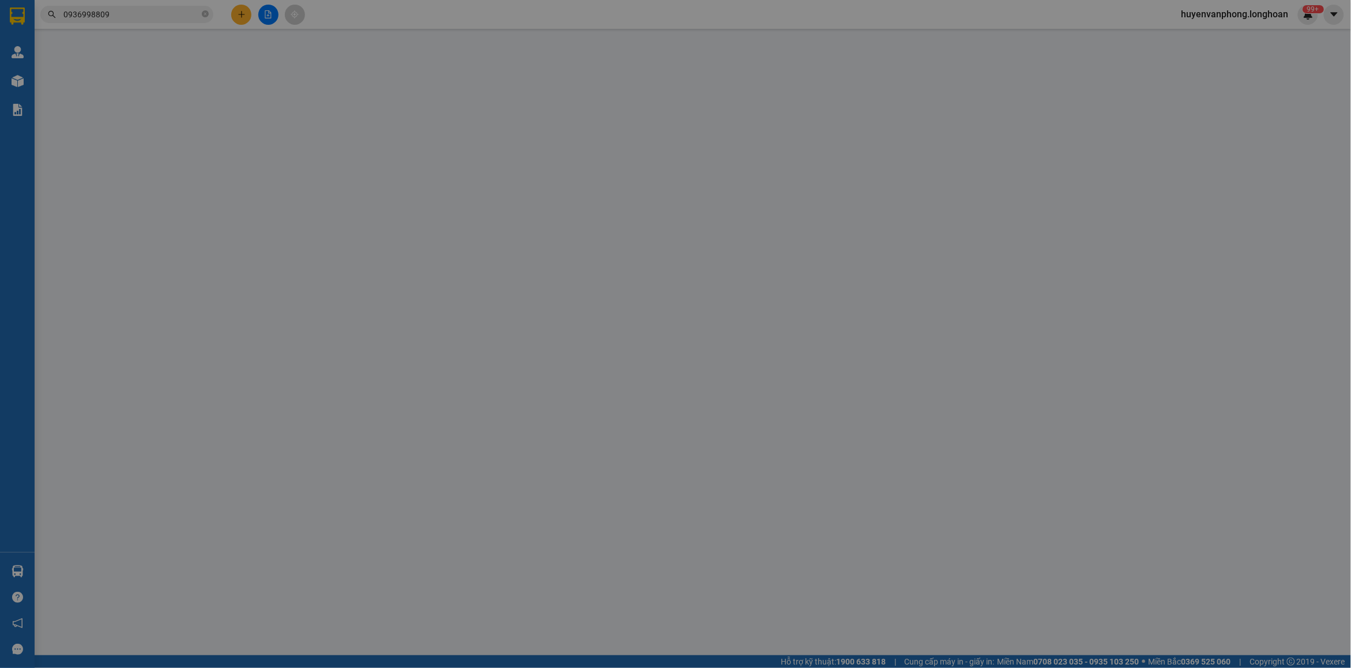
type input "Nguyễn Thị Thu Thuỷ"
checkbox input "true"
type input "ĐỒNG NAI - 52a đường N 09, ấp An Bình, xã Trung Hoà, huyện Trảng Bom, tỉnh Đồng…"
type input "230.000"
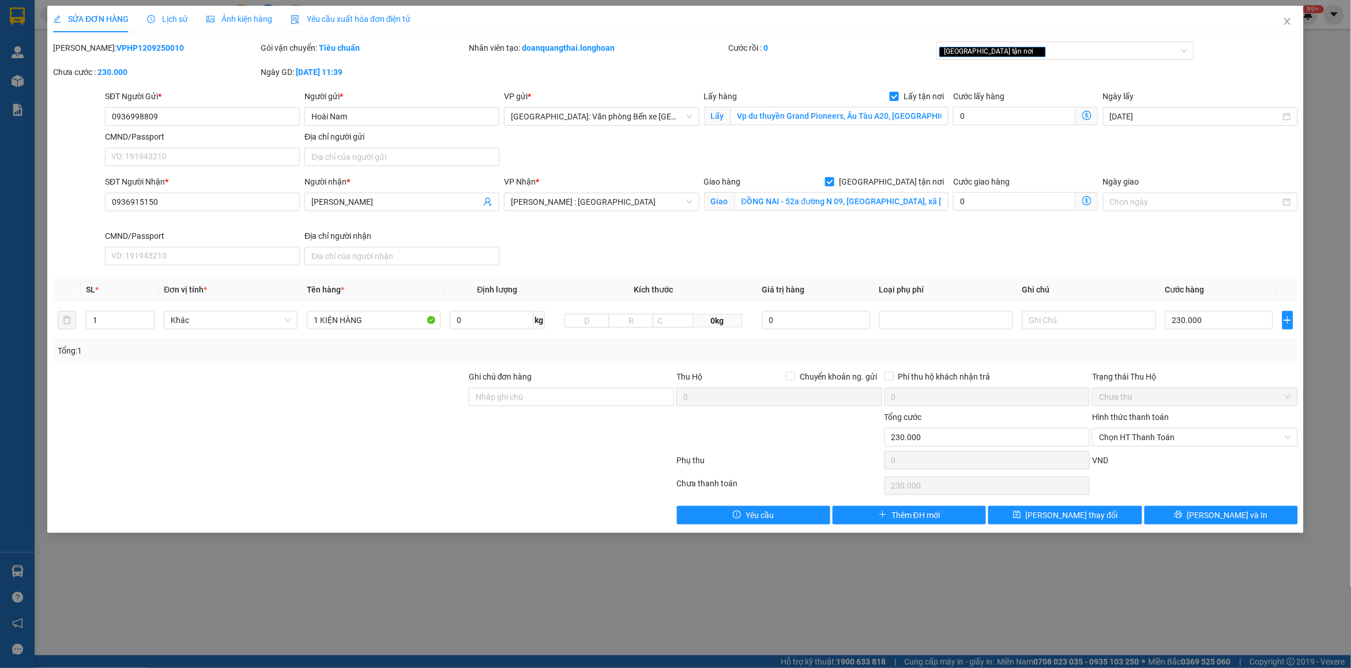
click at [175, 14] on span "Lịch sử" at bounding box center [167, 18] width 41 height 9
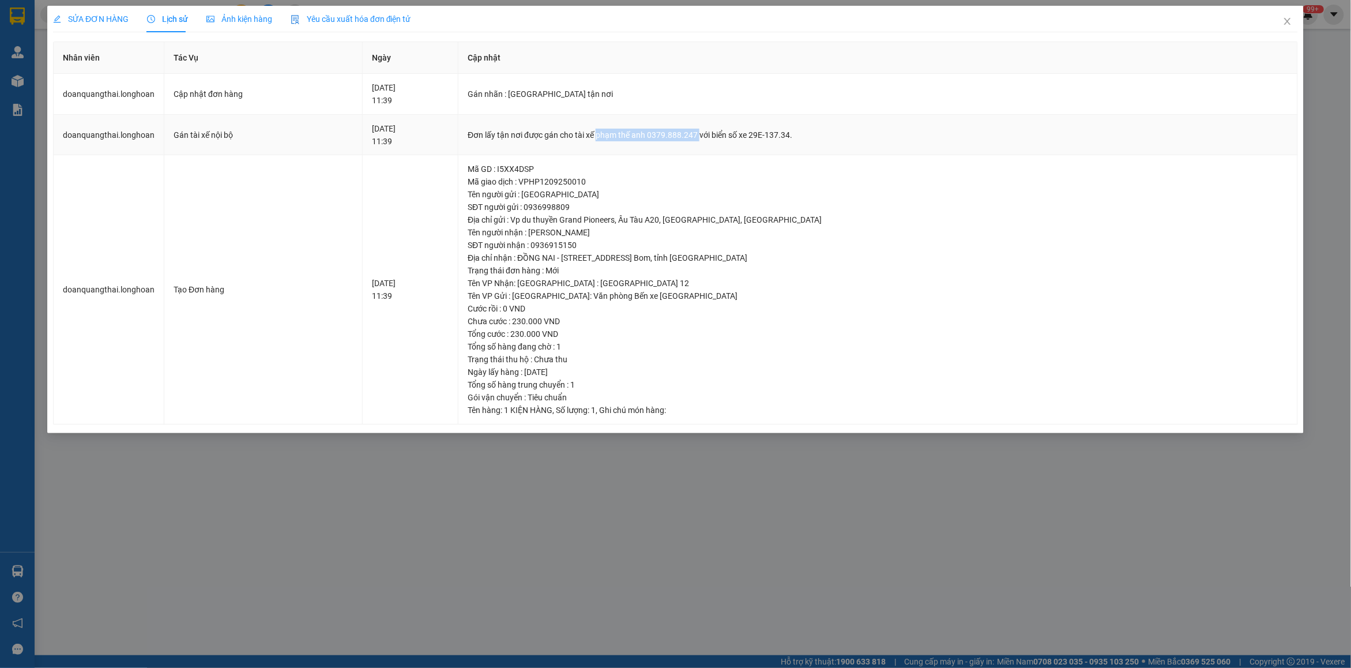
drag, startPoint x: 615, startPoint y: 137, endPoint x: 715, endPoint y: 137, distance: 100.3
click at [715, 137] on div "Đơn lấy tận nơi được gán cho tài xế phạm thế anh 0379.888.247 với biển số xe 29…" at bounding box center [878, 135] width 820 height 13
copy div "phạm thế anh 0379.888.247"
click at [1284, 21] on icon "close" at bounding box center [1287, 21] width 9 height 9
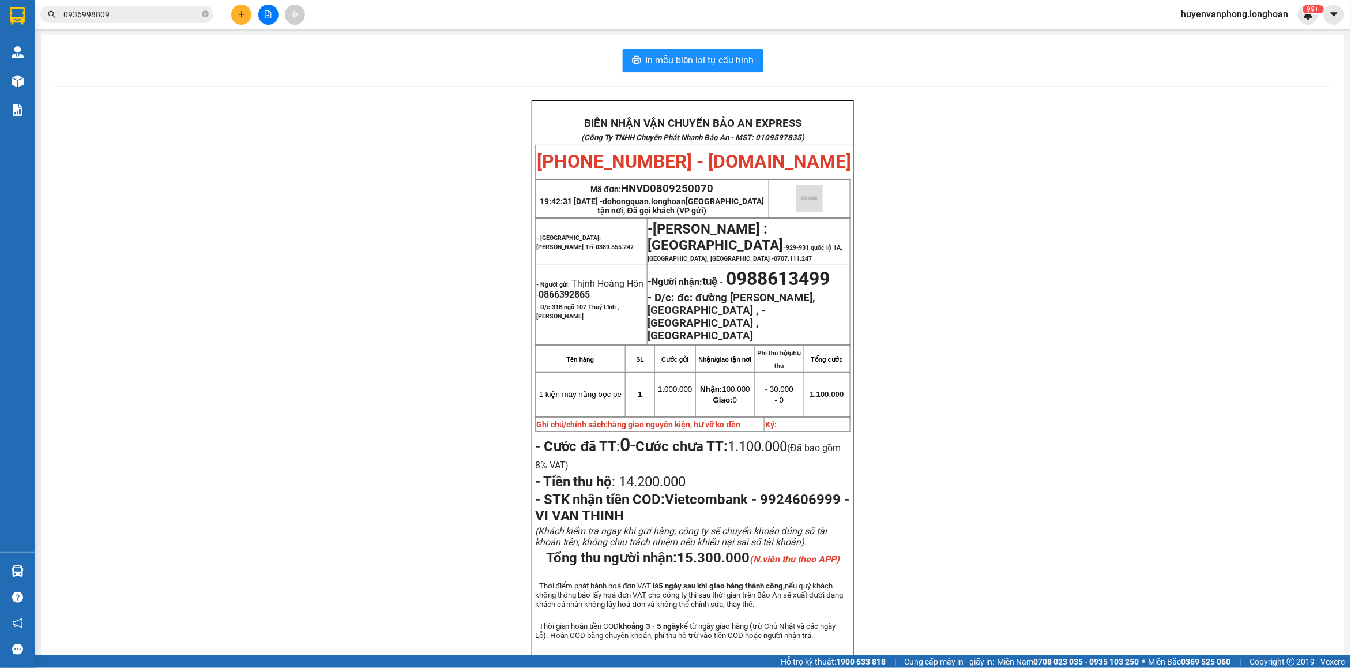
click at [165, 16] on input "0936998809" at bounding box center [131, 14] width 136 height 13
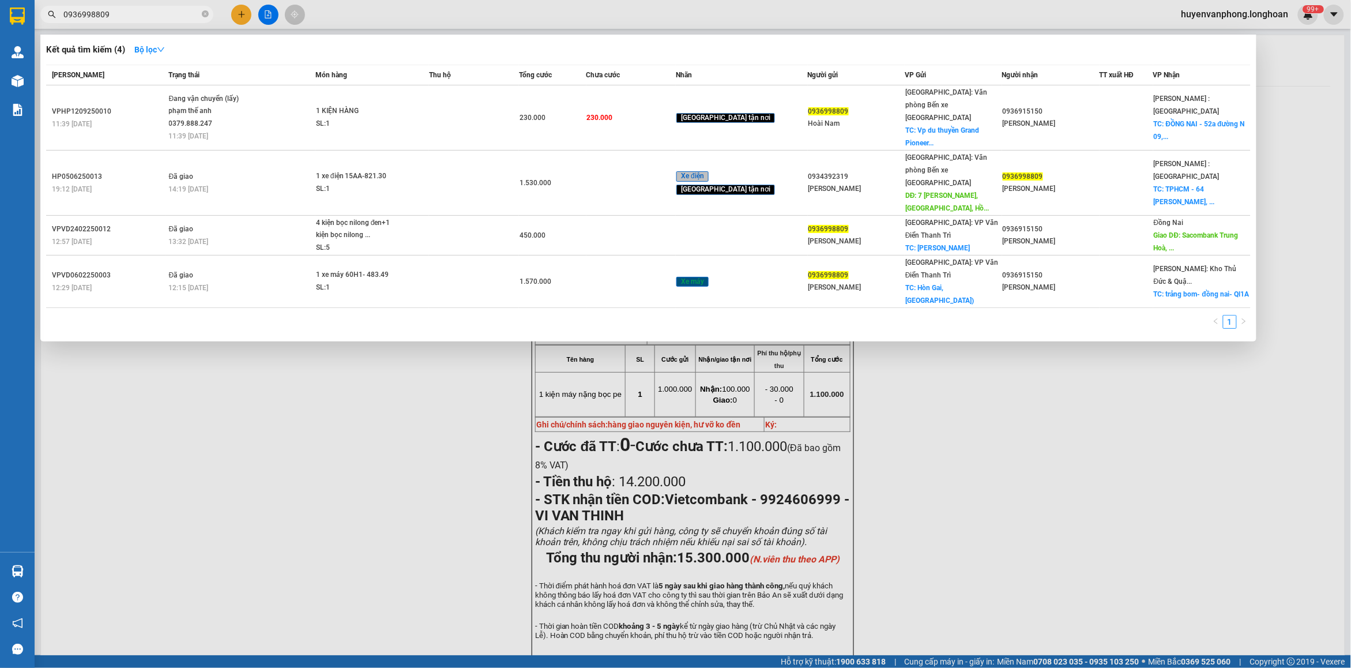
click at [165, 16] on input "0936998809" at bounding box center [131, 14] width 136 height 13
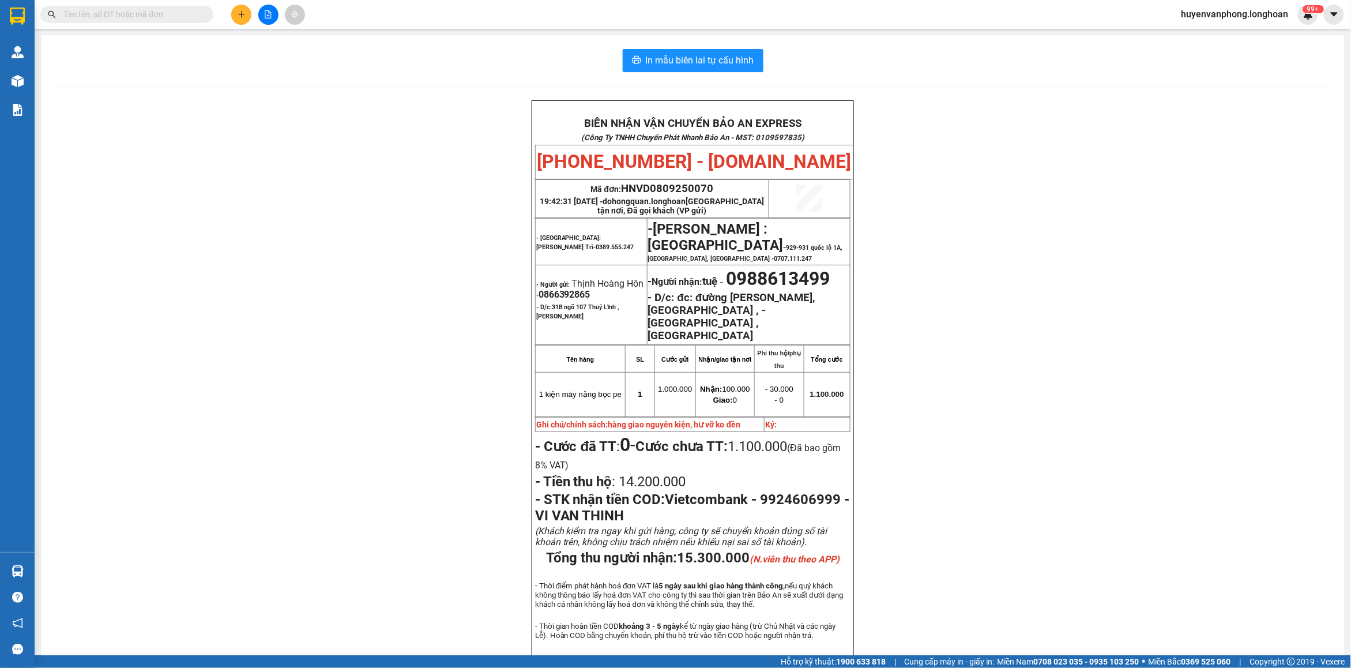
paste input "0939926865"
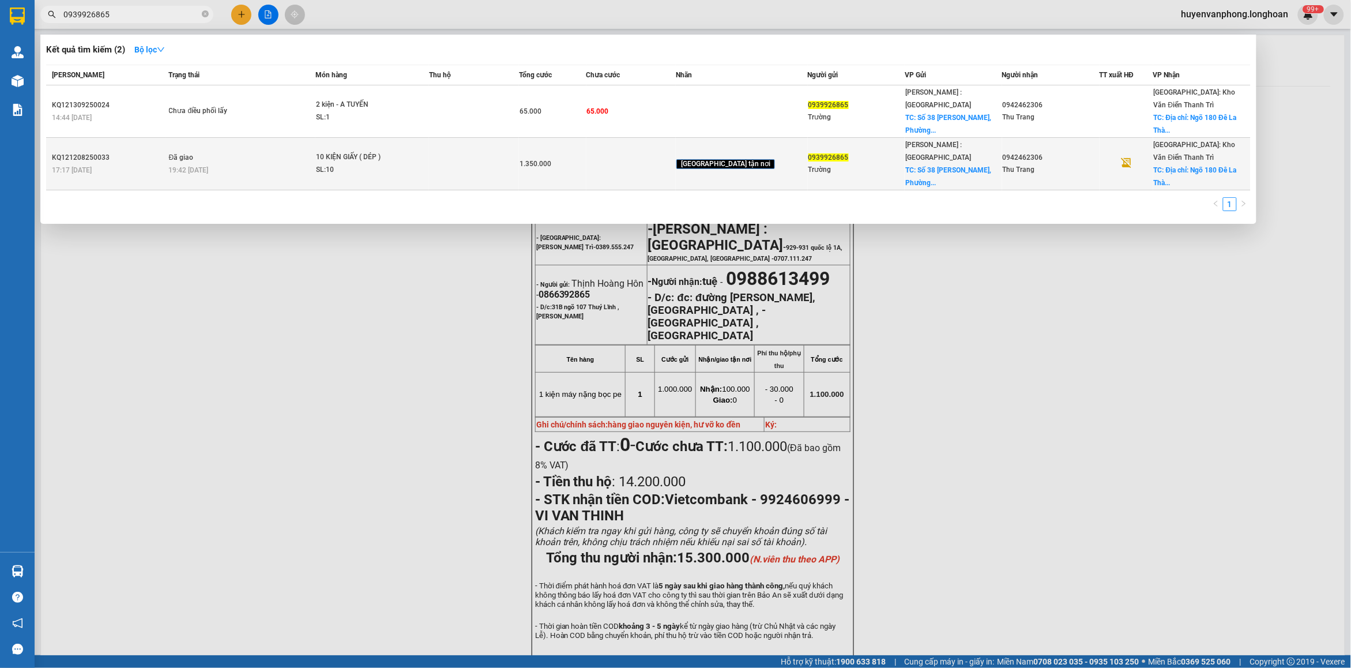
type input "0939926865"
click at [512, 138] on td at bounding box center [474, 164] width 90 height 52
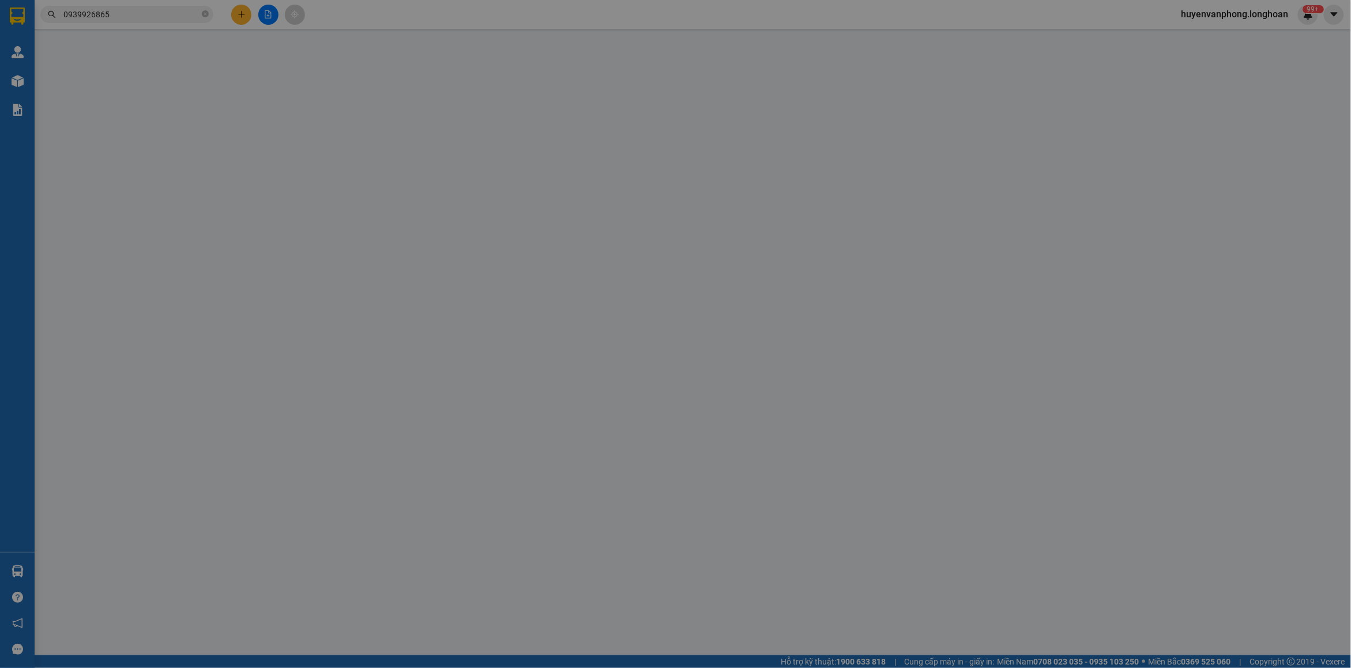
type input "0939926865"
type input "Trường"
checkbox input "true"
type input "Số 38 [PERSON_NAME], [GEOGRAPHIC_DATA][PERSON_NAME], [GEOGRAPHIC_DATA]"
type input "150.000"
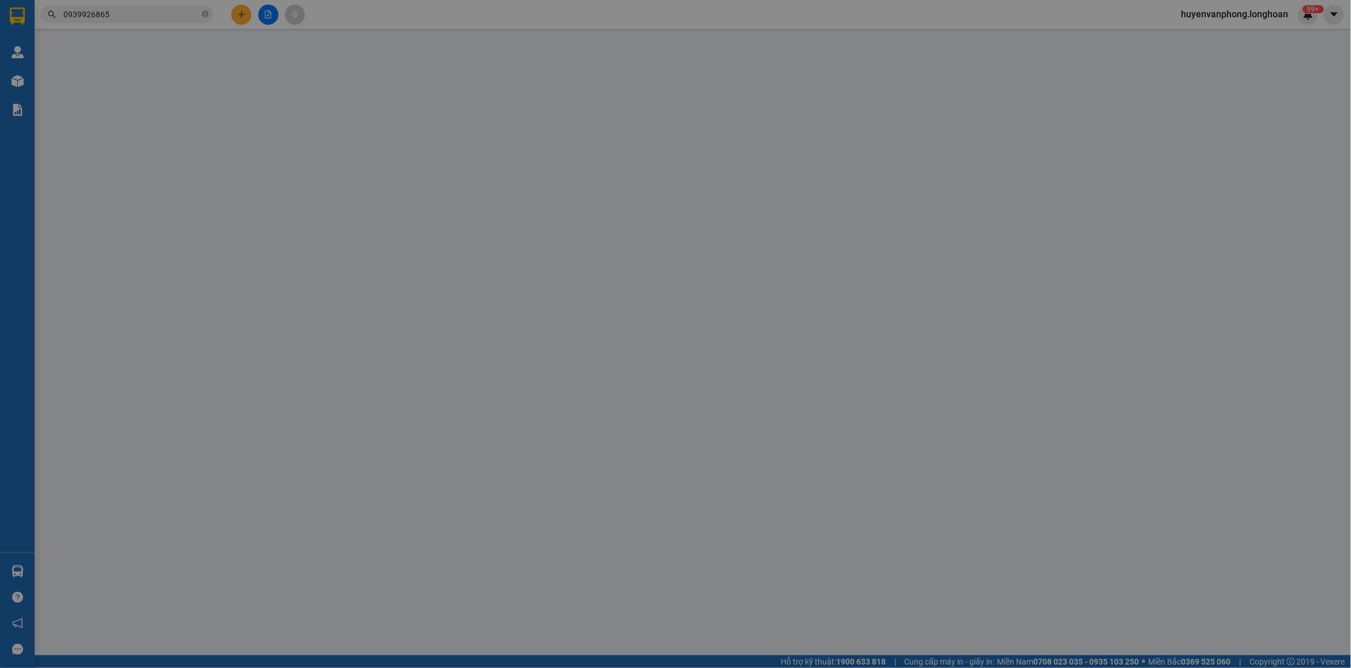
type input "0942462306"
type input "Thu Trang"
checkbox input "true"
type input "Địa chỉ: Ngõ [GEOGRAPHIC_DATA], [GEOGRAPHIC_DATA], HN (Đối diện toà GP Invest)"
type input "1.350.000"
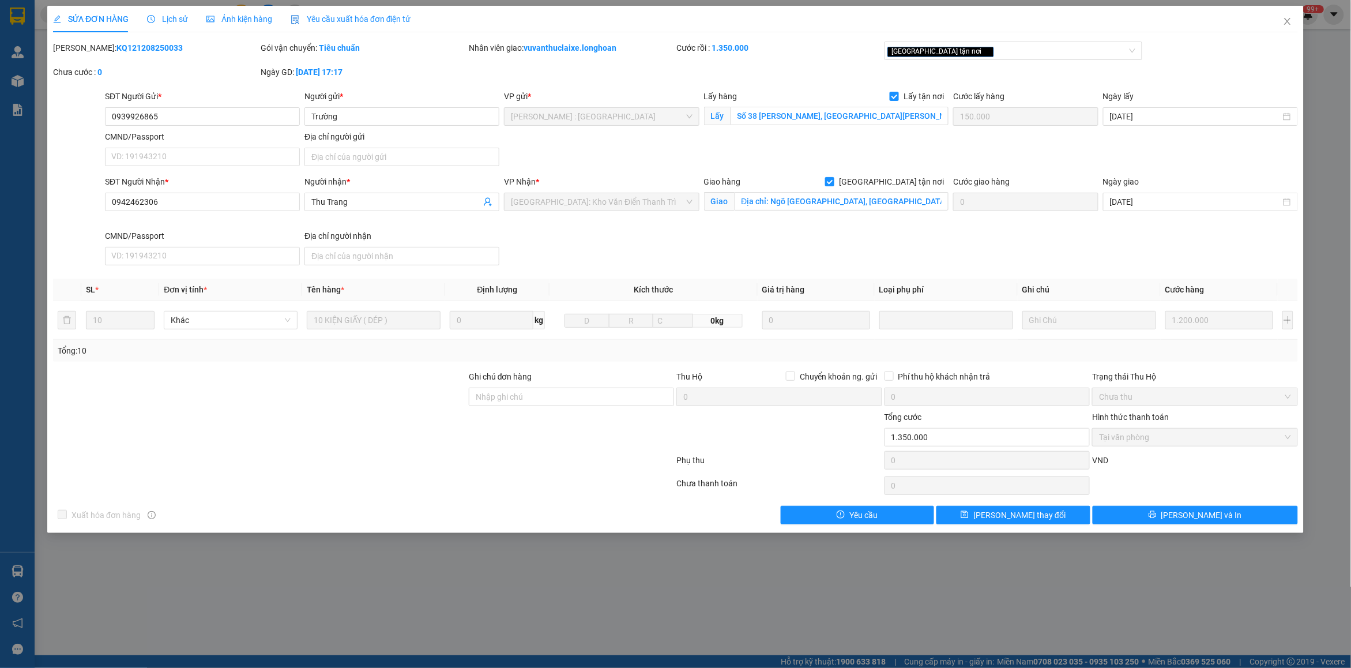
click at [164, 24] on span "Lịch sử" at bounding box center [167, 18] width 41 height 9
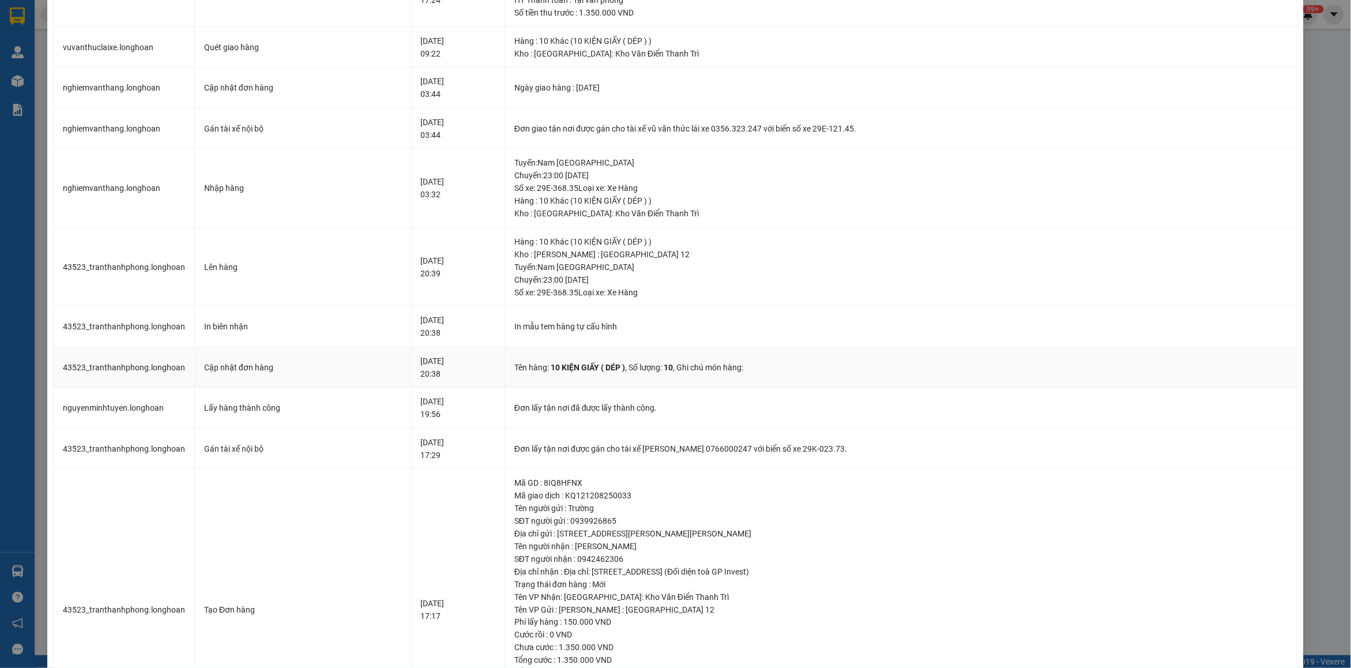
scroll to position [395, 0]
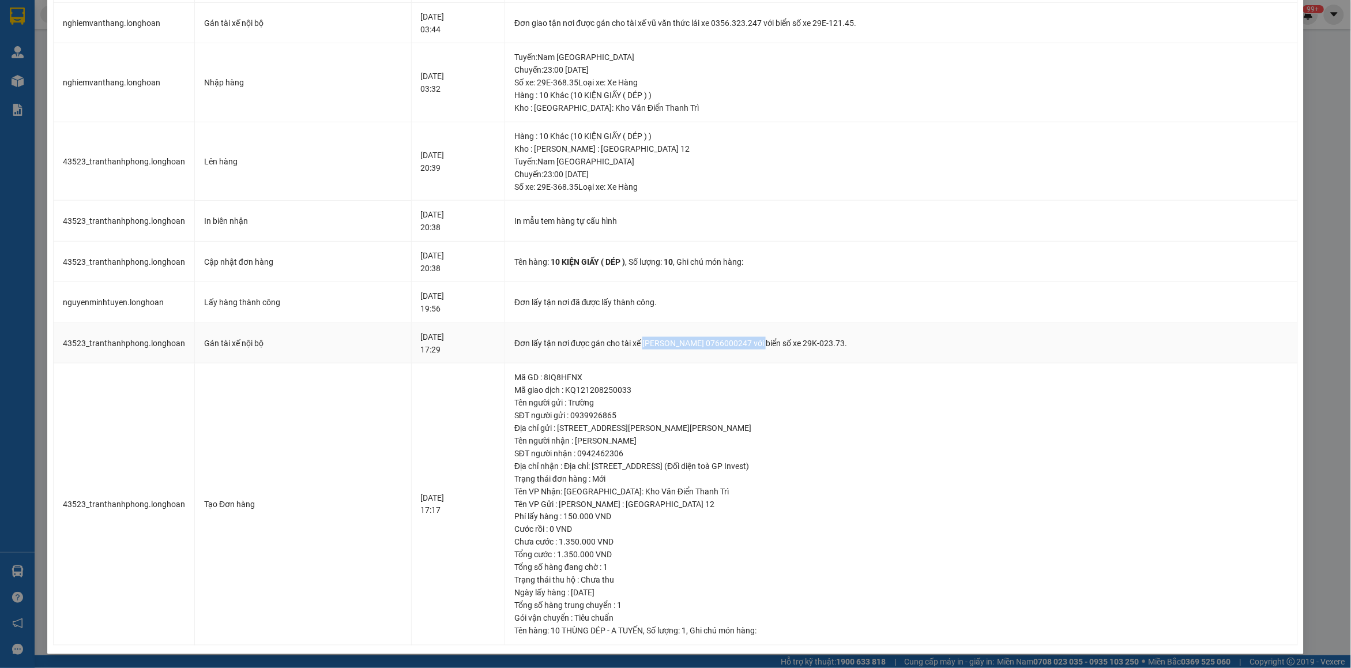
drag, startPoint x: 658, startPoint y: 341, endPoint x: 787, endPoint y: 343, distance: 129.2
click at [787, 343] on div "Đơn lấy tận nơi được gán cho tài xế [PERSON_NAME] 0766000247 với biển số xe 29K…" at bounding box center [901, 343] width 774 height 13
copy div "NGUYỄN MINH TUYẾN 0766000247"
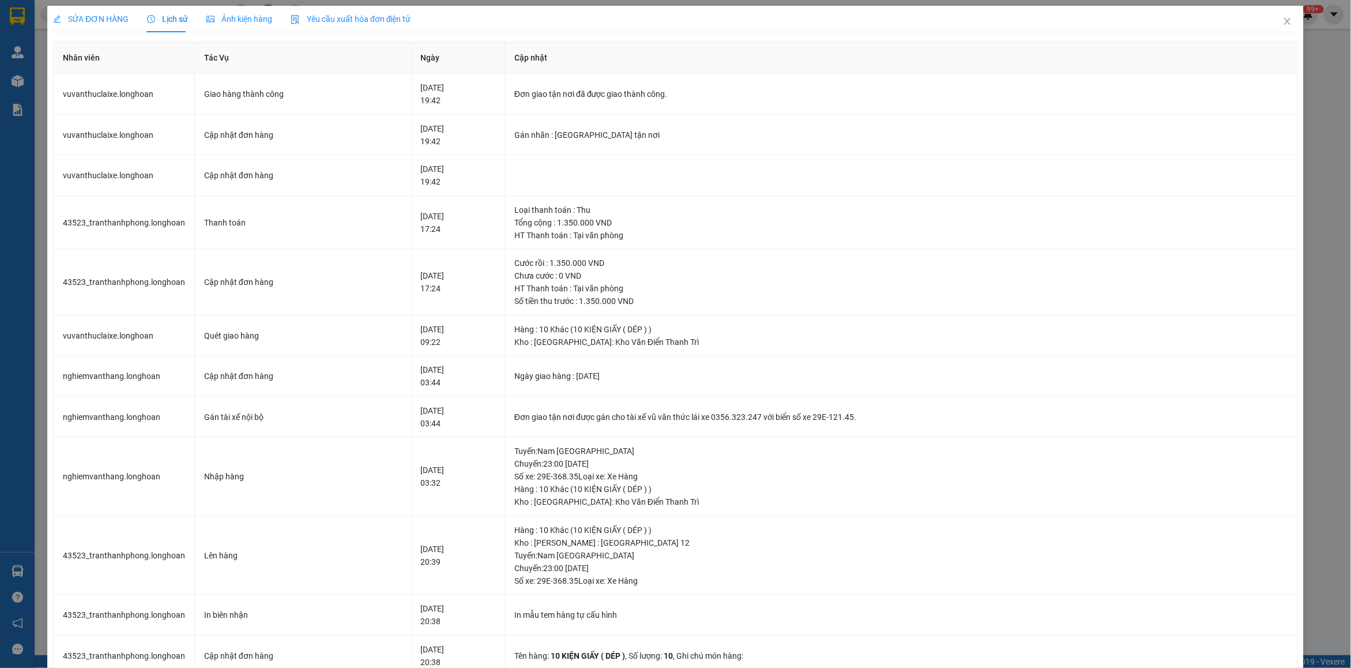
scroll to position [395, 0]
